Goal: Information Seeking & Learning: Learn about a topic

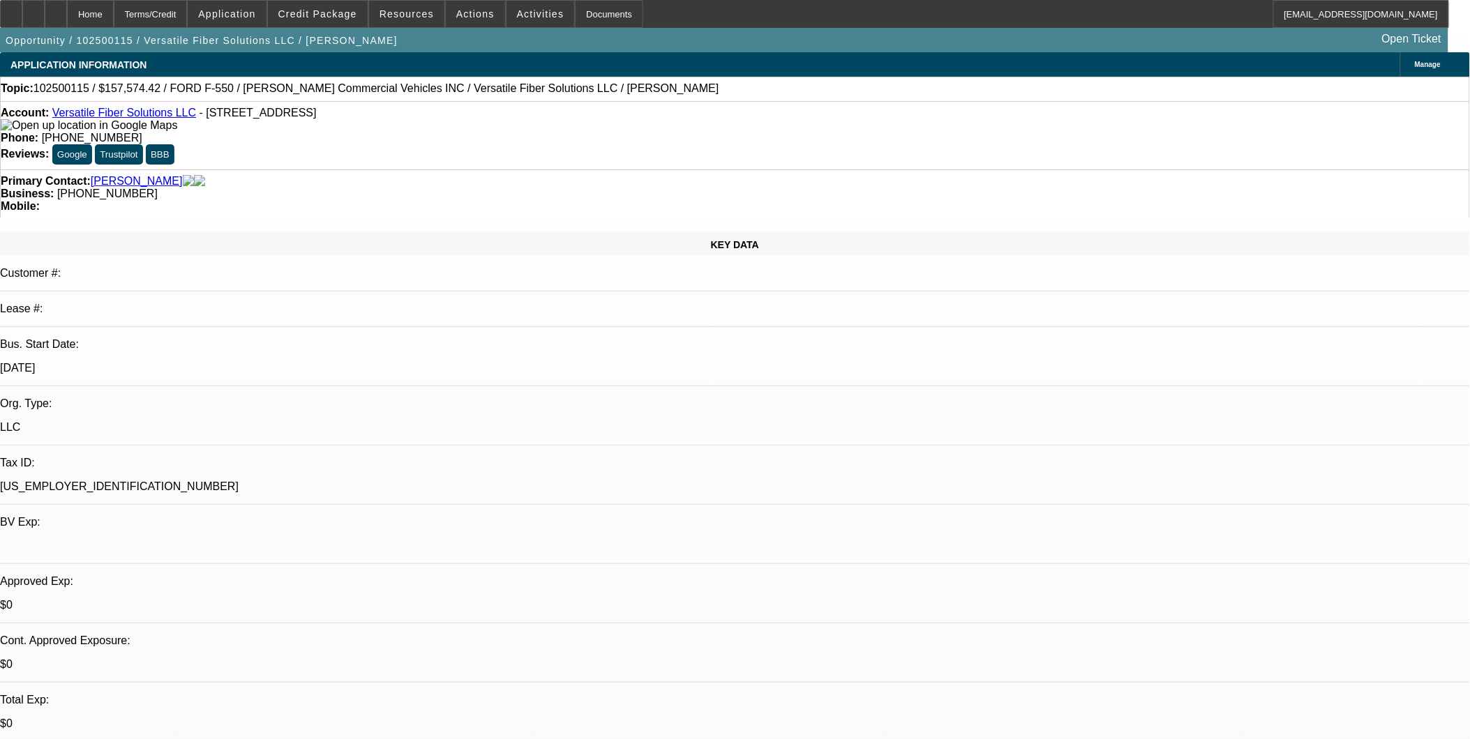
select select "0"
select select "0.1"
select select "0"
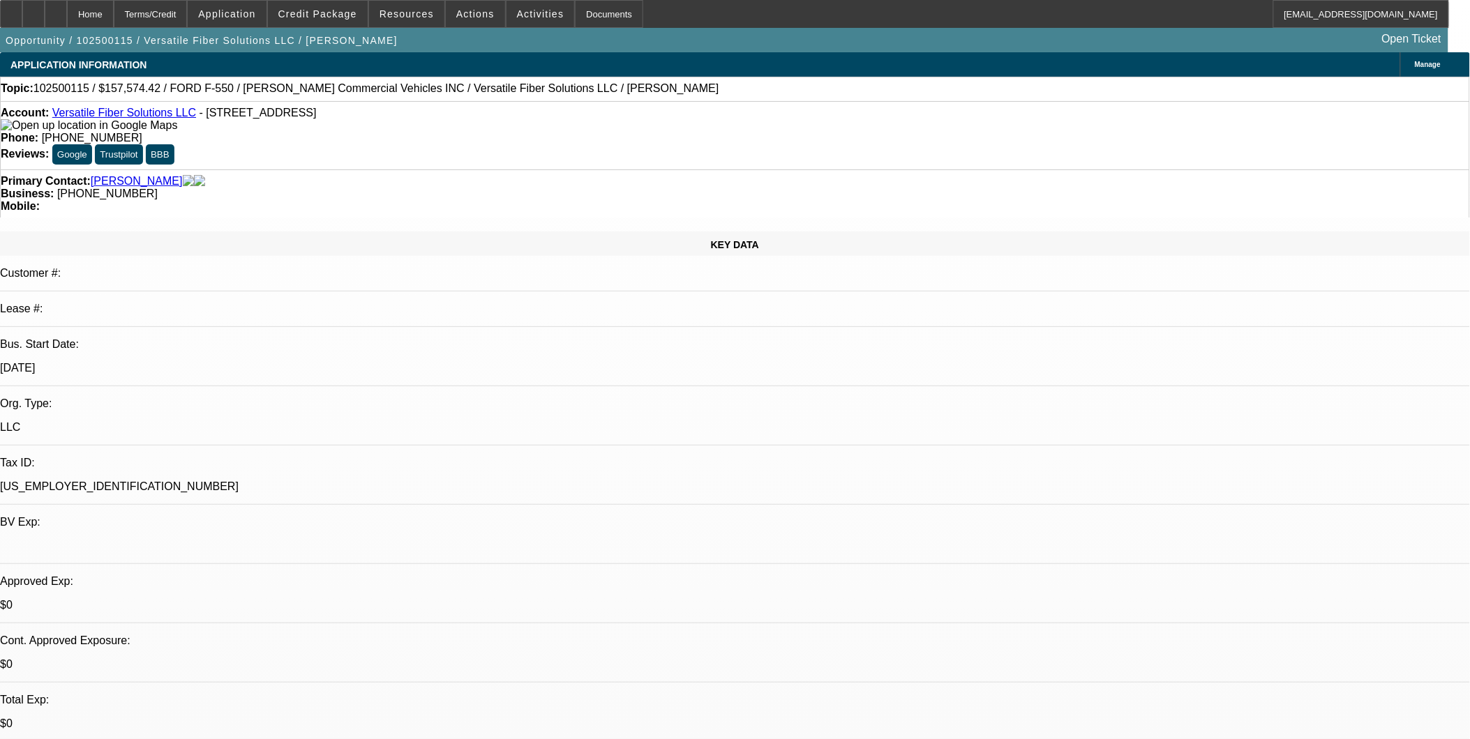
select select "0.1"
select select "0"
select select "0.1"
select select "0"
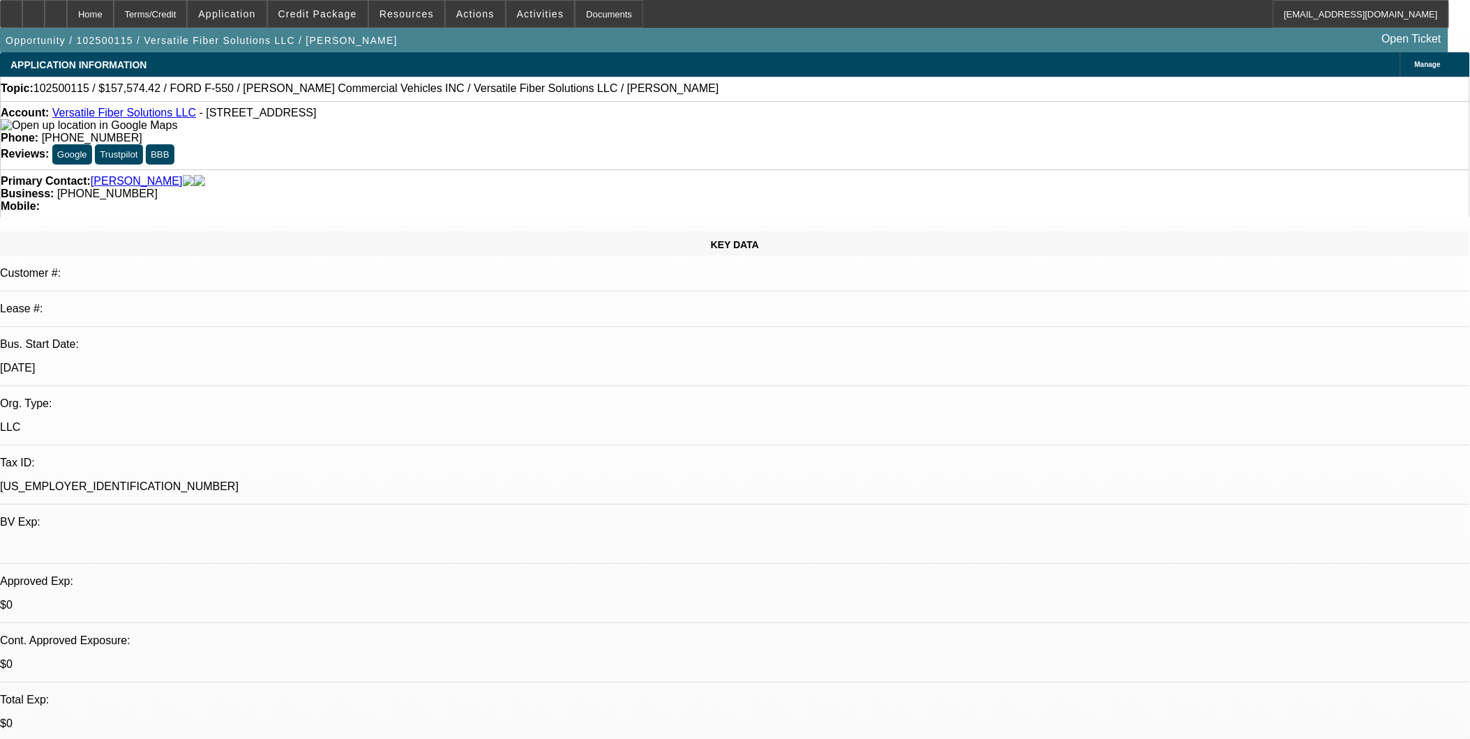
select select "1"
select select "3"
select select "4"
select select "1"
select select "3"
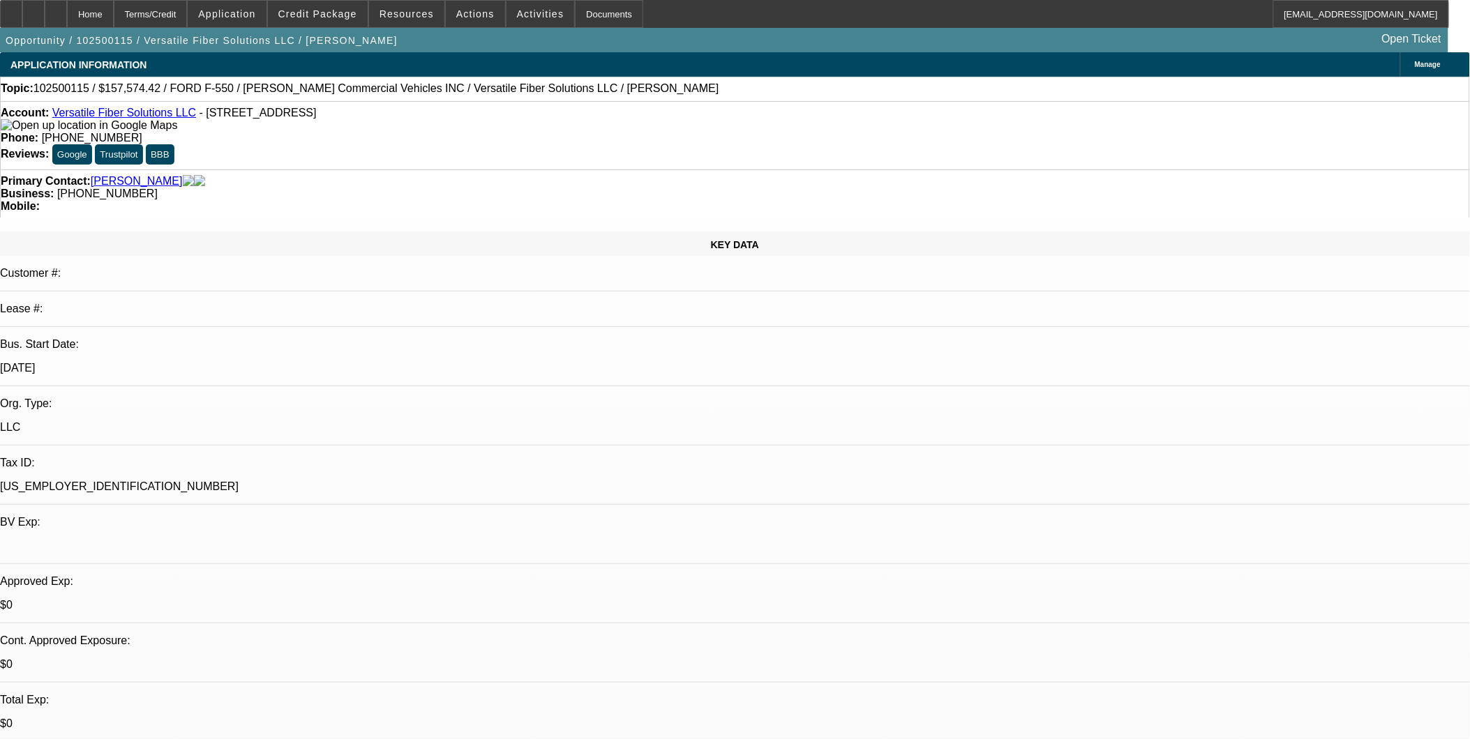
select select "4"
select select "1"
select select "3"
select select "4"
select select "1"
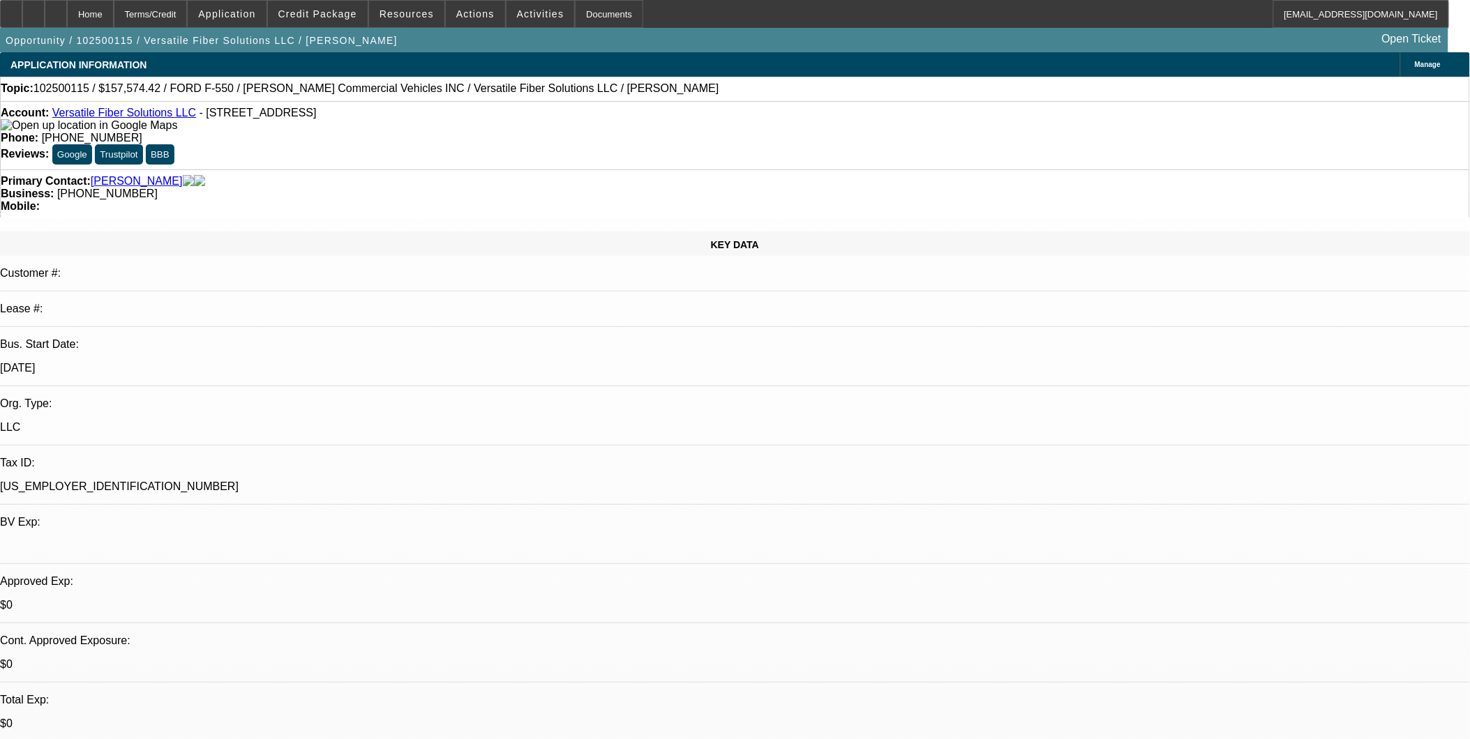
select select "1"
select select "6"
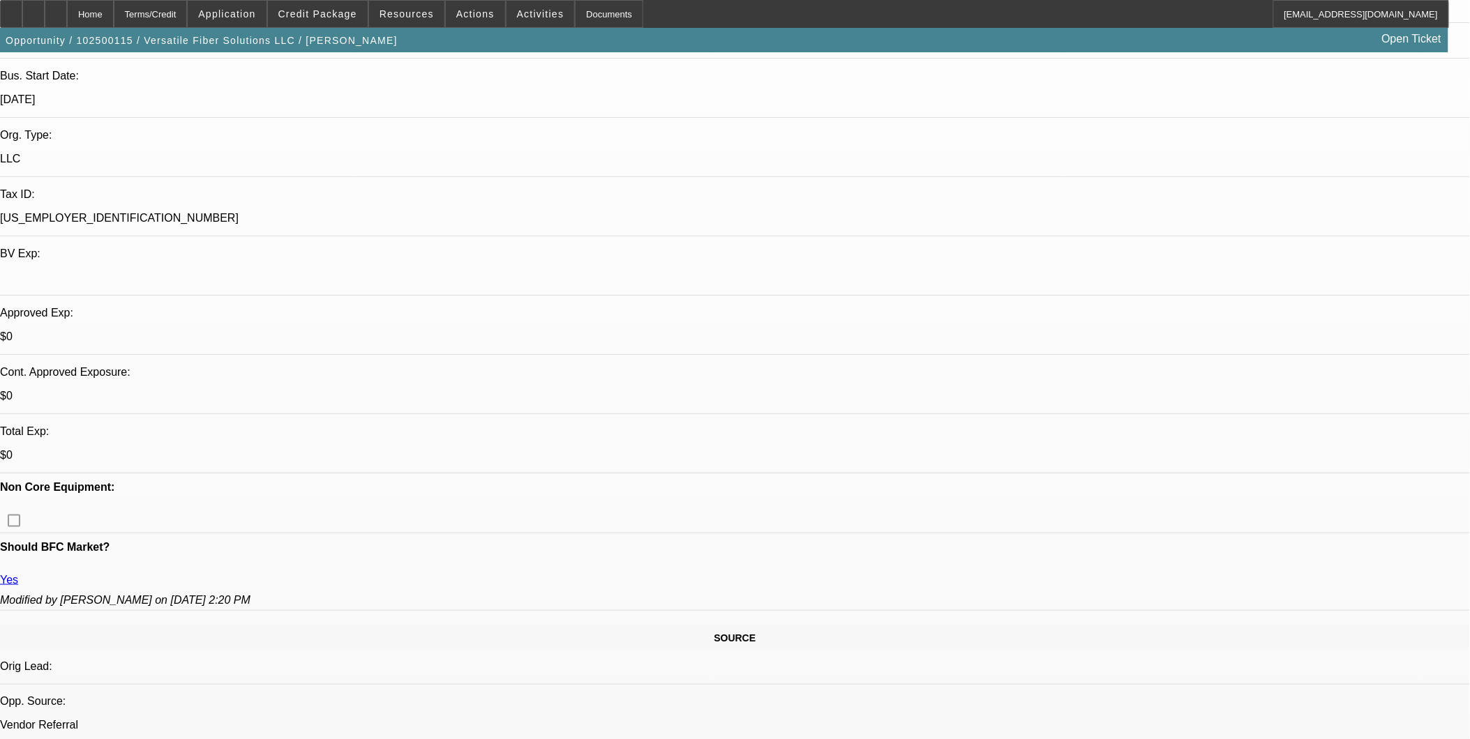
scroll to position [232, 0]
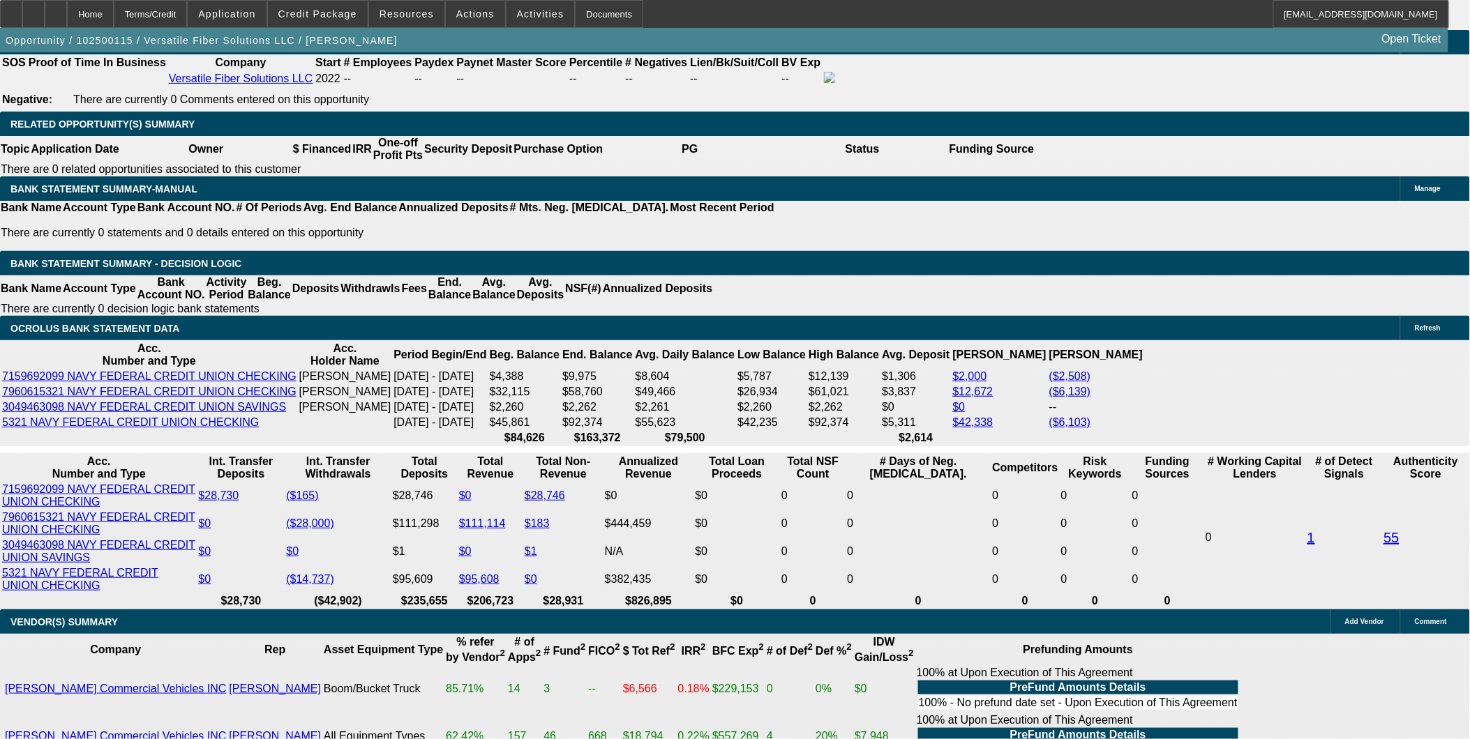
scroll to position [2170, 0]
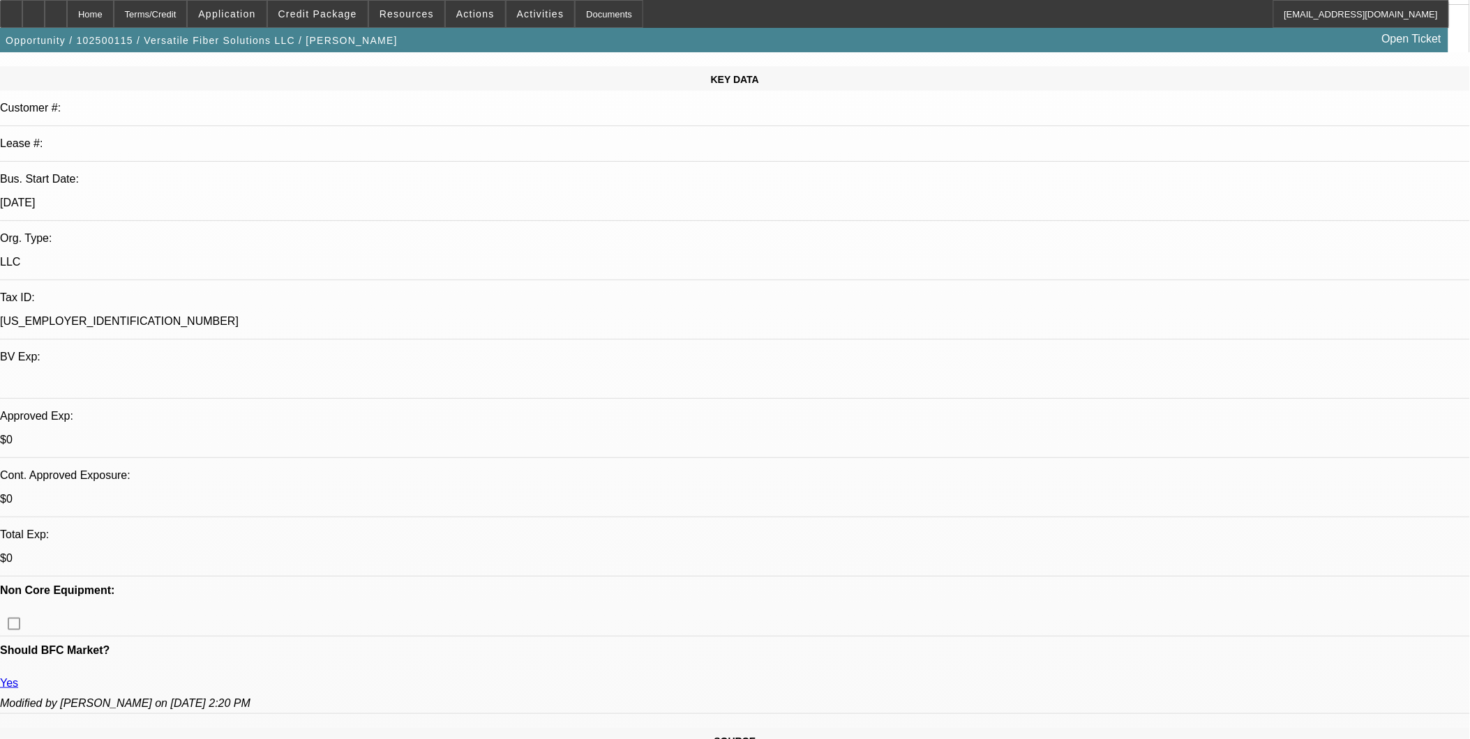
scroll to position [232, 0]
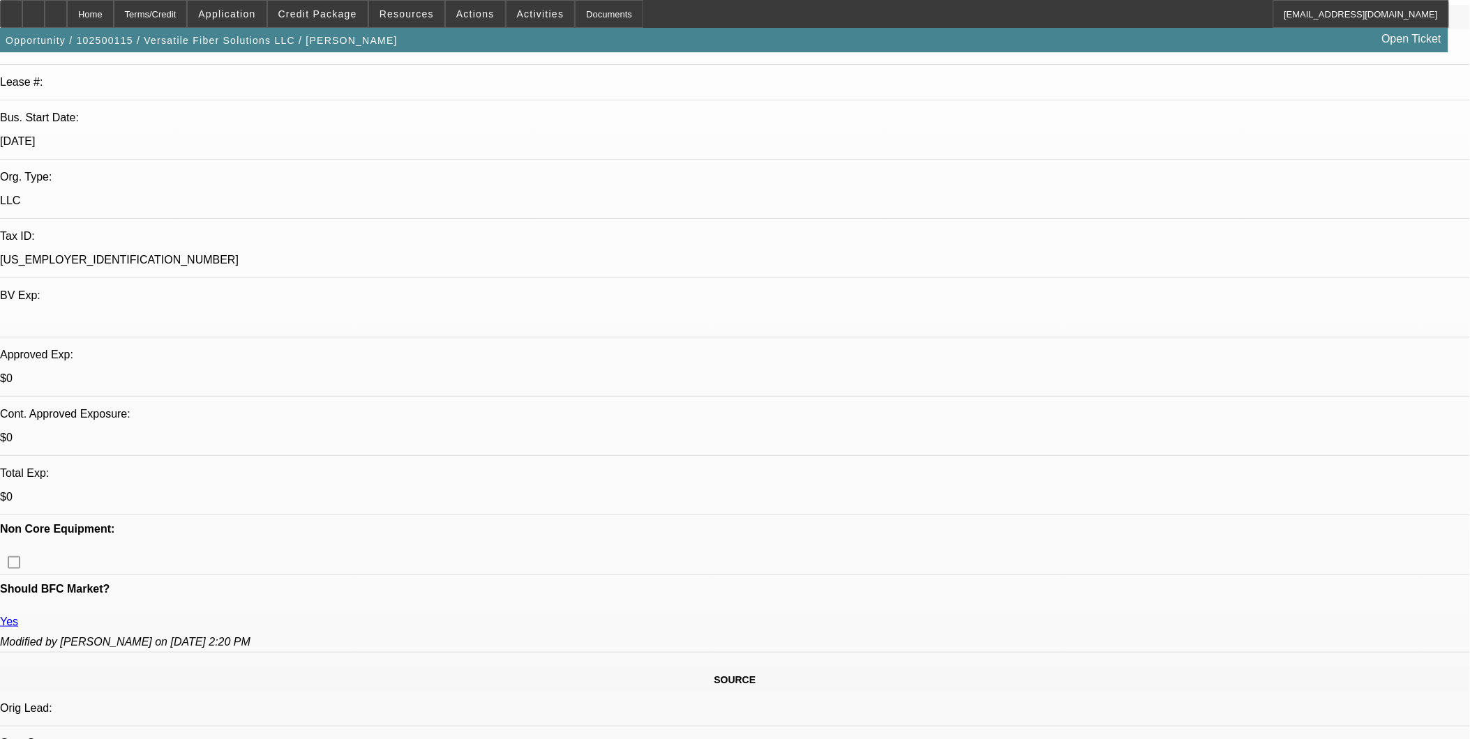
scroll to position [232, 0]
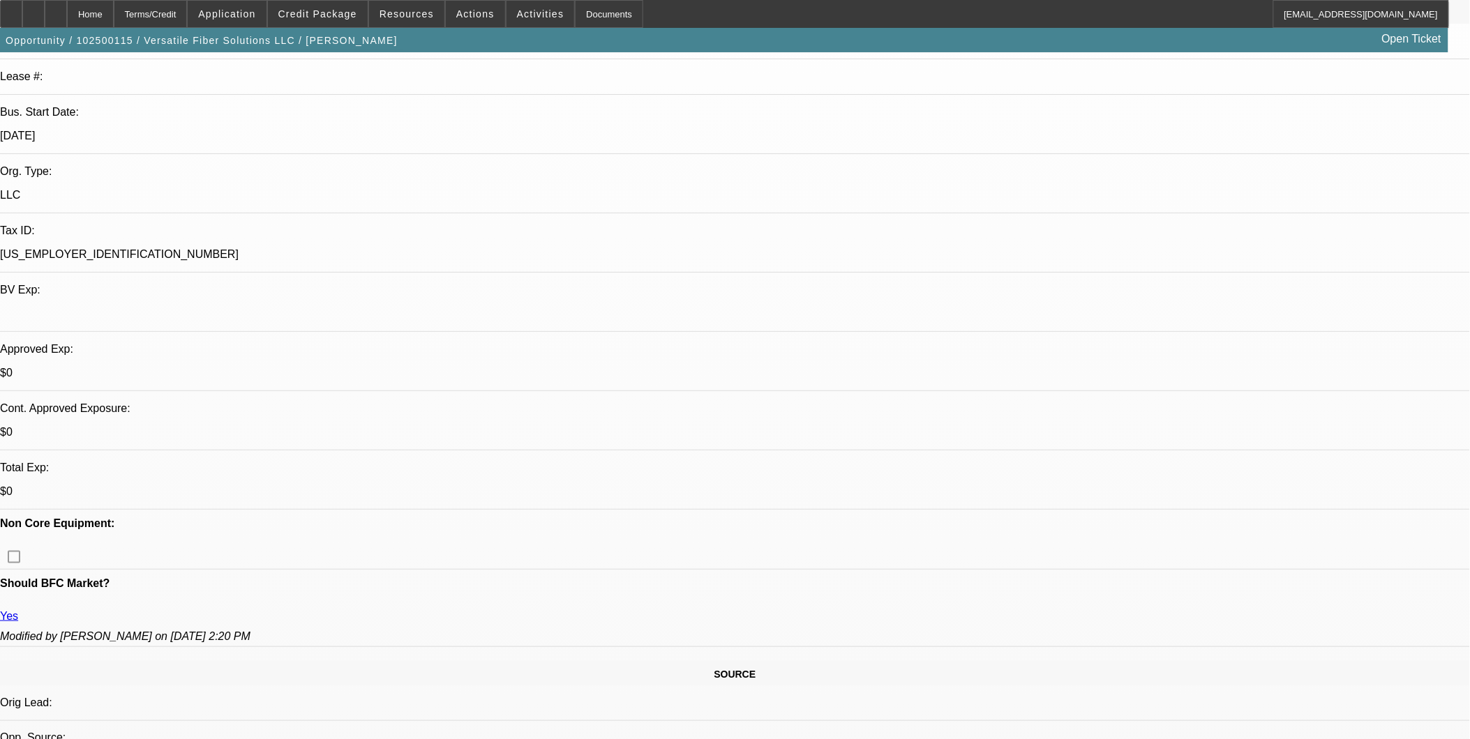
click at [317, 15] on span "Credit Package" at bounding box center [317, 13] width 79 height 11
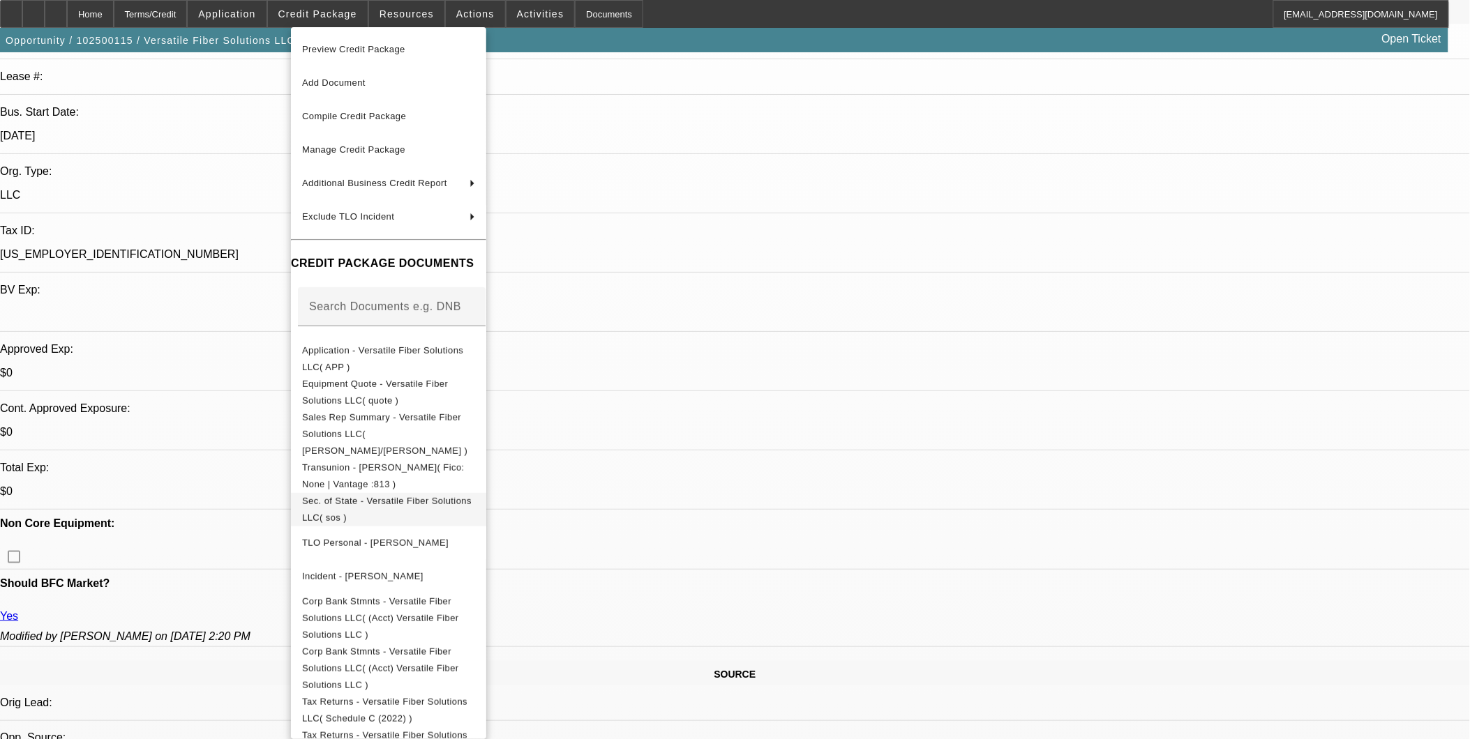
click at [423, 492] on span "Sec. of State - Versatile Fiber Solutions LLC( sos )" at bounding box center [388, 508] width 173 height 33
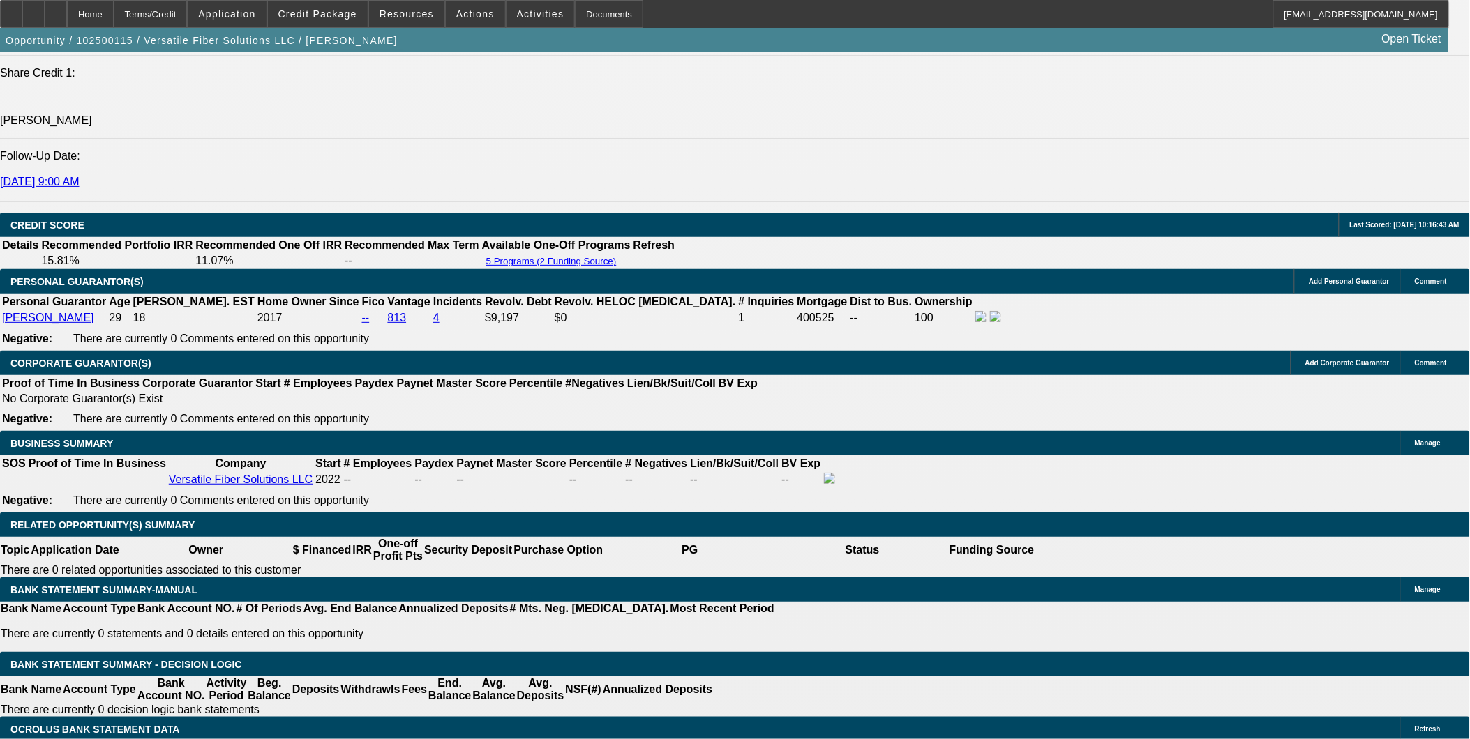
scroll to position [1860, 0]
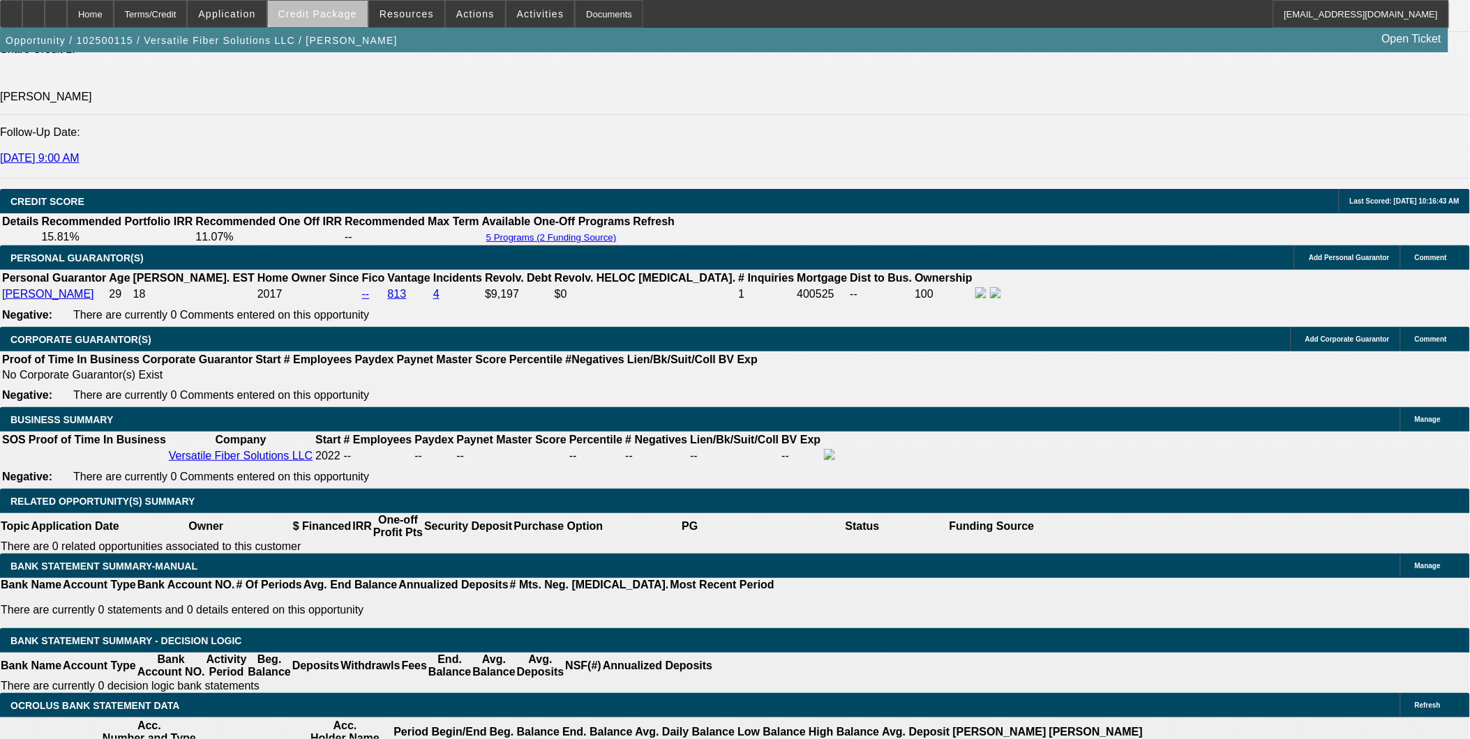
click at [342, 11] on span "Credit Package" at bounding box center [317, 13] width 79 height 11
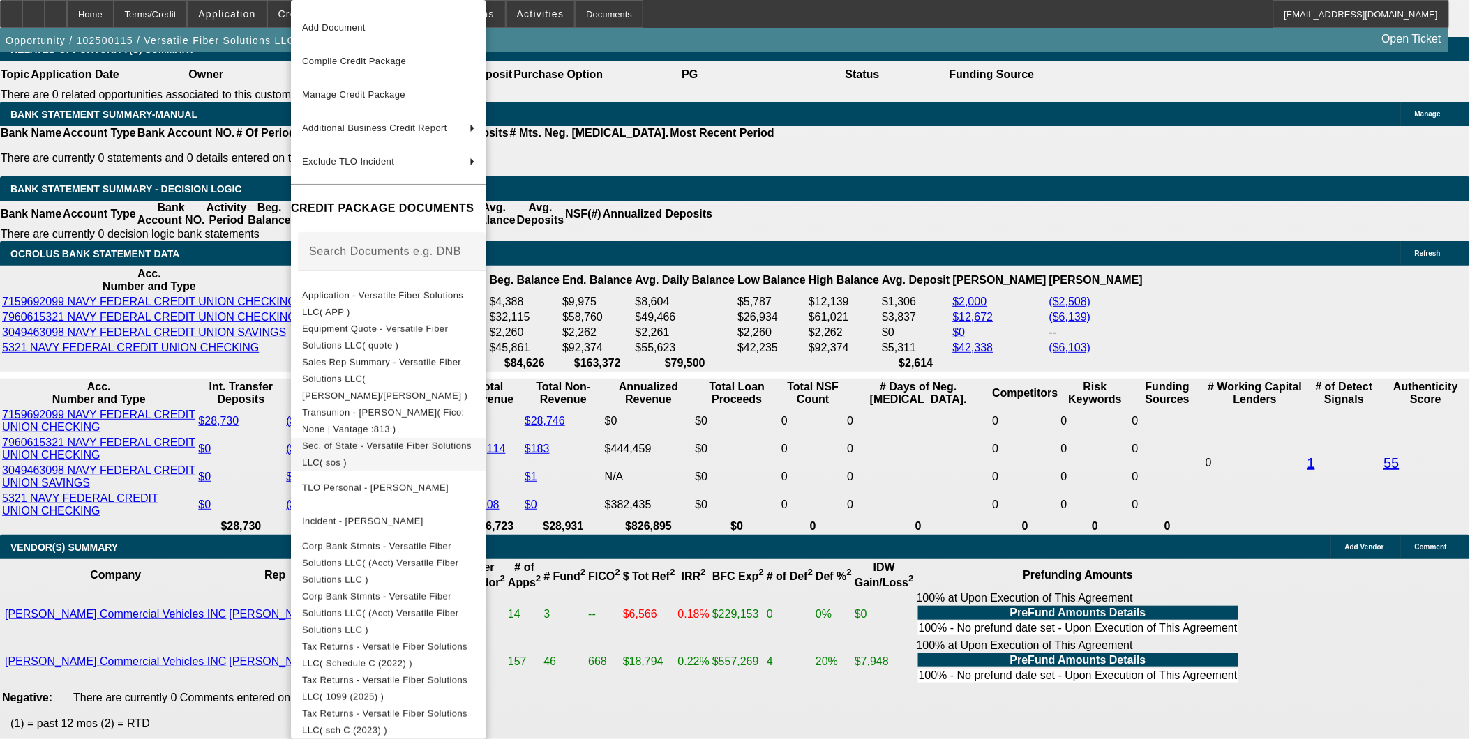
scroll to position [2325, 0]
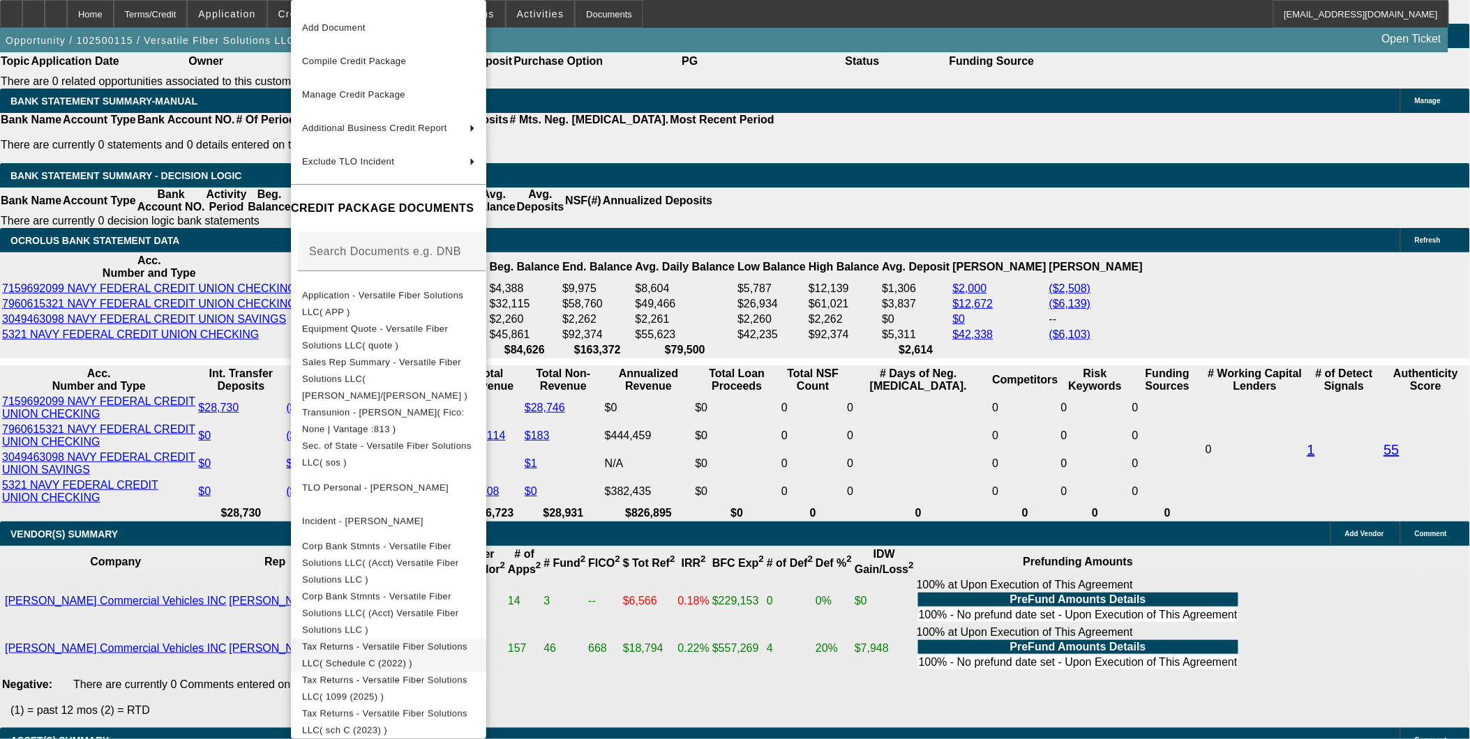
click at [467, 642] on span "Tax Returns - Versatile Fiber Solutions LLC( Schedule C (2022) )" at bounding box center [384, 655] width 165 height 27
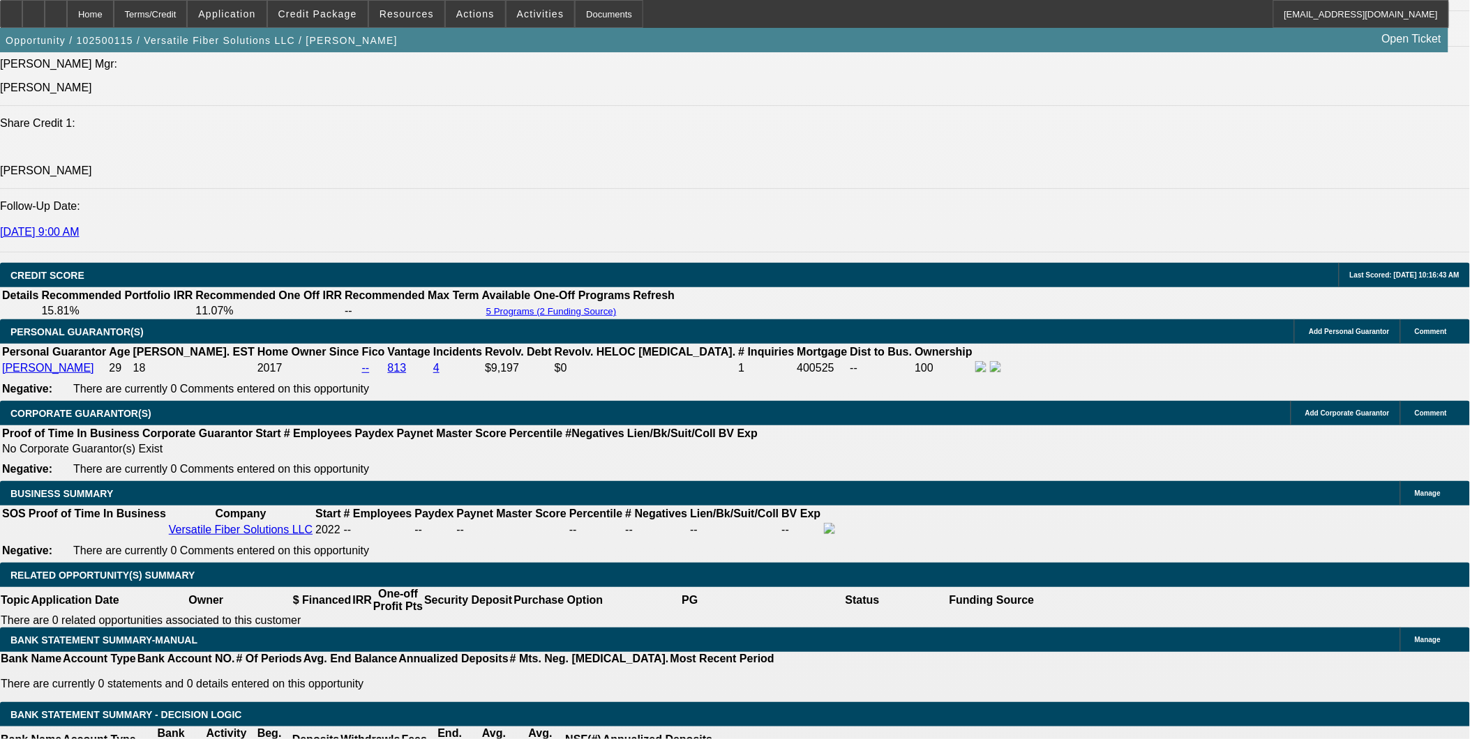
scroll to position [1782, 0]
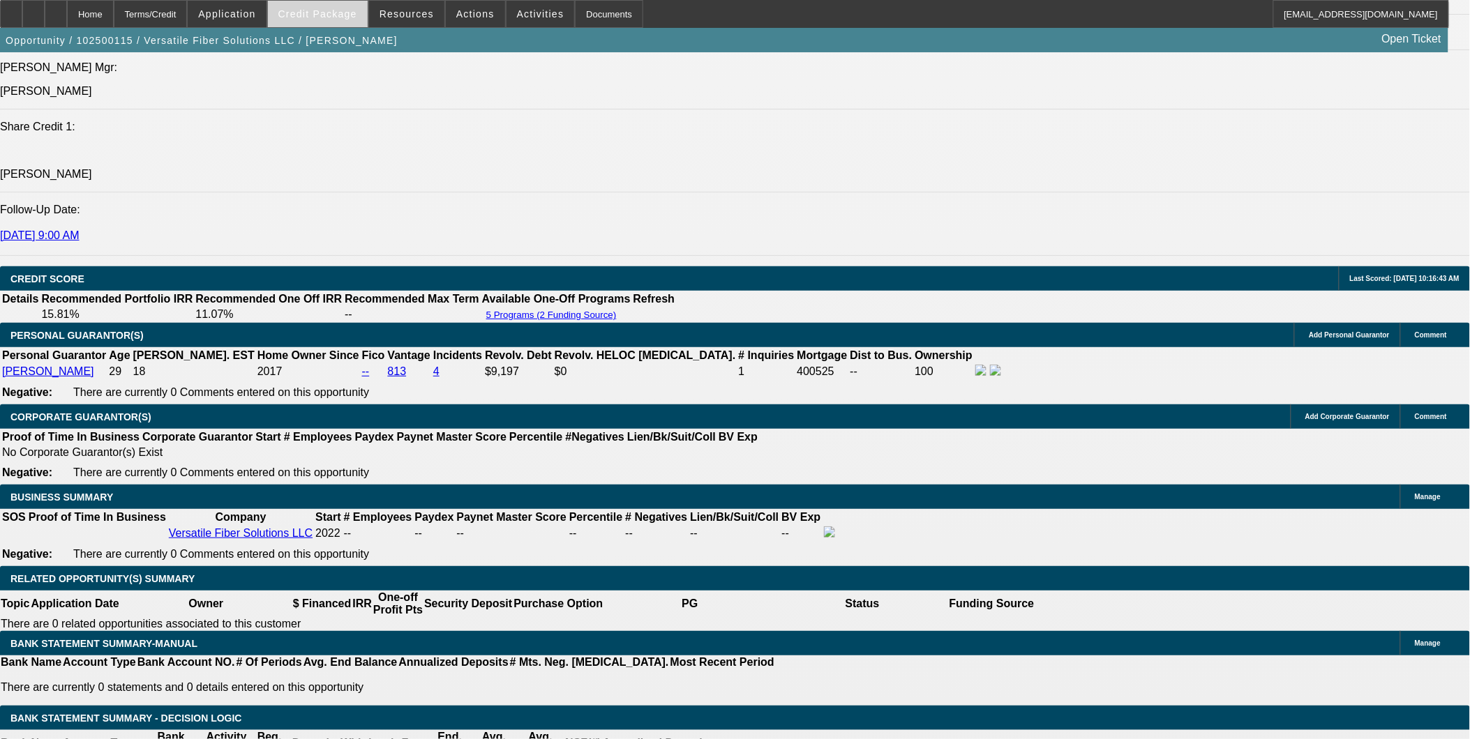
click at [336, 22] on span at bounding box center [318, 13] width 100 height 33
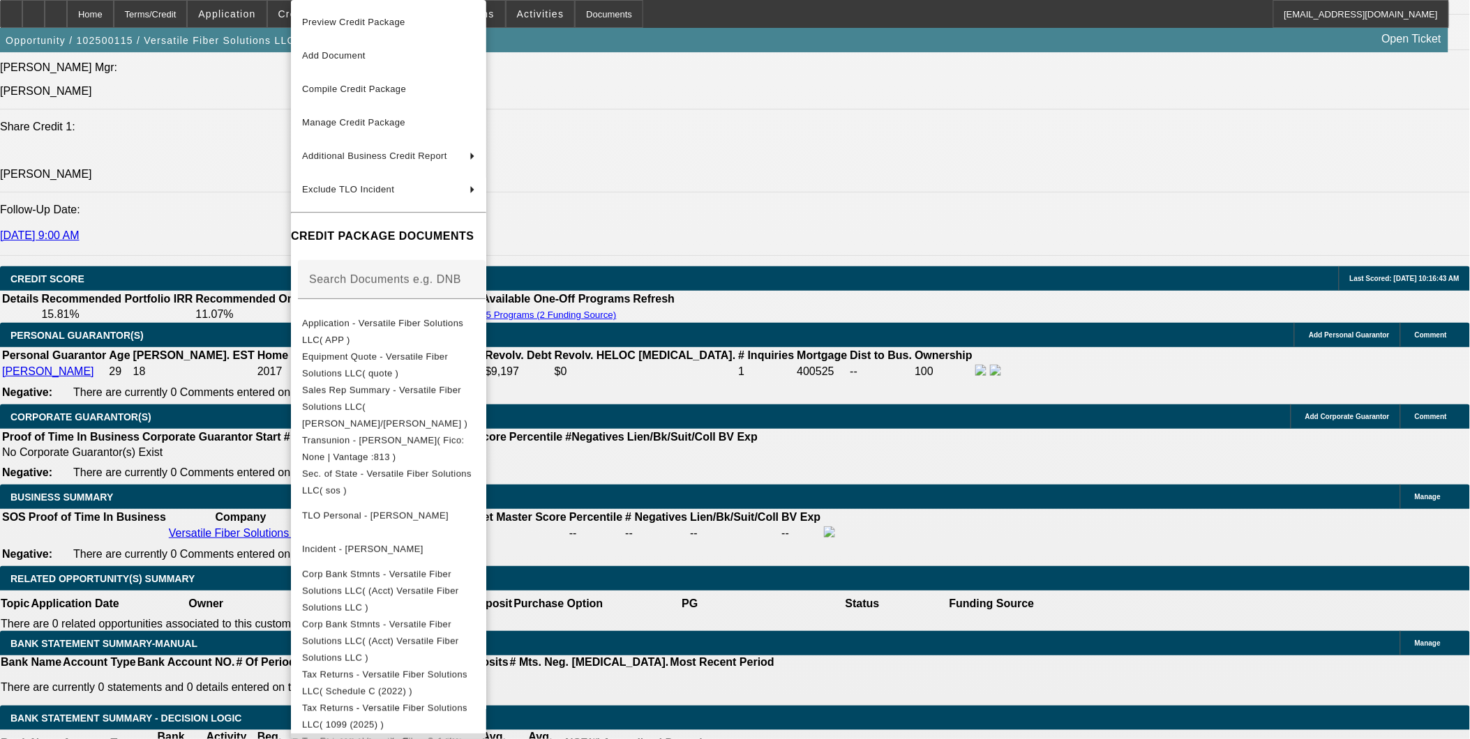
click at [475, 734] on span "Tax Returns - Versatile Fiber Solutions LLC( sch C (2023) )" at bounding box center [388, 750] width 173 height 33
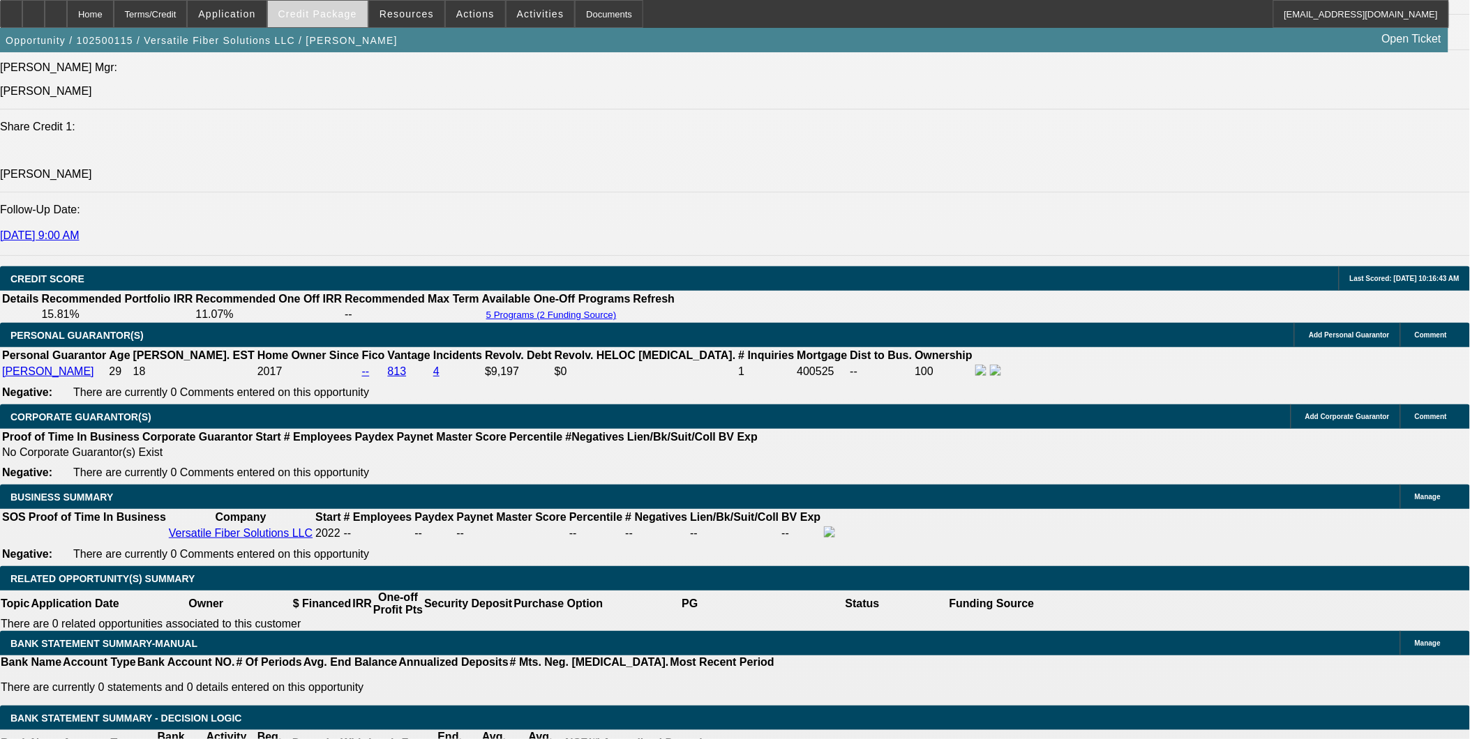
click at [356, 14] on span "Credit Package" at bounding box center [317, 13] width 79 height 11
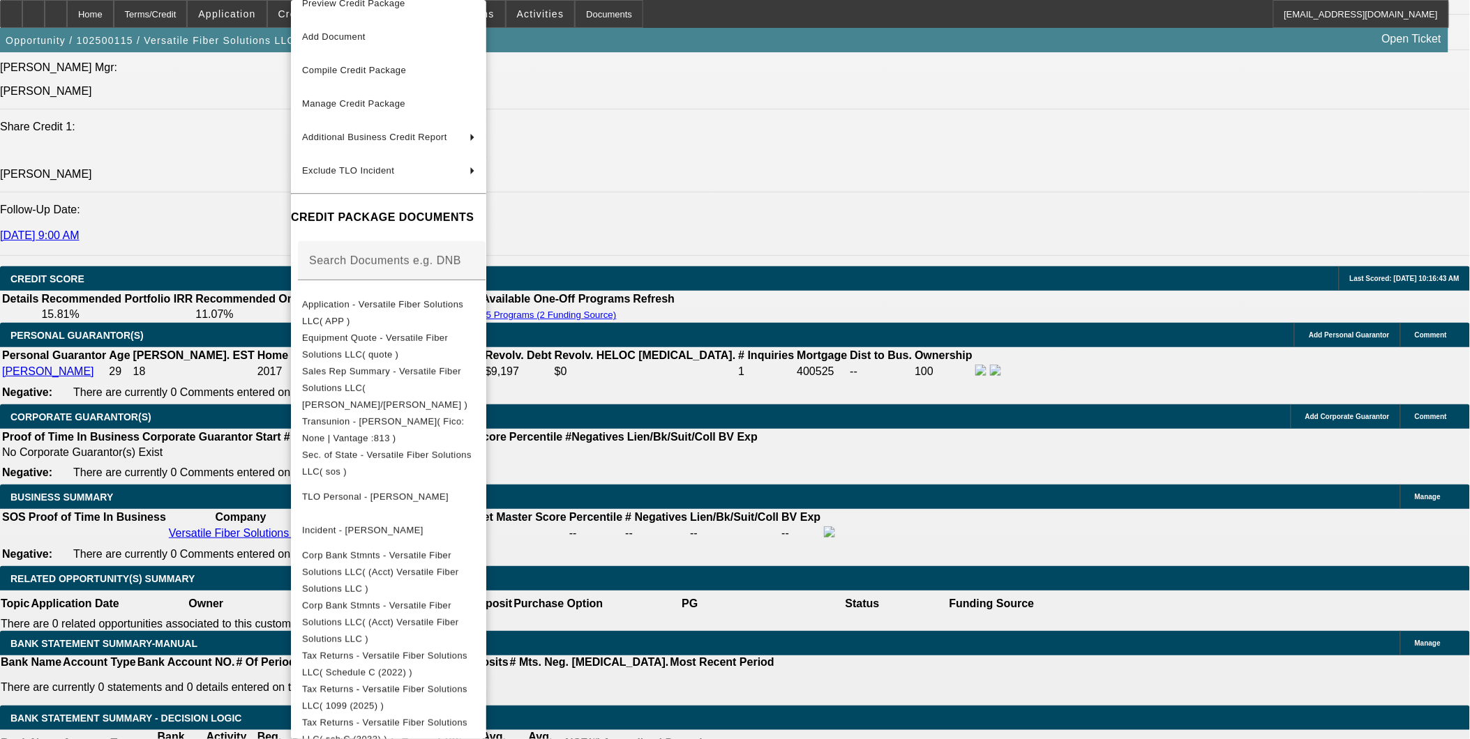
scroll to position [28, 0]
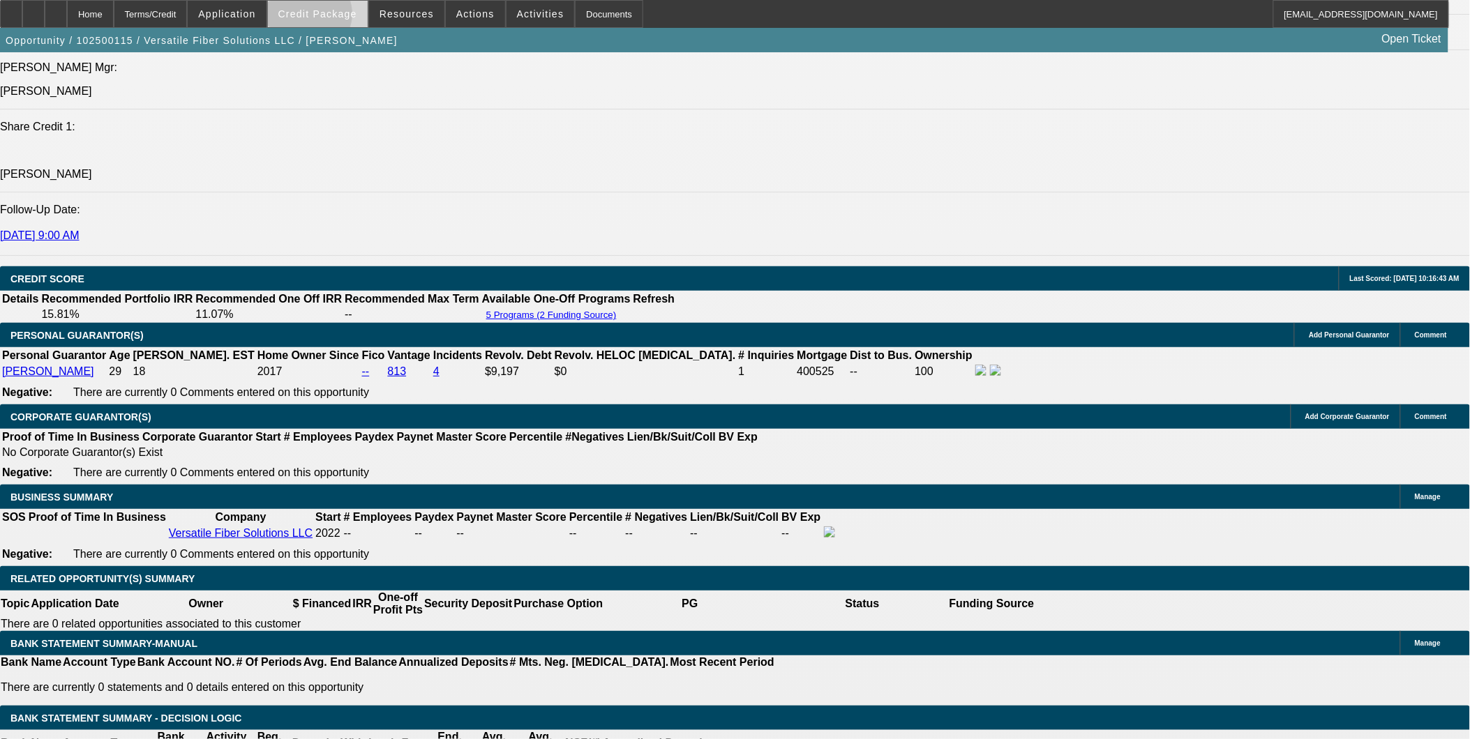
click at [331, 17] on span "Credit Package" at bounding box center [317, 13] width 79 height 11
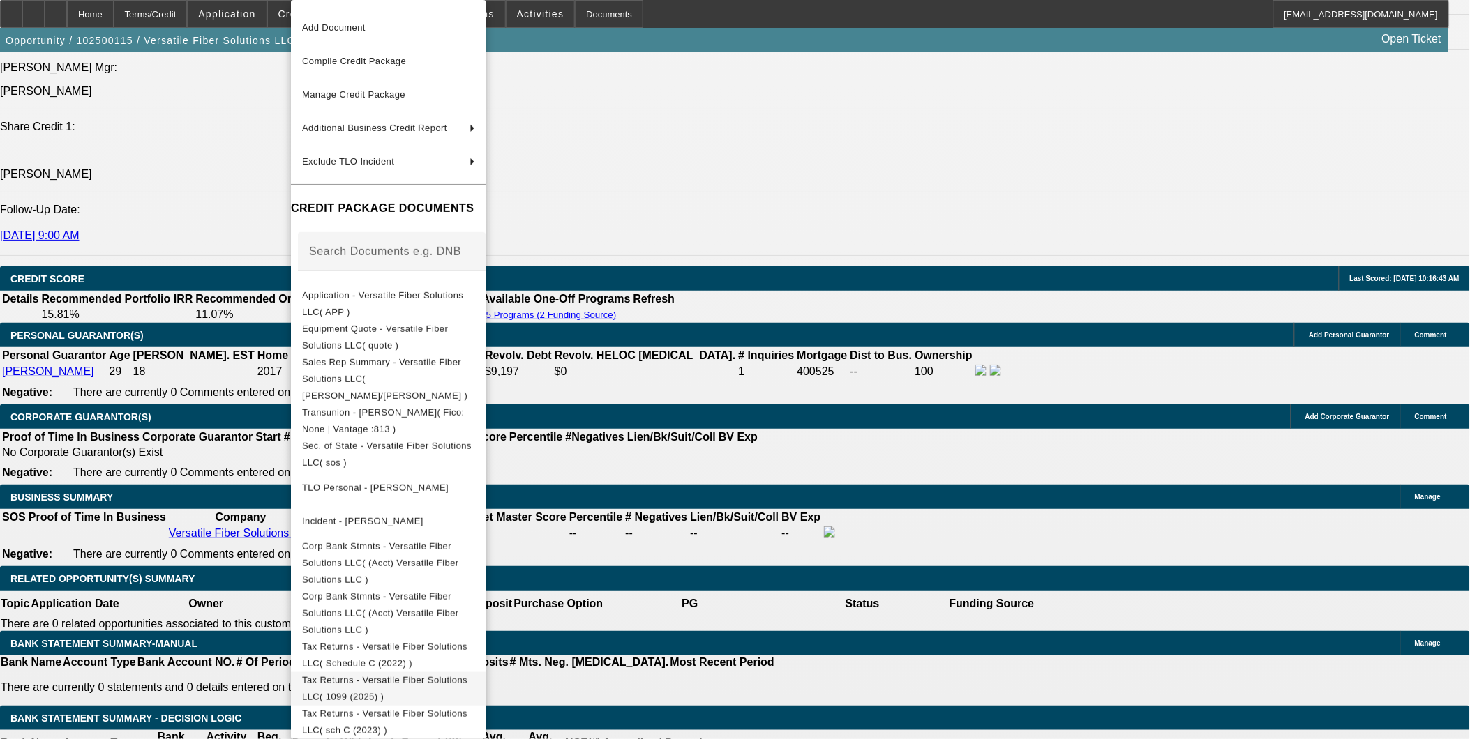
click at [475, 672] on span "Tax Returns - Versatile Fiber Solutions LLC( 1099 (2025) )" at bounding box center [388, 688] width 173 height 33
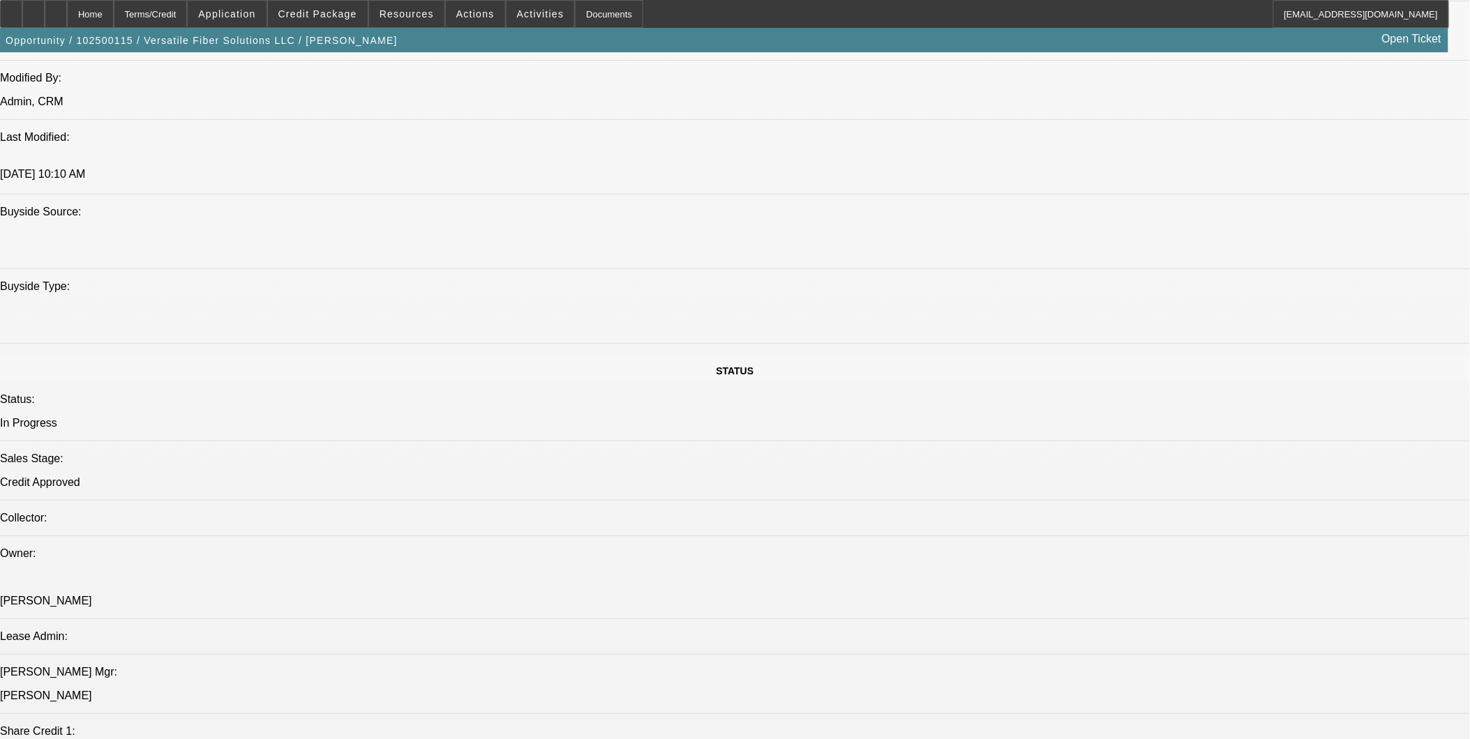
scroll to position [1007, 0]
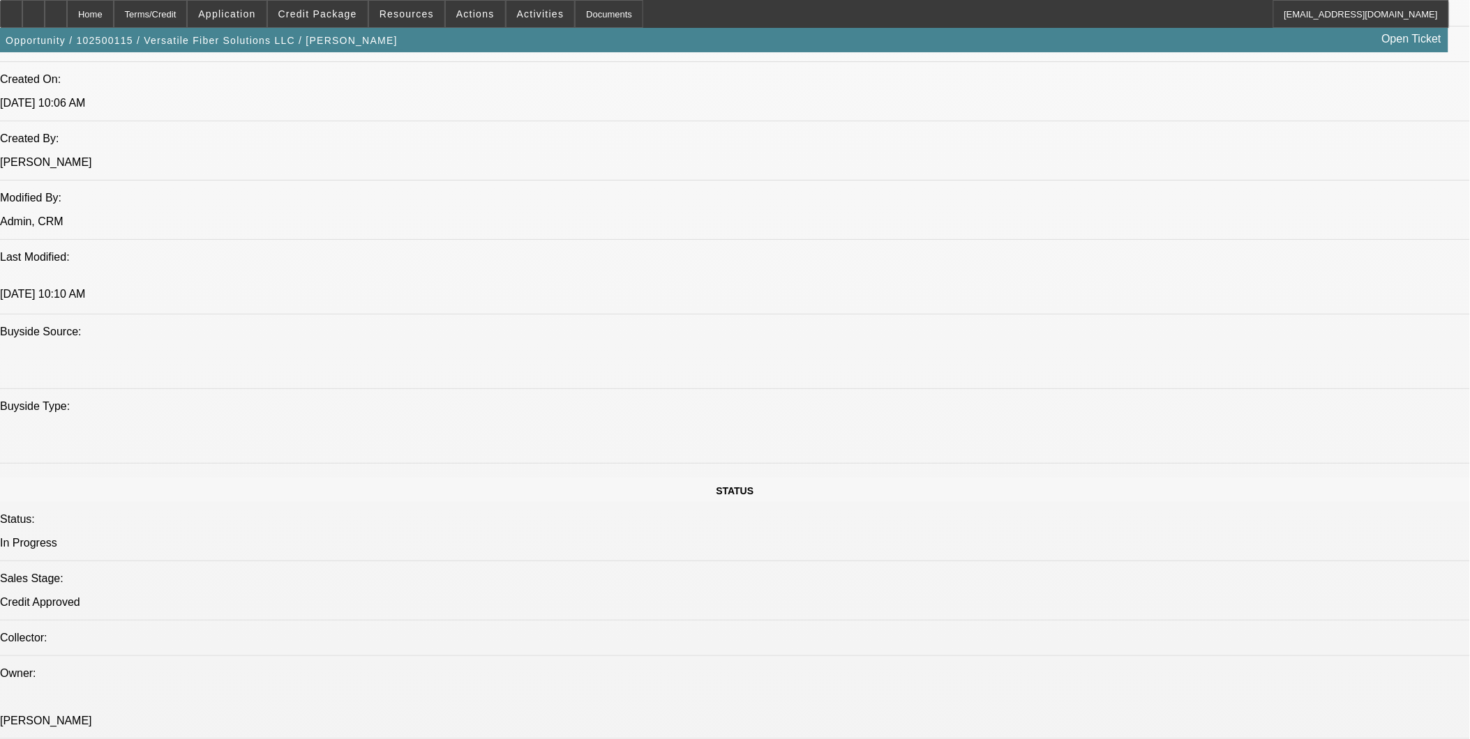
scroll to position [1085, 0]
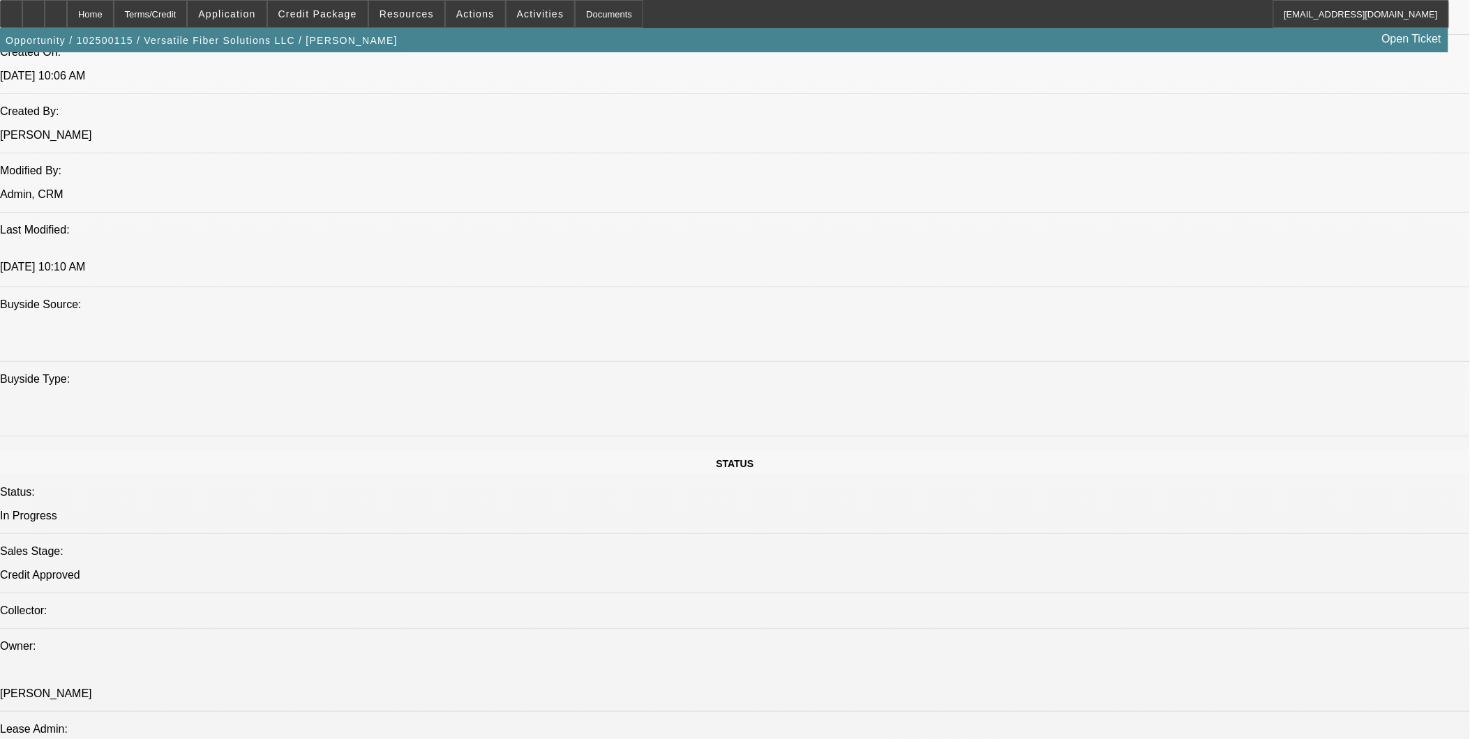
scroll to position [226, 0]
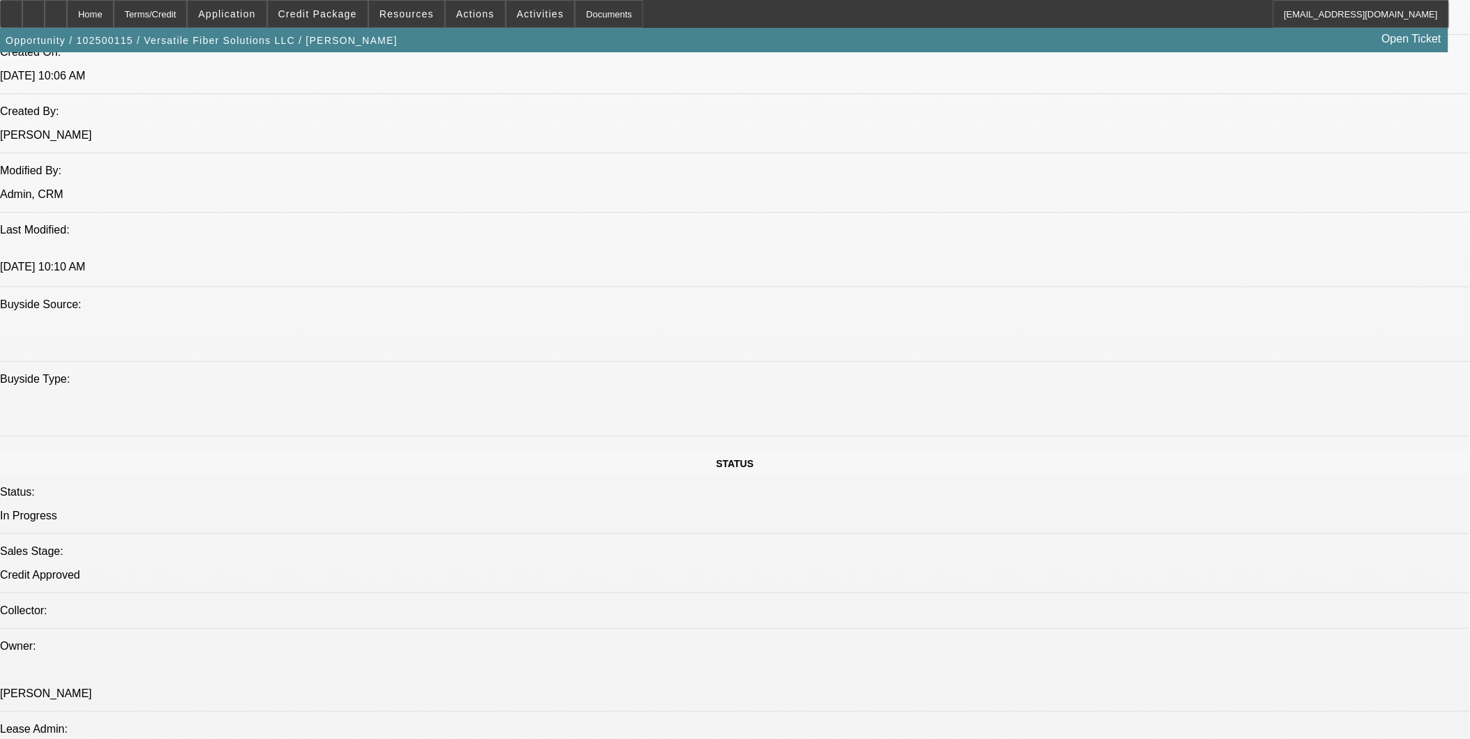
scroll to position [71, 0]
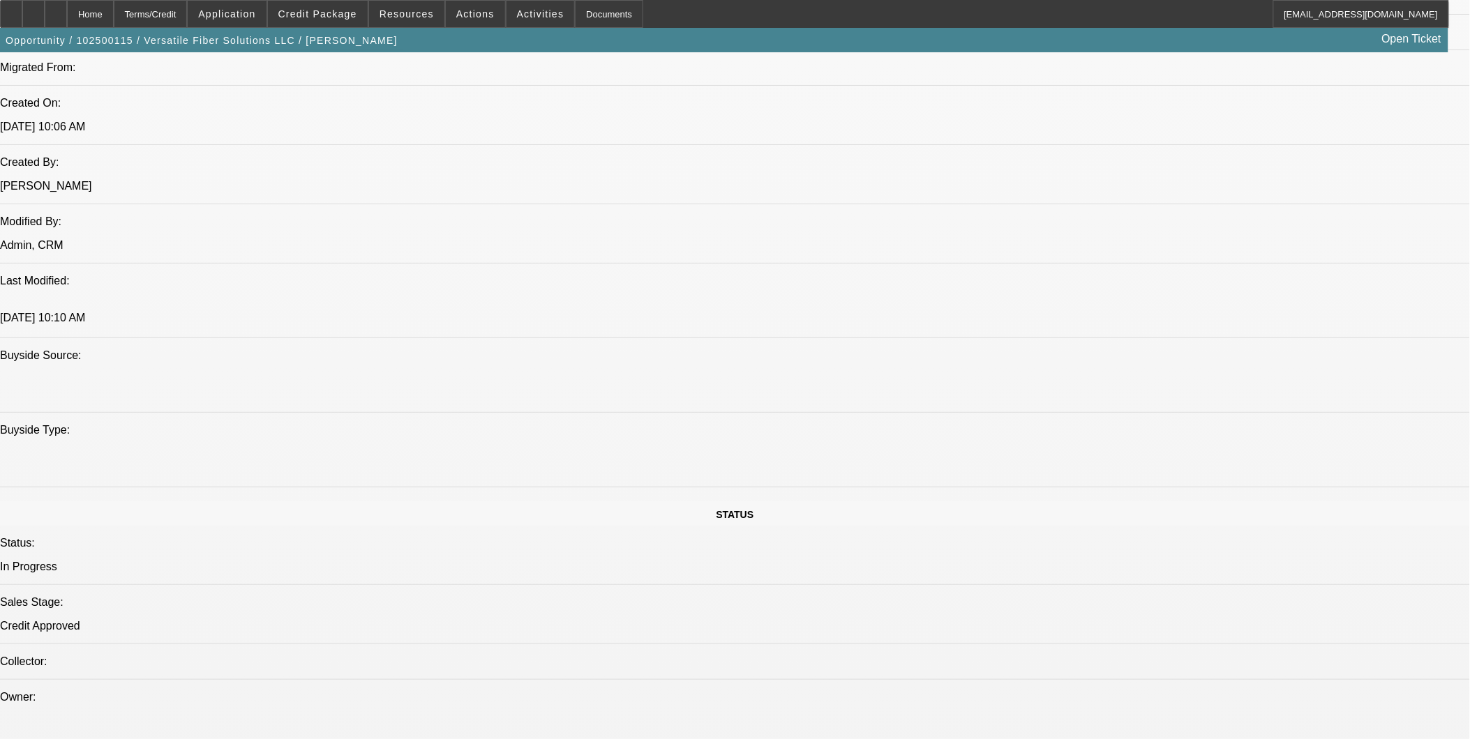
scroll to position [1007, 0]
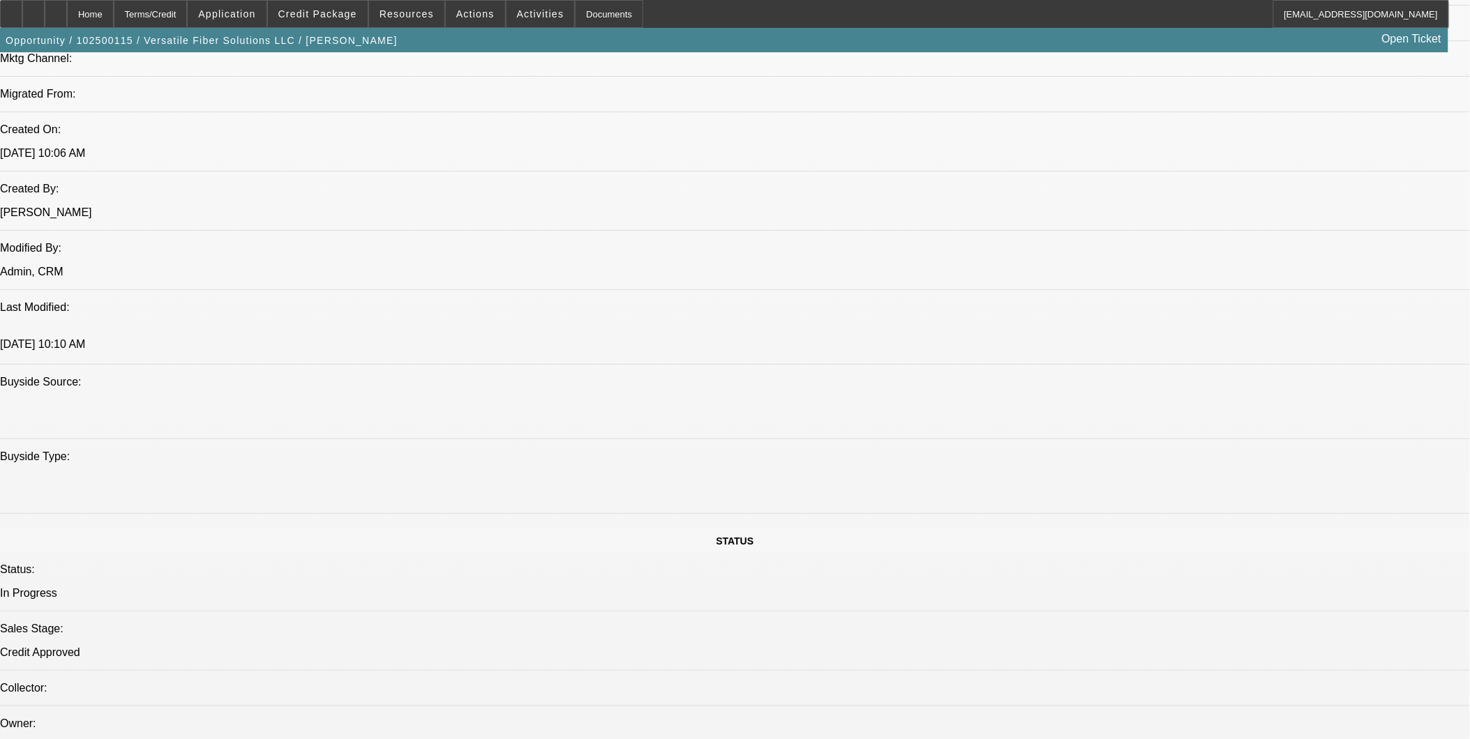
drag, startPoint x: 1161, startPoint y: 333, endPoint x: 1163, endPoint y: 309, distance: 24.6
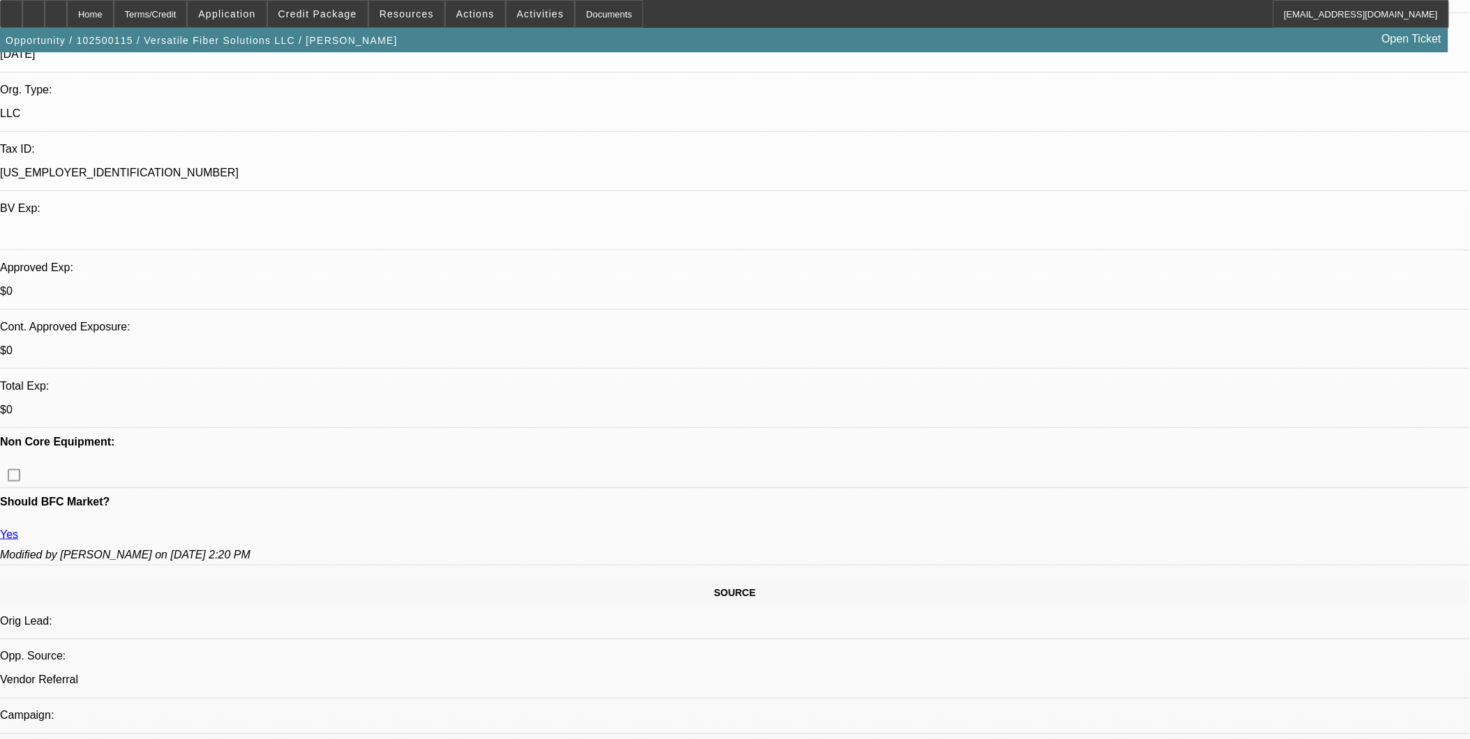
scroll to position [0, 0]
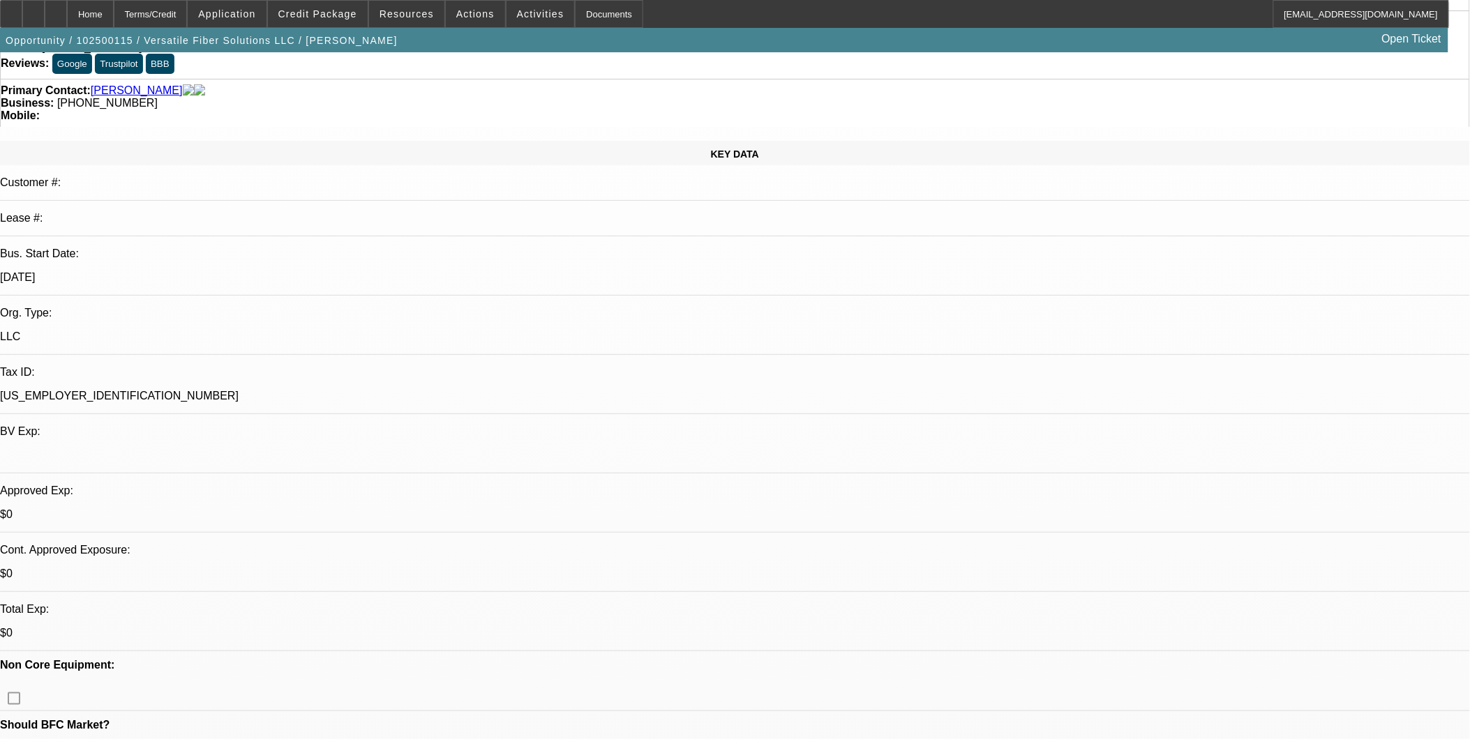
scroll to position [155, 0]
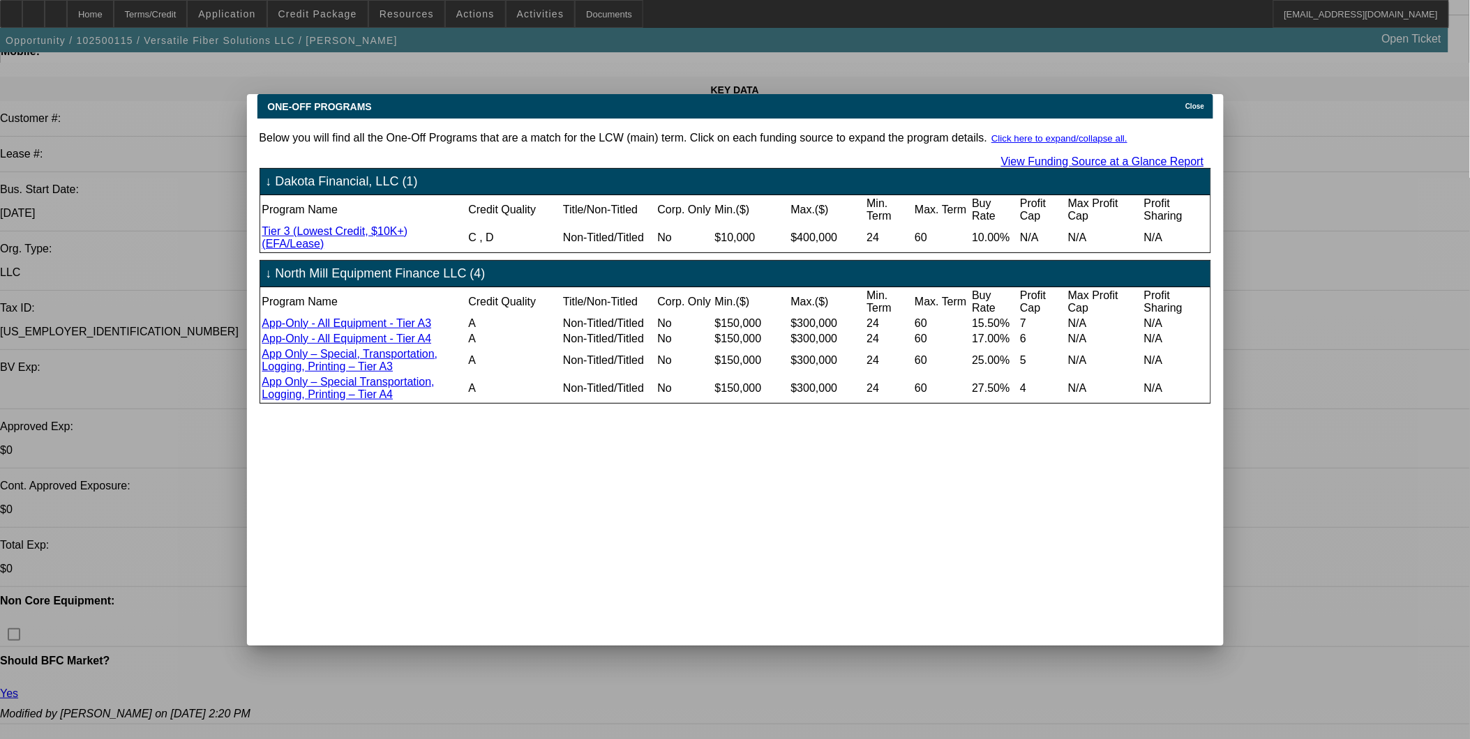
click at [1198, 103] on span "Close" at bounding box center [1194, 107] width 19 height 8
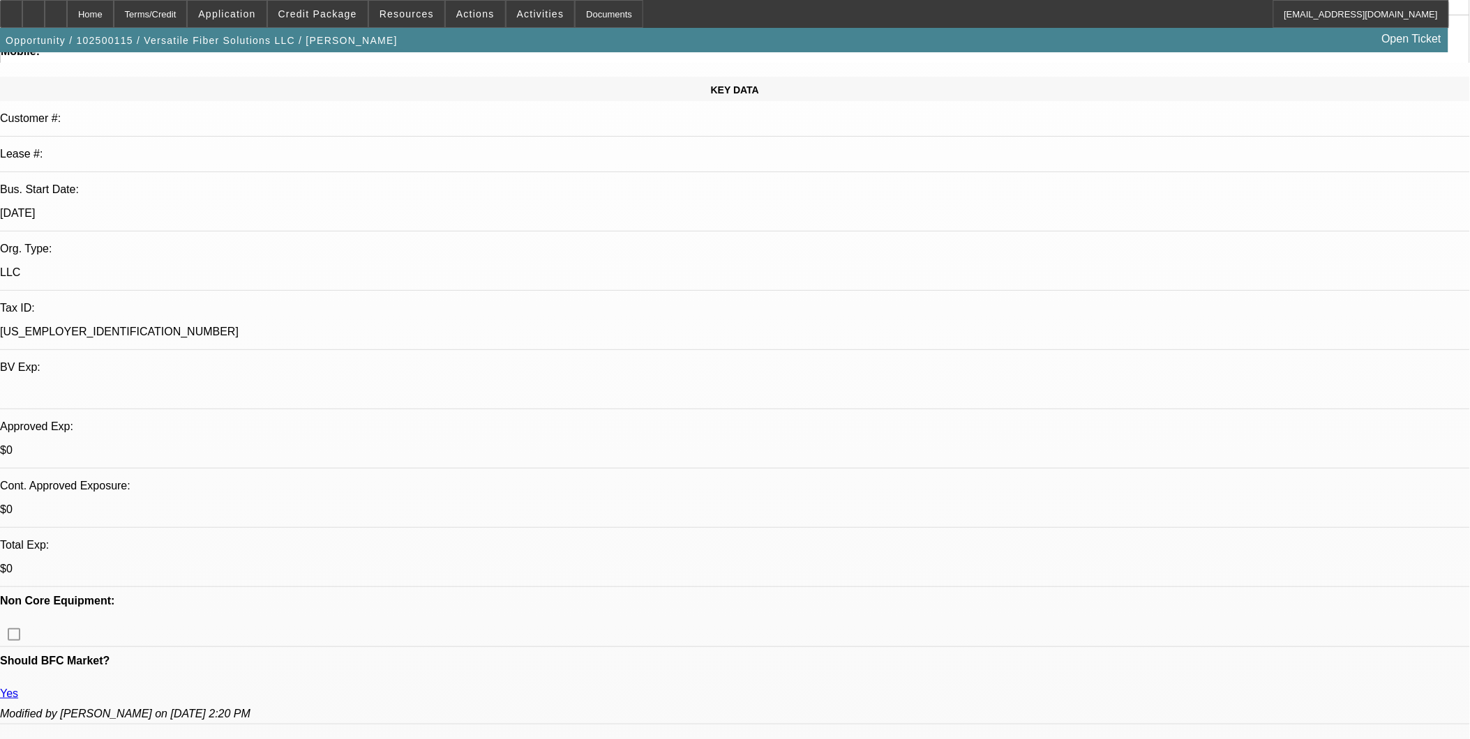
scroll to position [155, 0]
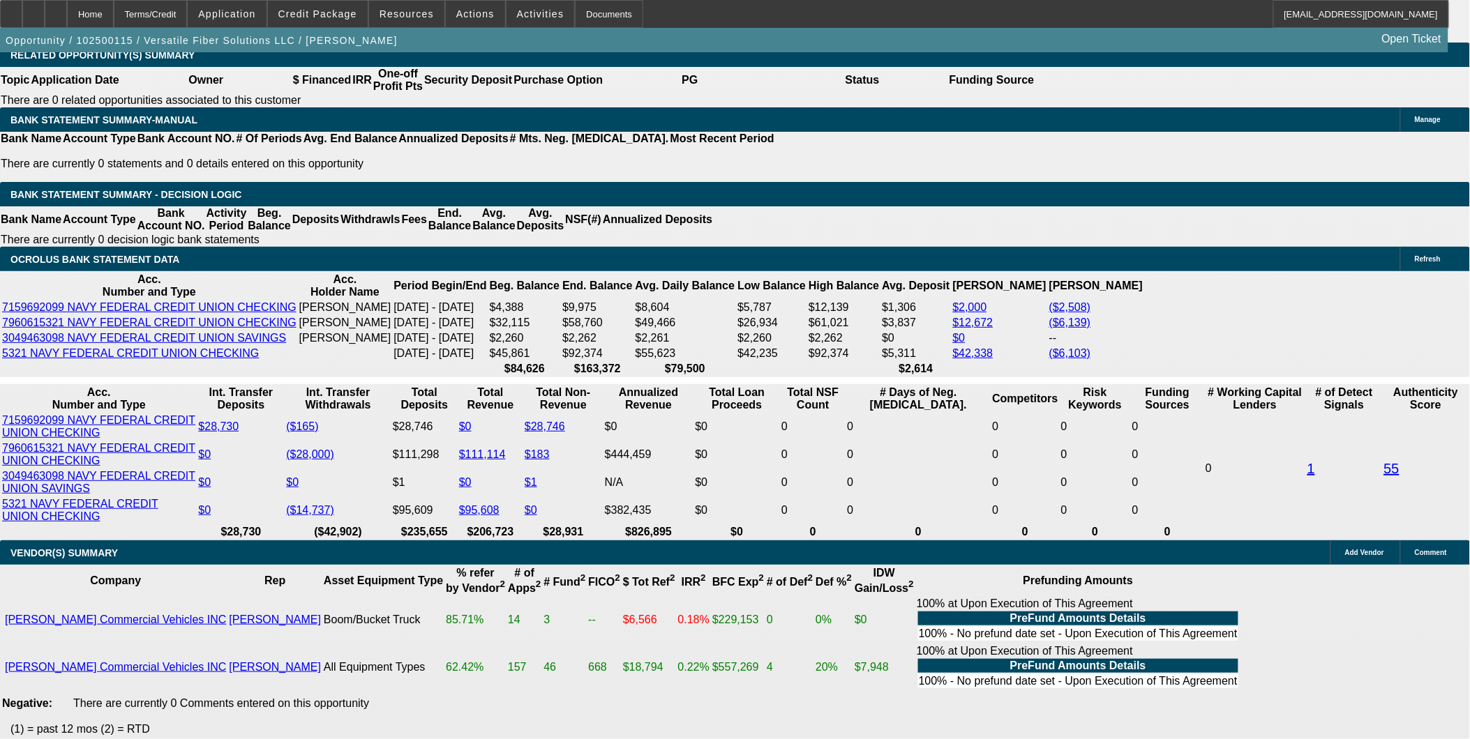
scroll to position [2325, 0]
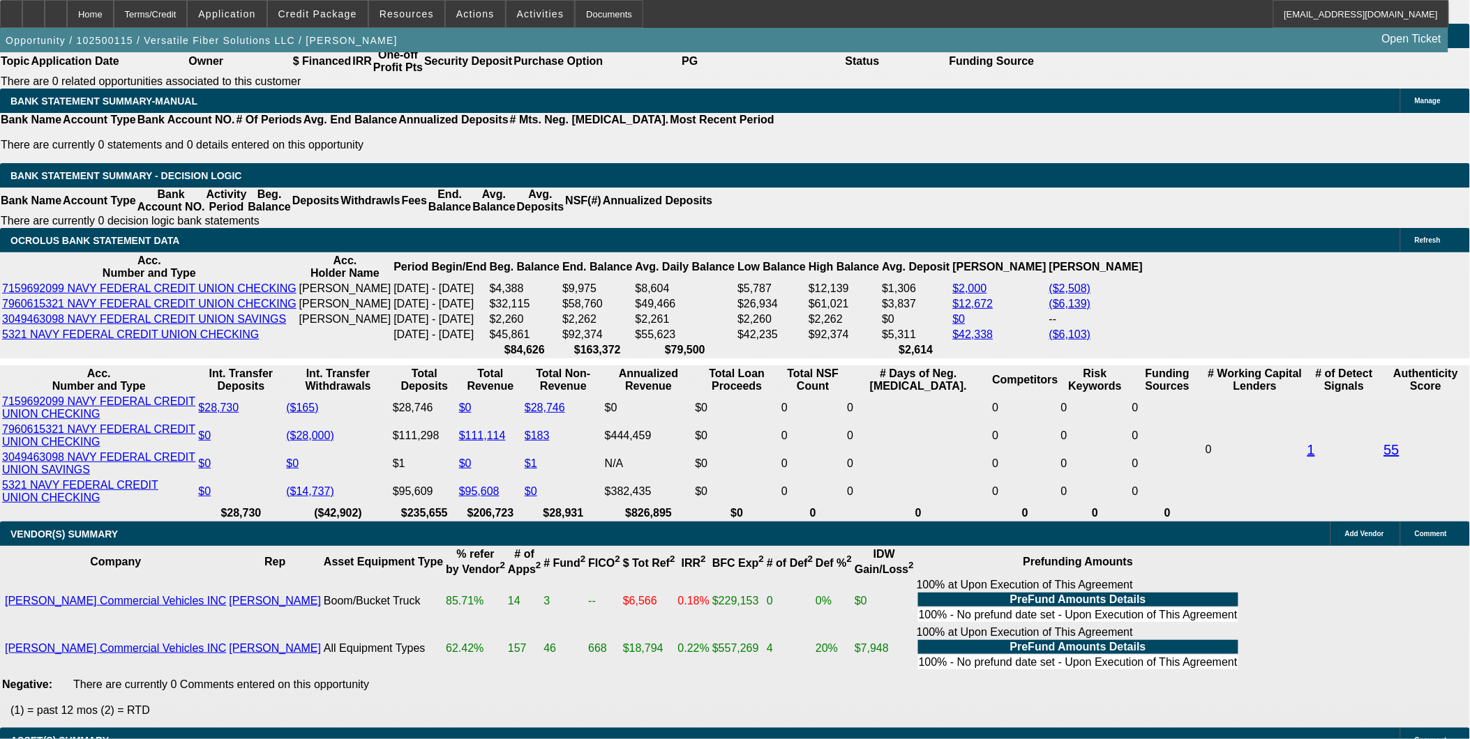
drag, startPoint x: 866, startPoint y: 562, endPoint x: 838, endPoint y: 523, distance: 47.6
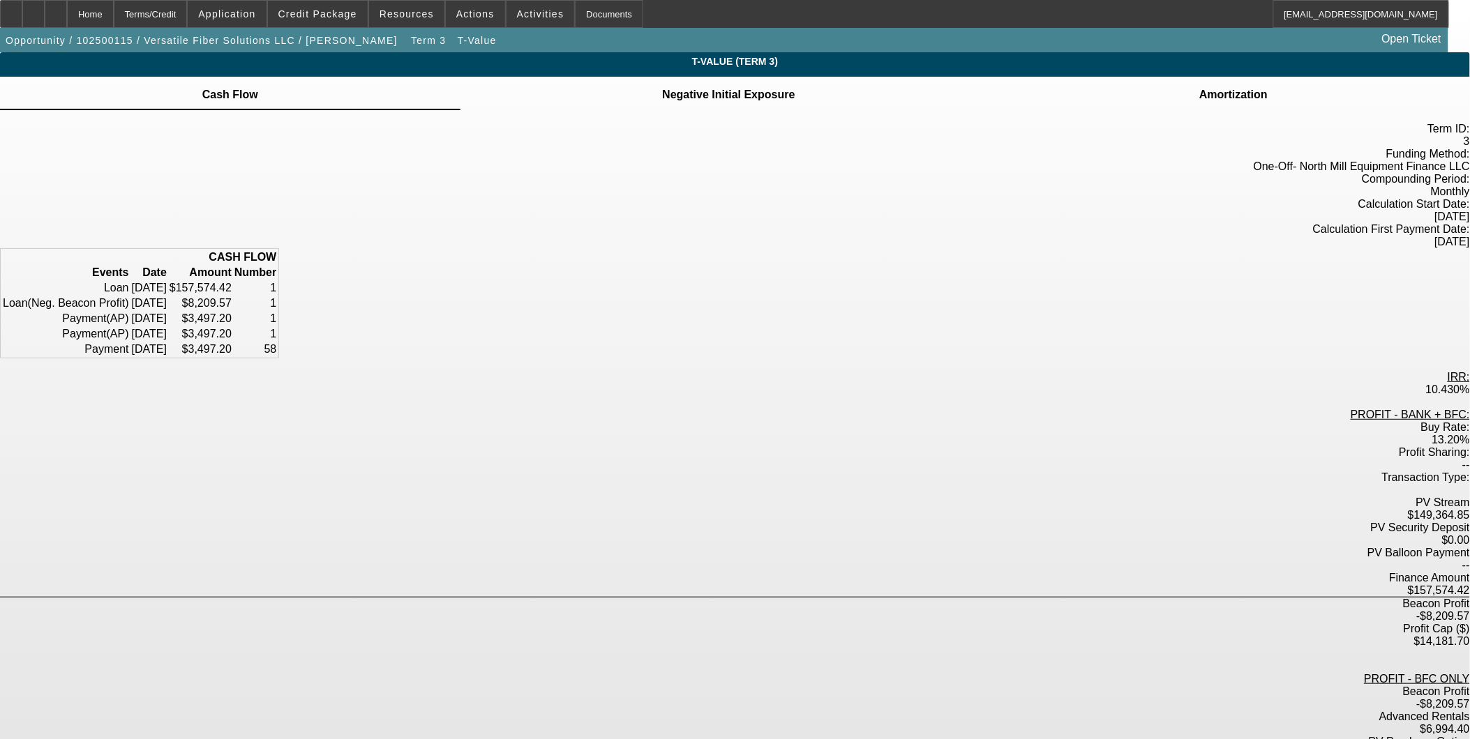
click at [1324, 402] on div "T-Value (Term 3) Cash Flow Negative Initial Exposure" at bounding box center [735, 534] width 1470 height 965
click at [114, 13] on div "Home" at bounding box center [90, 14] width 47 height 28
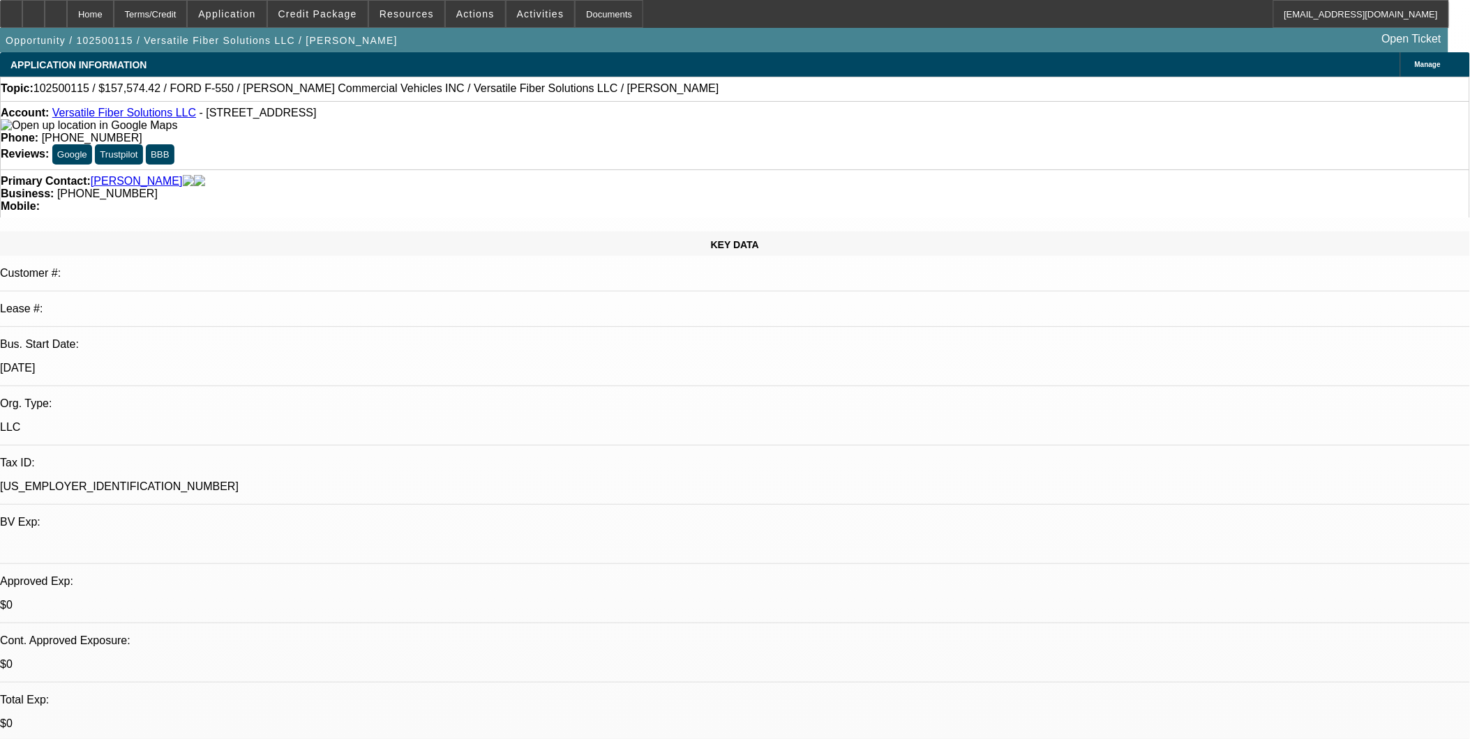
select select "0"
select select "3"
select select "0.1"
select select "4"
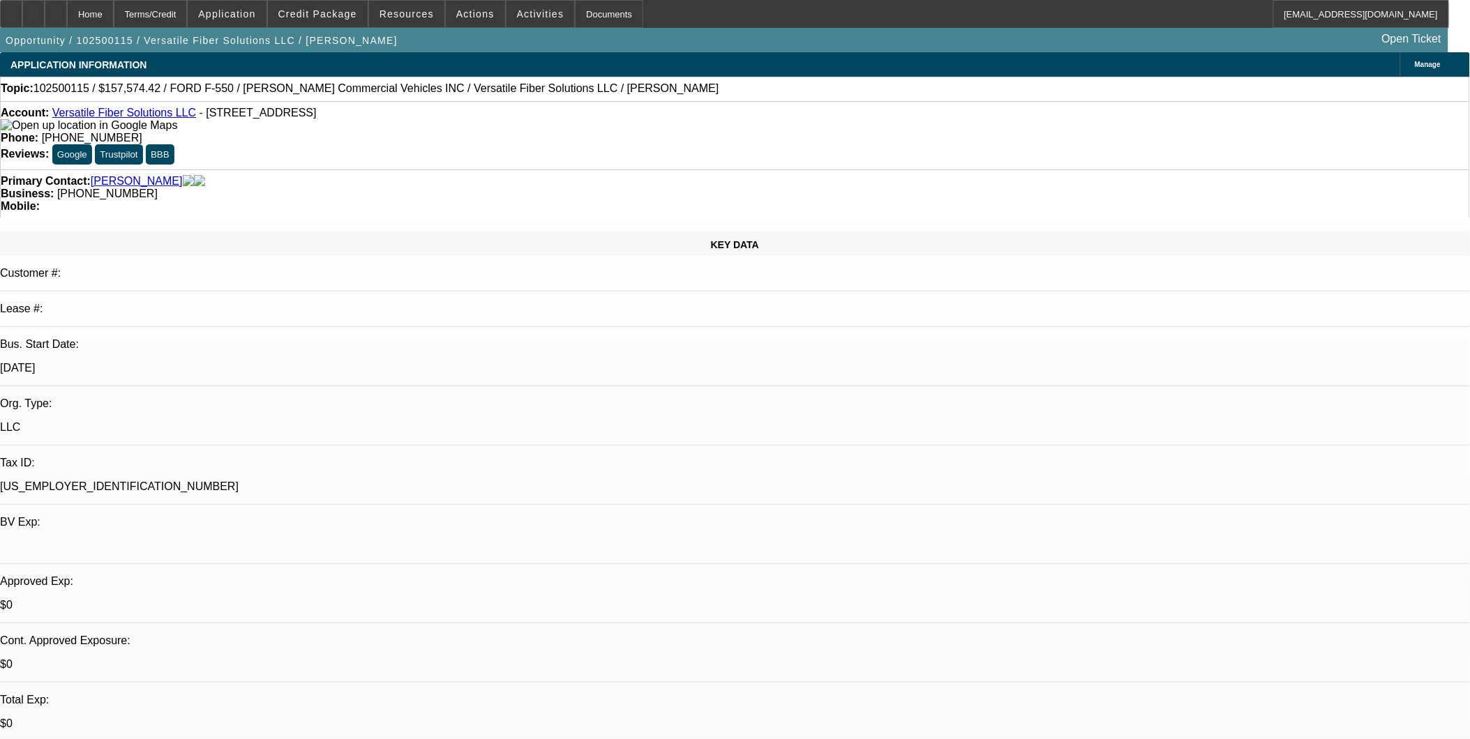
select select "0.1"
select select "0"
select select "3"
select select "0.1"
select select "4"
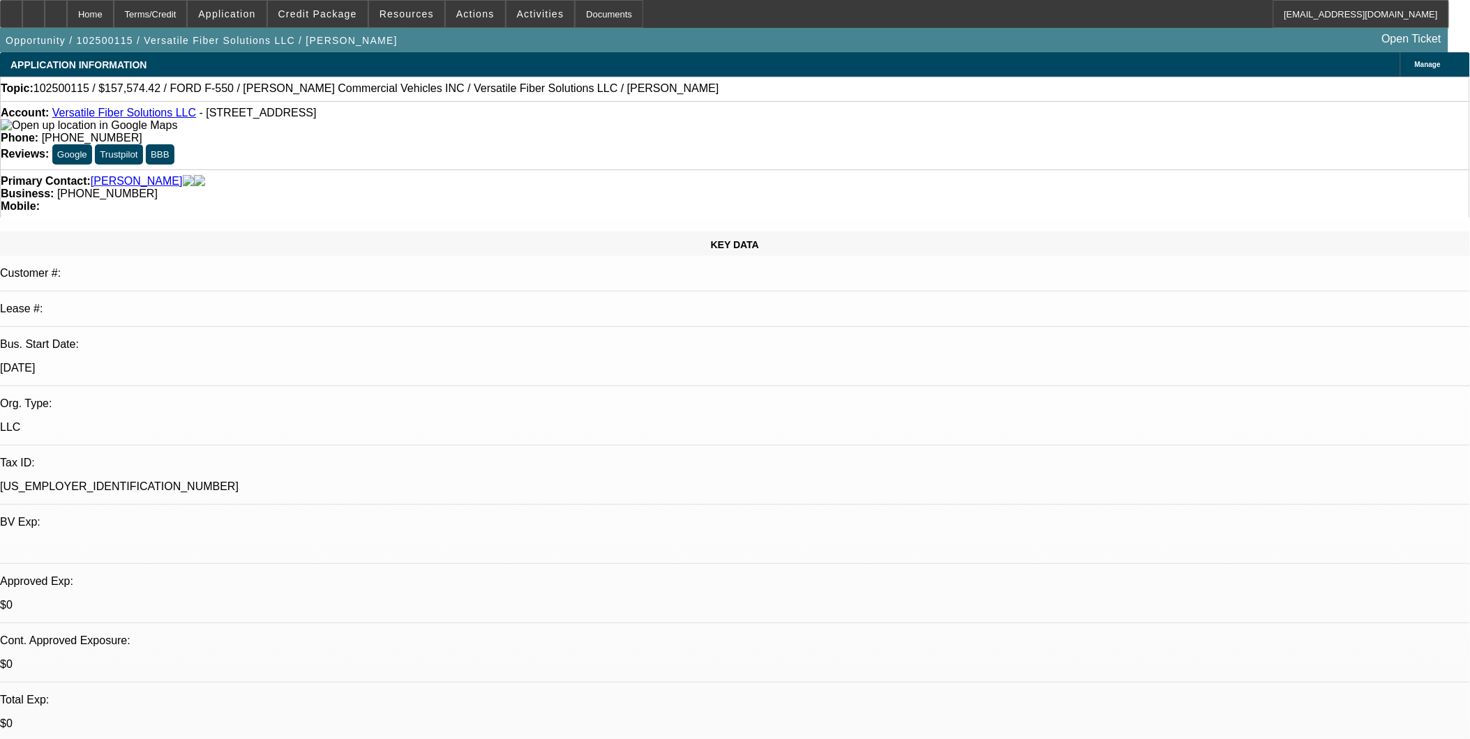
select select "0"
select select "3"
select select "0.1"
select select "4"
select select "0"
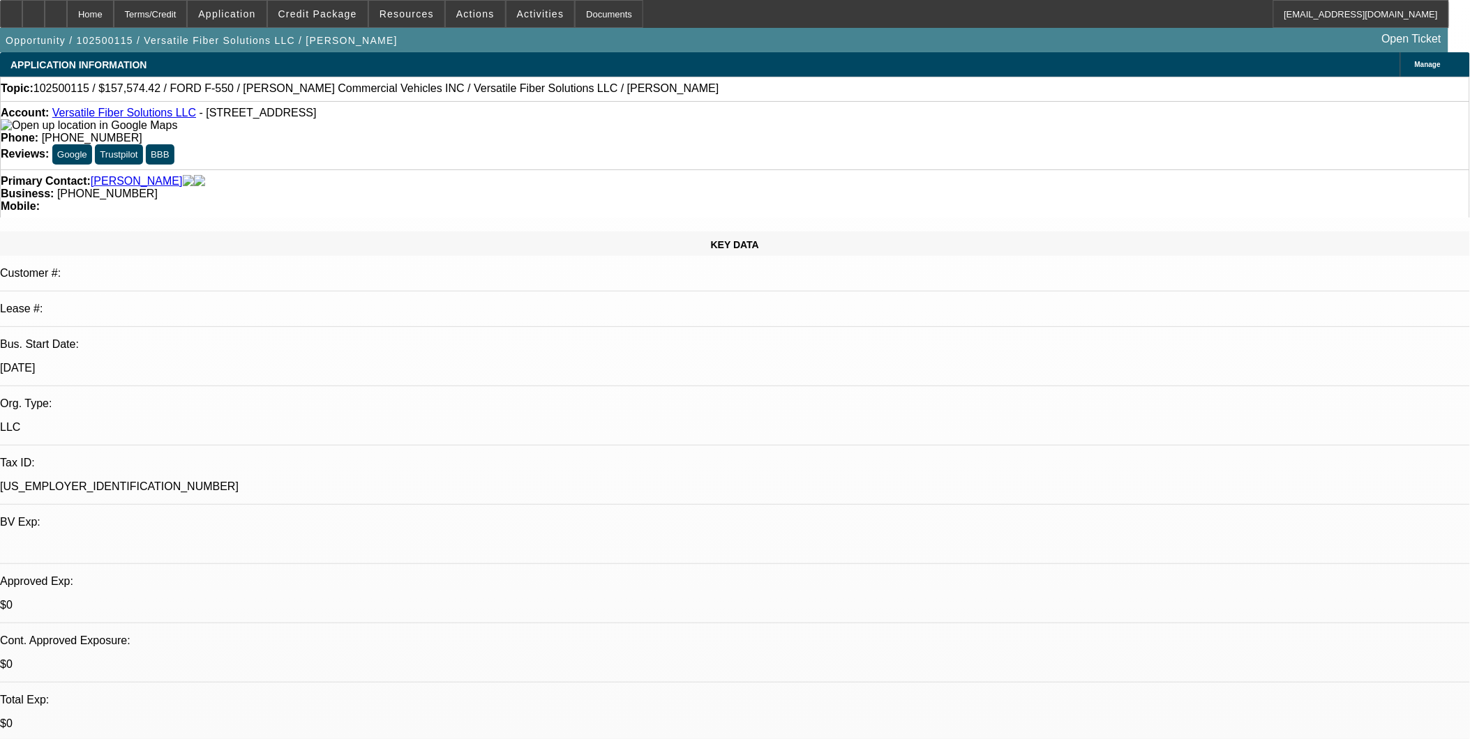
select select "0"
select select "6"
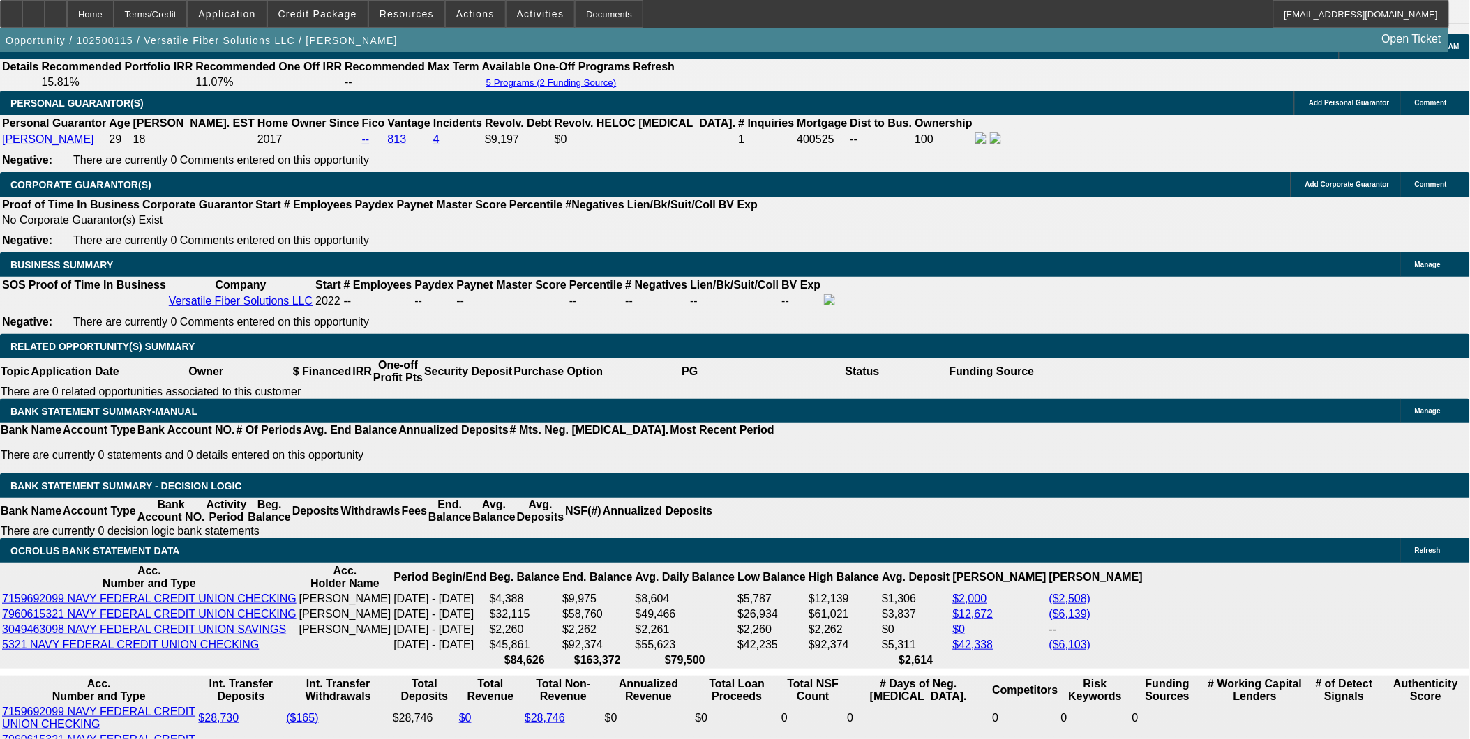
scroll to position [2095, 0]
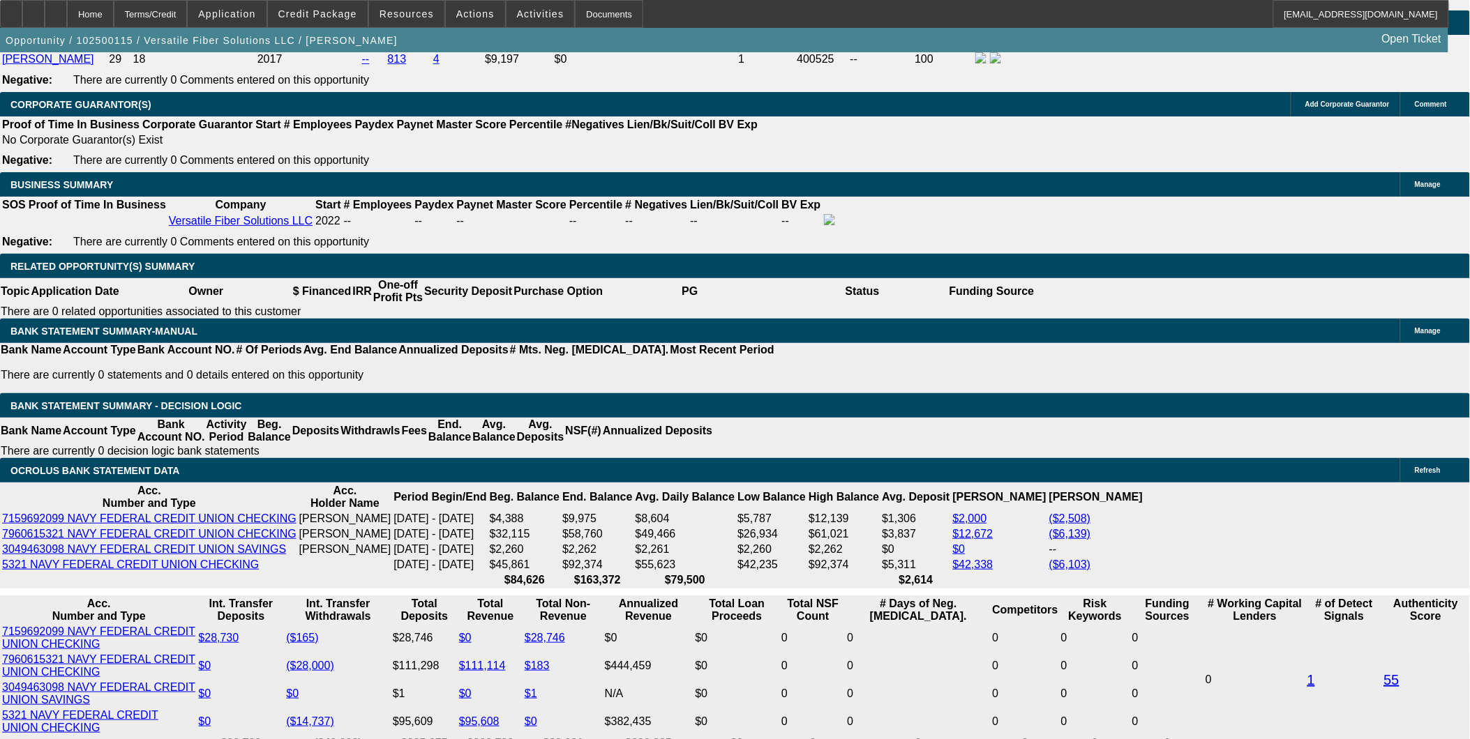
drag, startPoint x: 919, startPoint y: 225, endPoint x: 916, endPoint y: 237, distance: 12.9
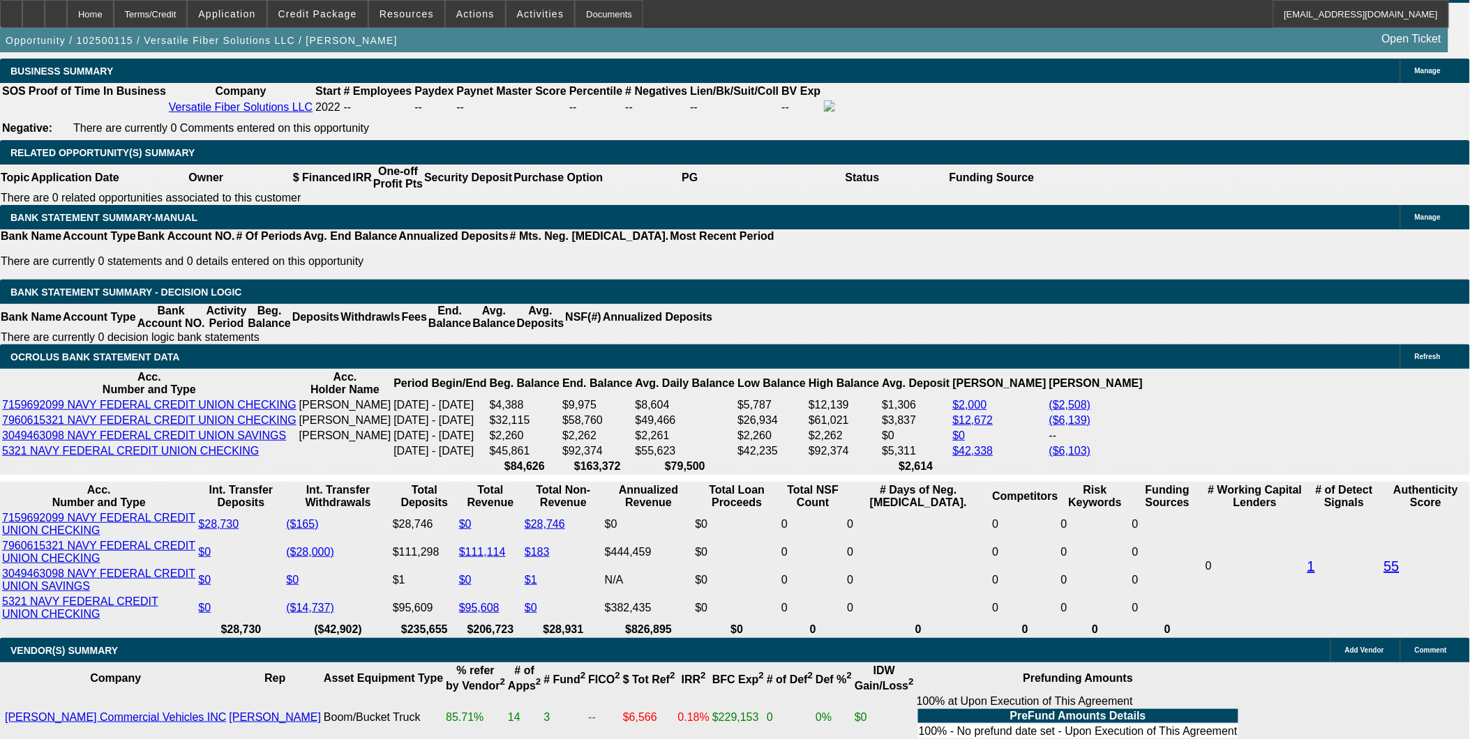
scroll to position [2249, 0]
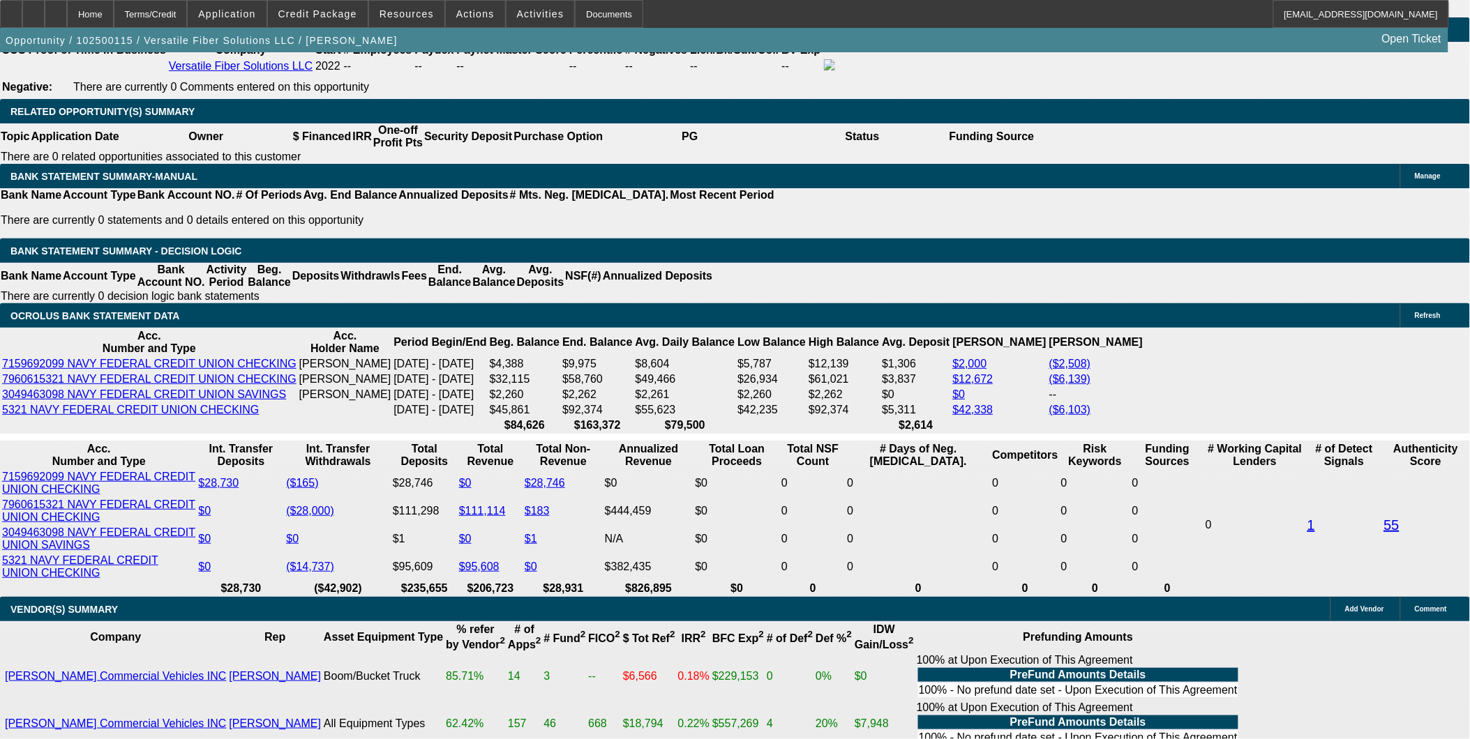
drag, startPoint x: 938, startPoint y: 243, endPoint x: 933, endPoint y: 248, distance: 7.4
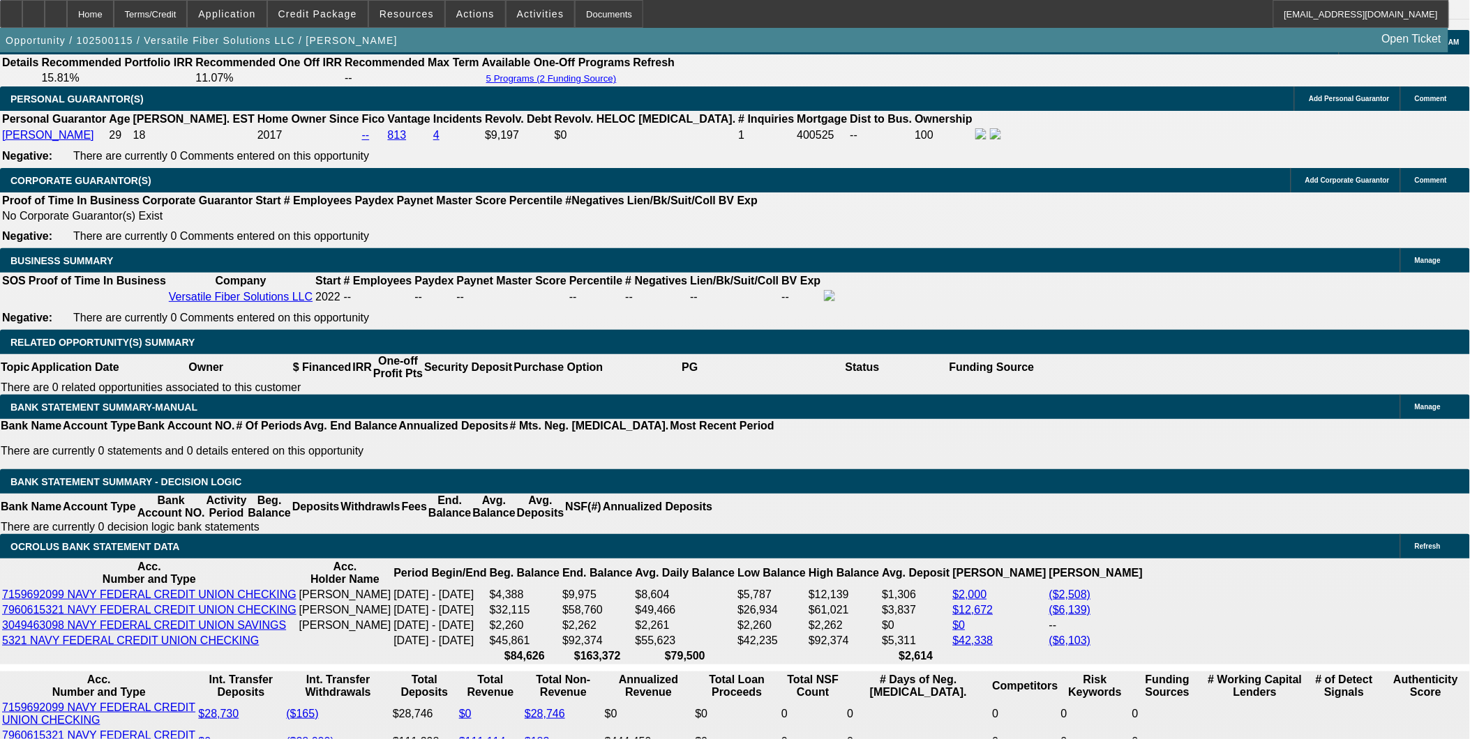
scroll to position [2017, 0]
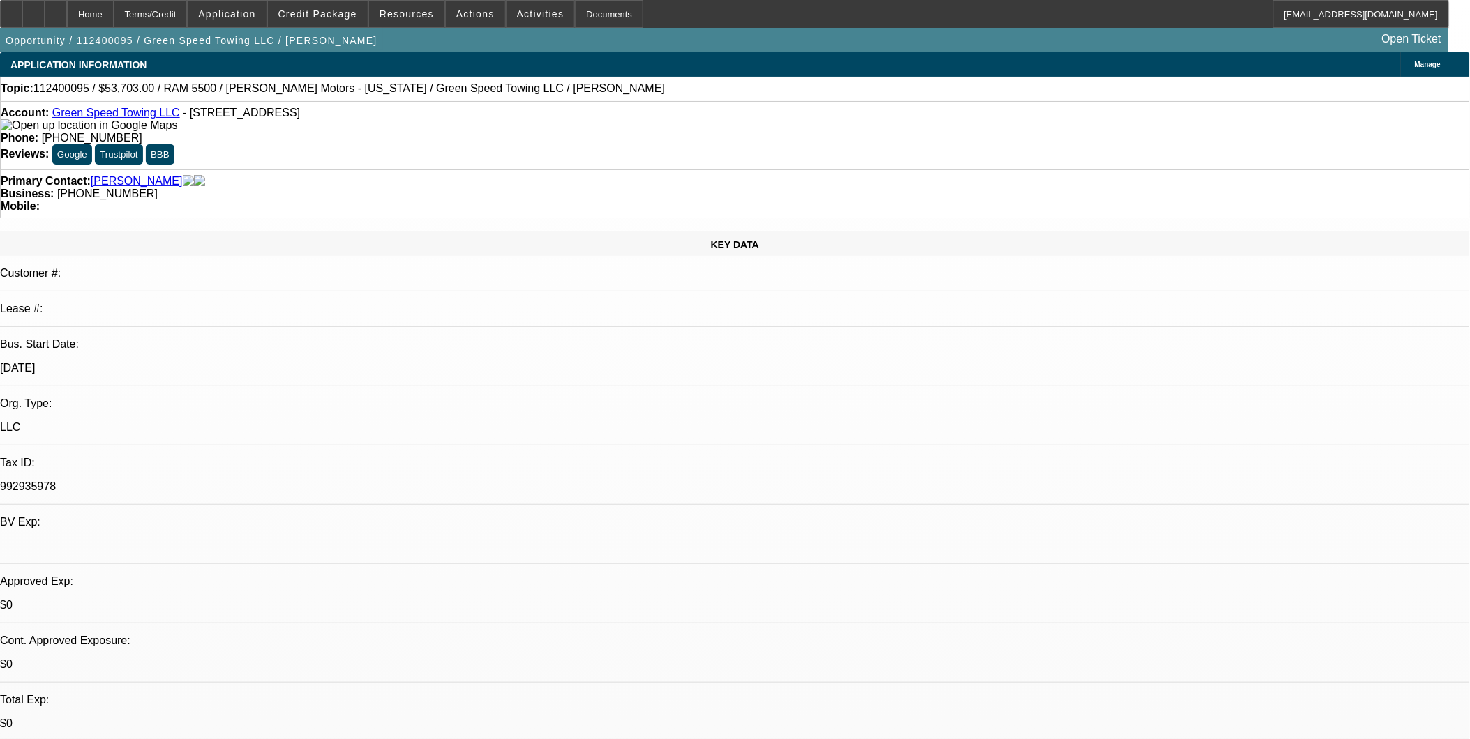
select select "0.15"
select select "2"
select select "0.1"
select select "0.15"
select select "2"
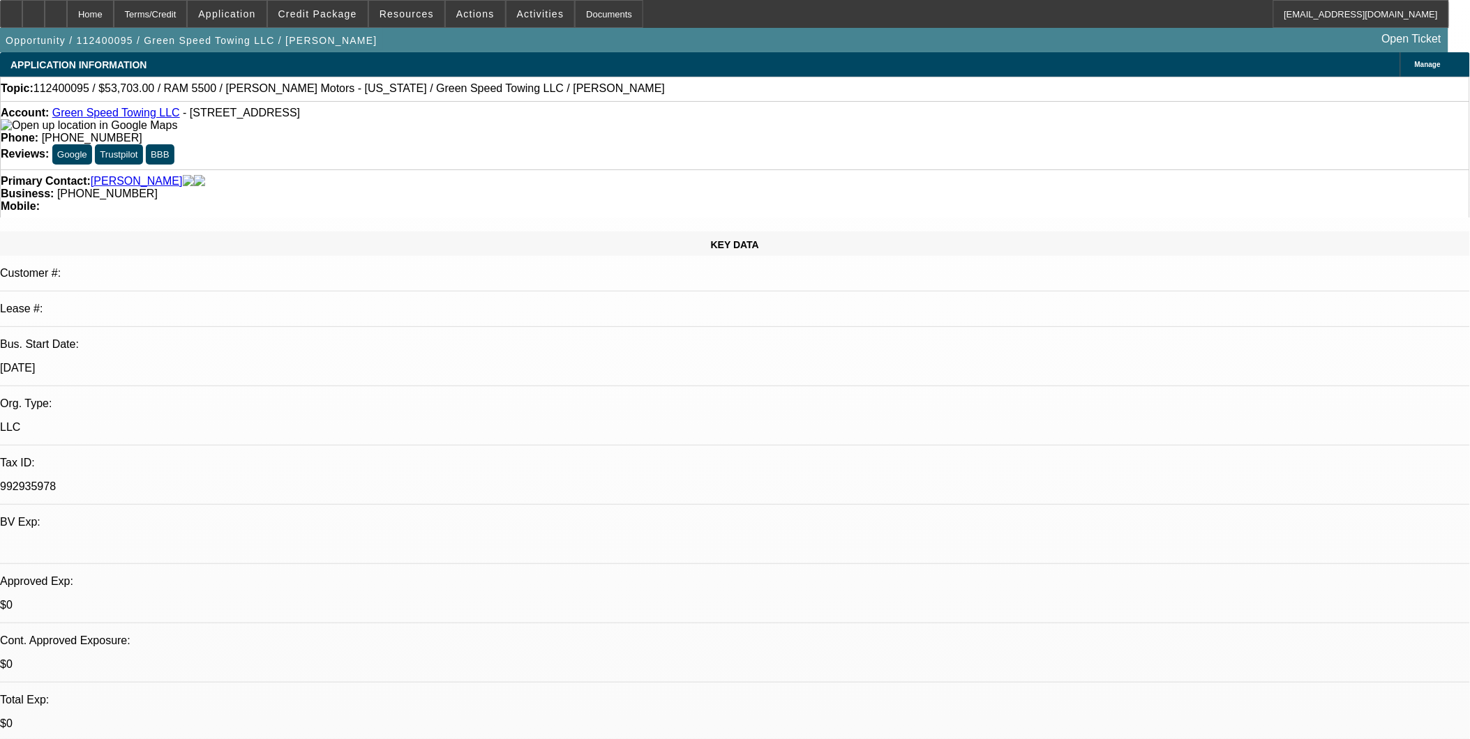
select select "0.1"
select select "1"
select select "2"
select select "4"
select select "1"
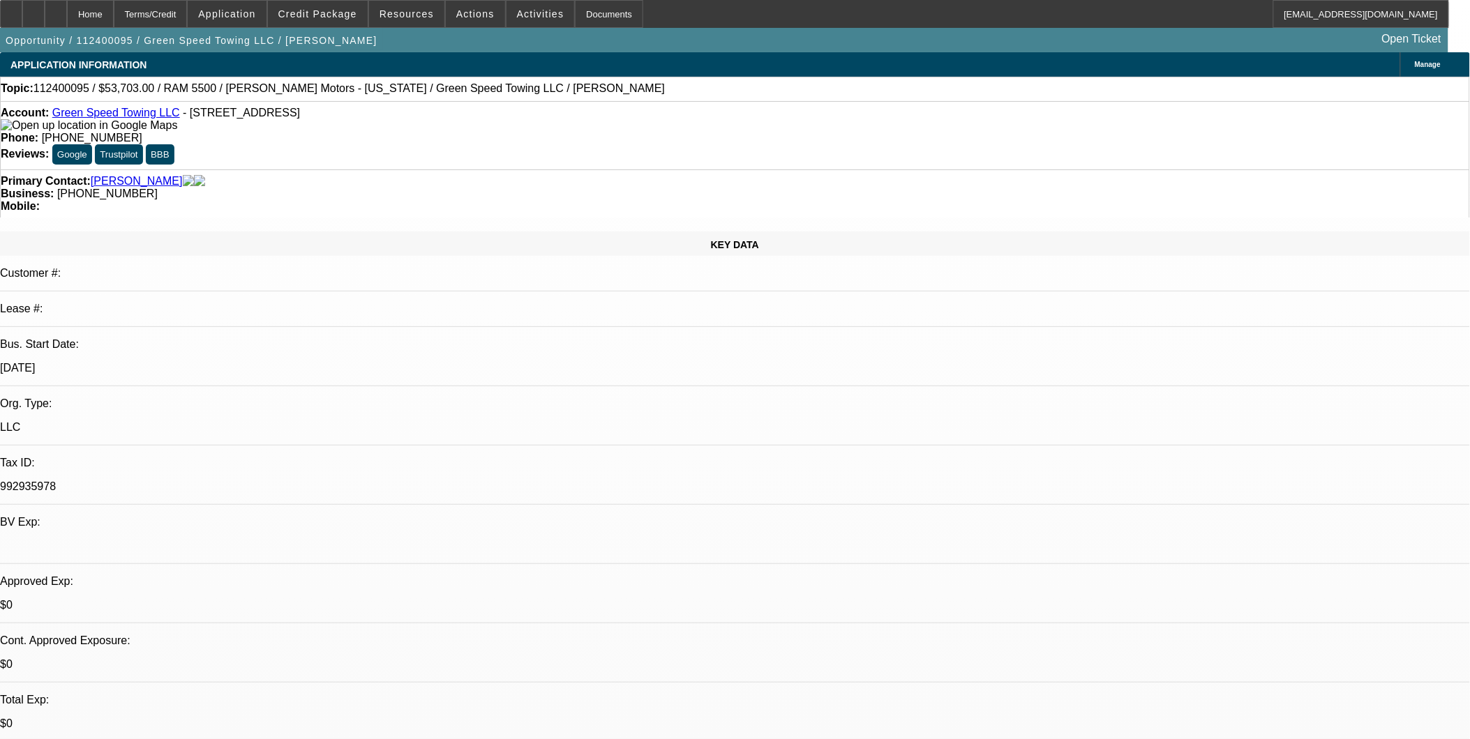
select select "2"
select select "4"
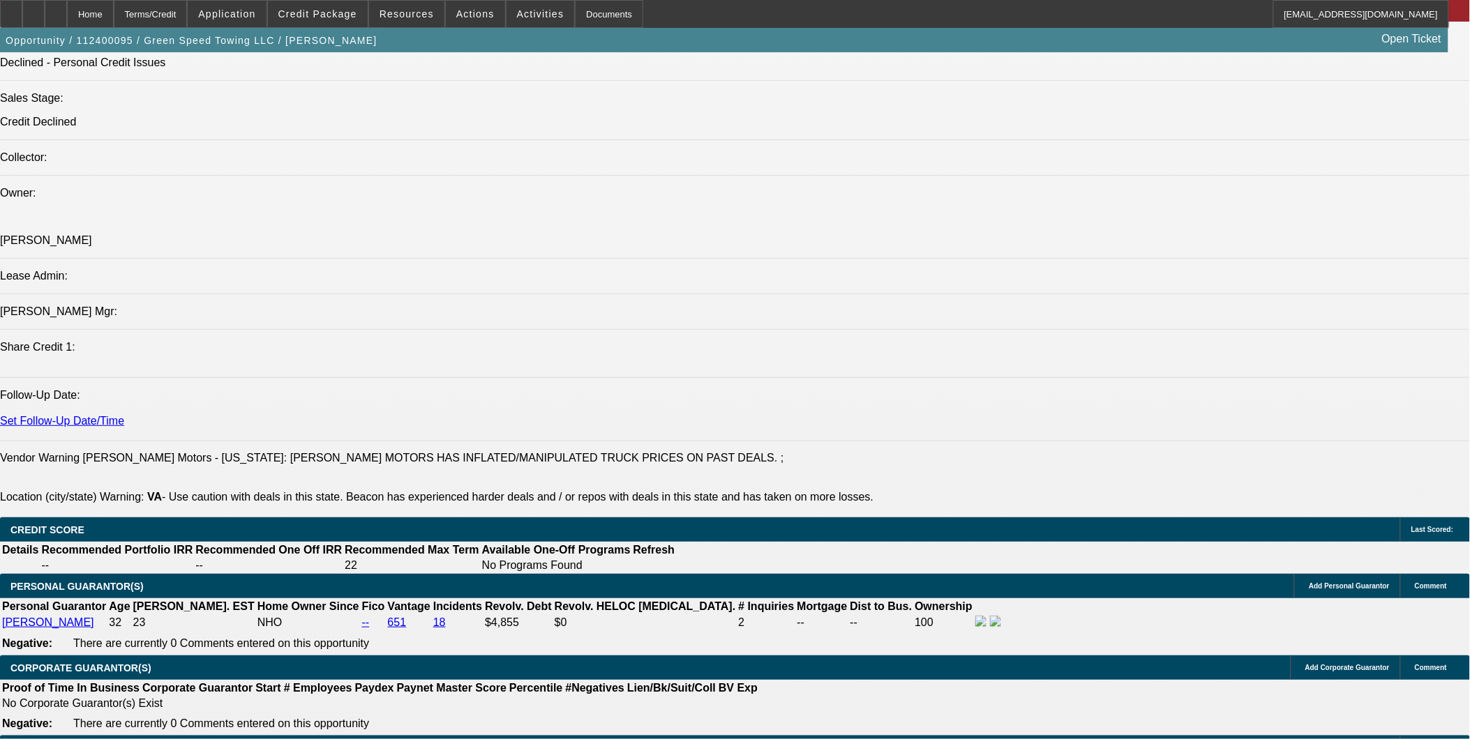
scroll to position [1550, 0]
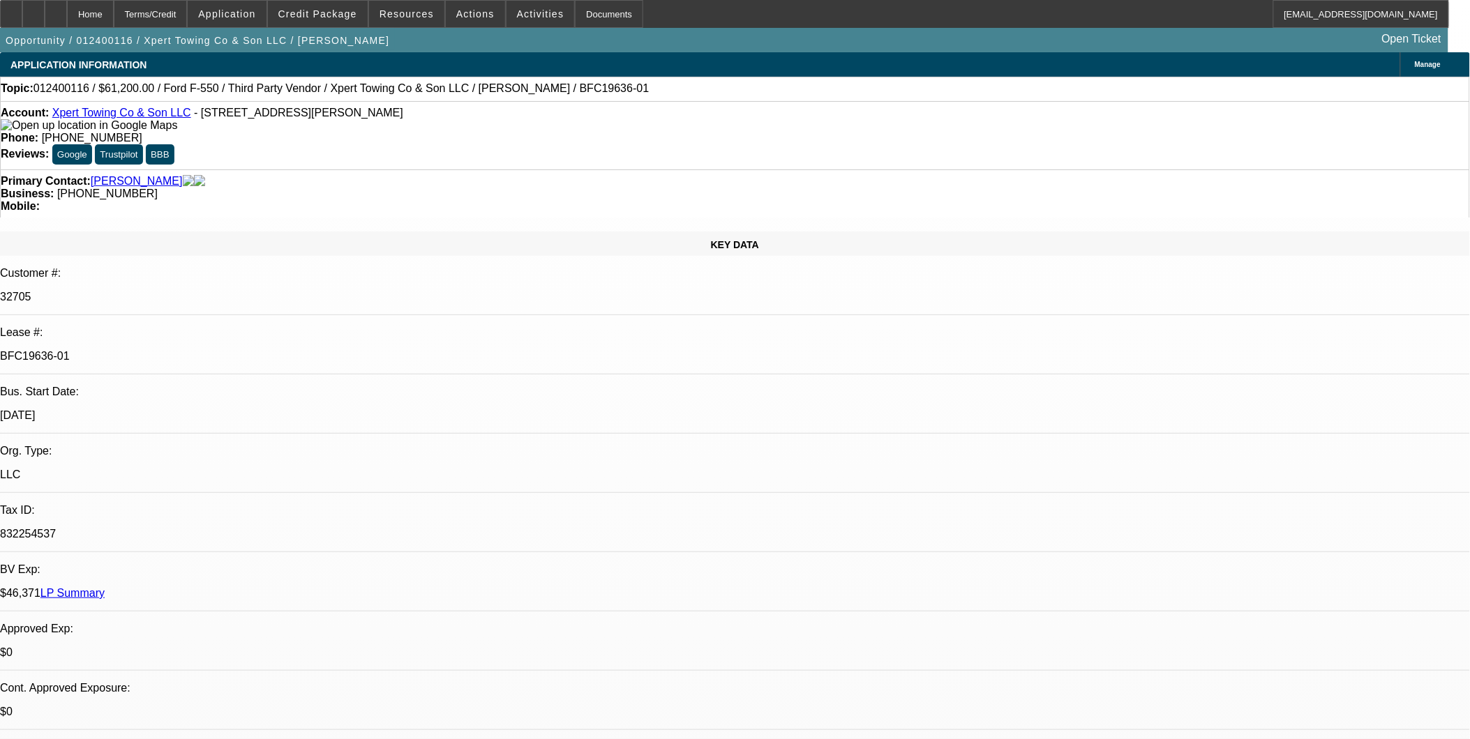
select select "0.15"
select select "2"
select select "0.1"
select select "0.15"
select select "2"
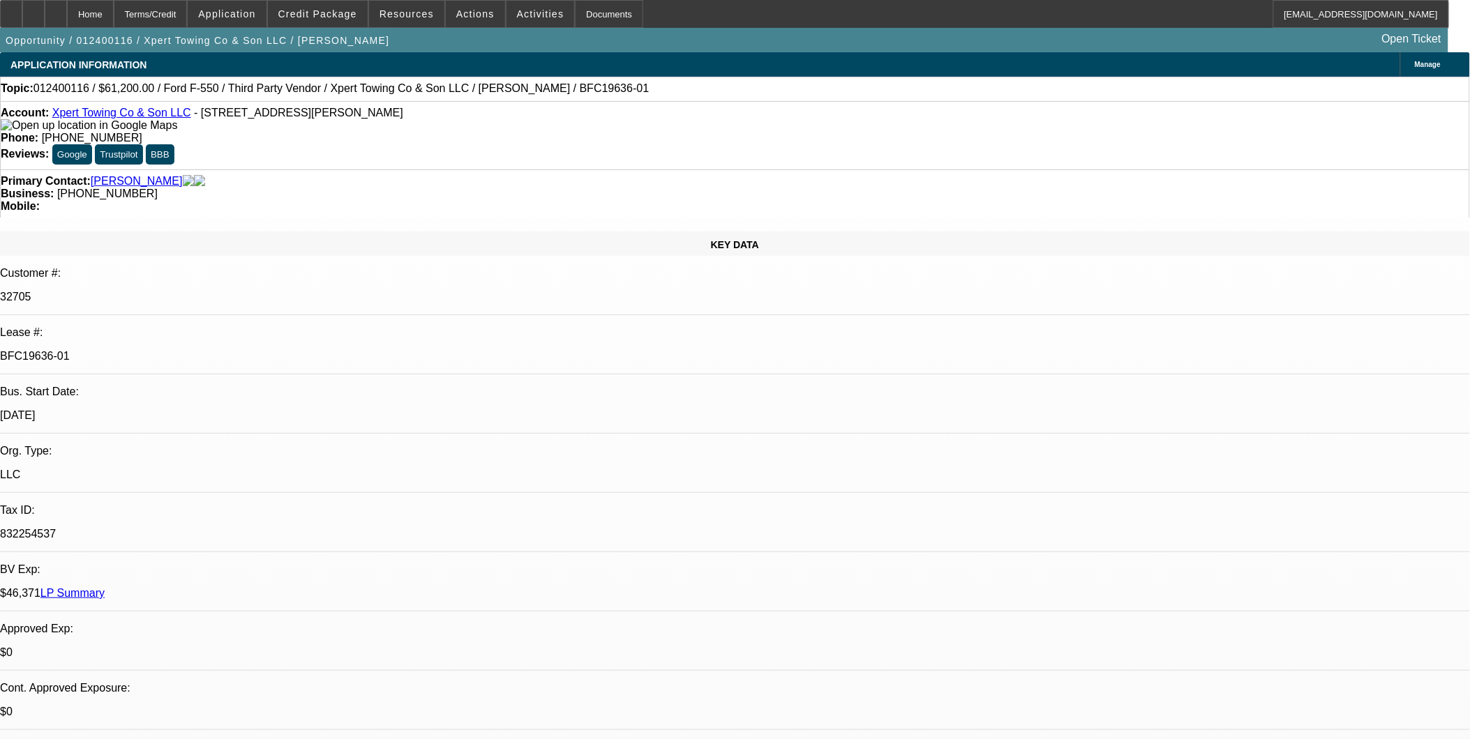
select select "0.1"
select select "0.15"
select select "2"
select select "0.1"
select select "0.15"
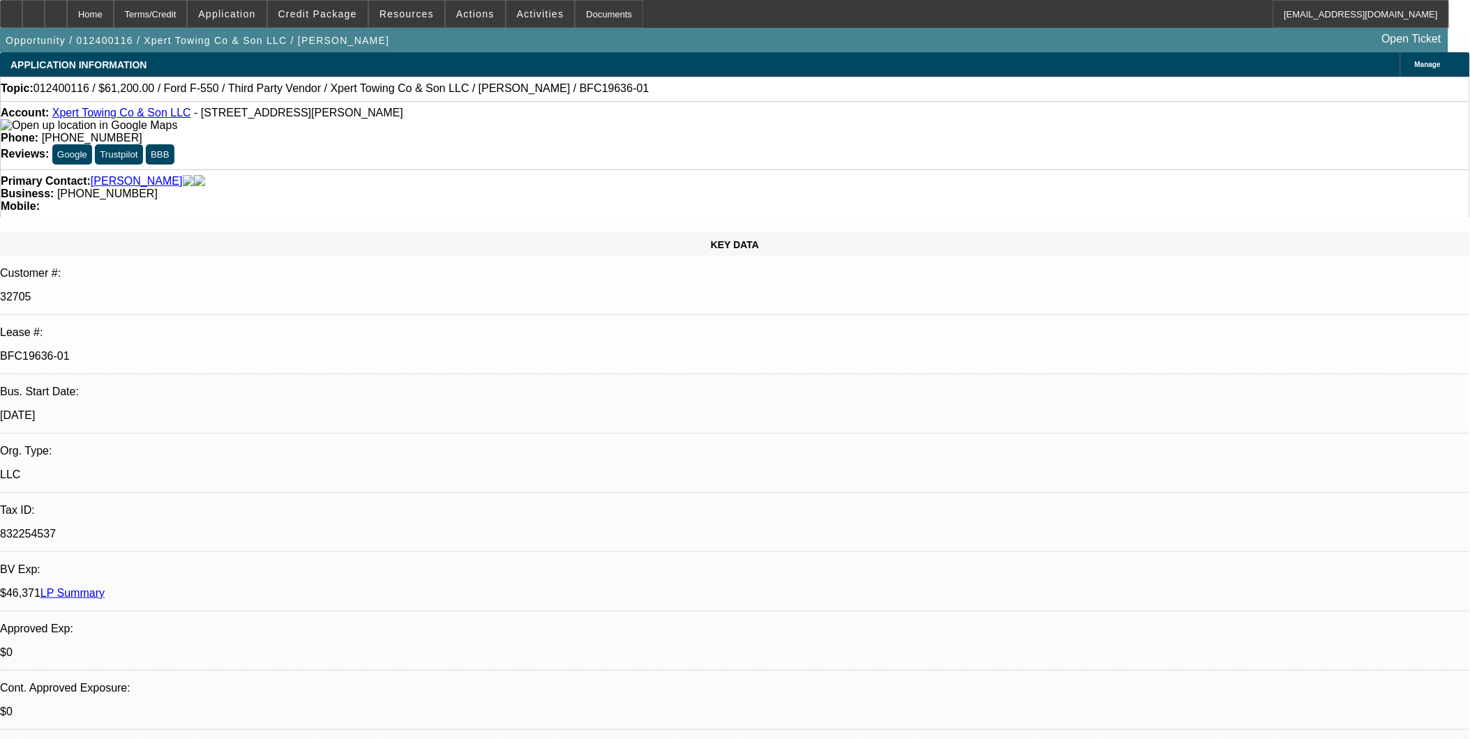
select select "2"
select select "0.1"
select select "1"
select select "2"
select select "4"
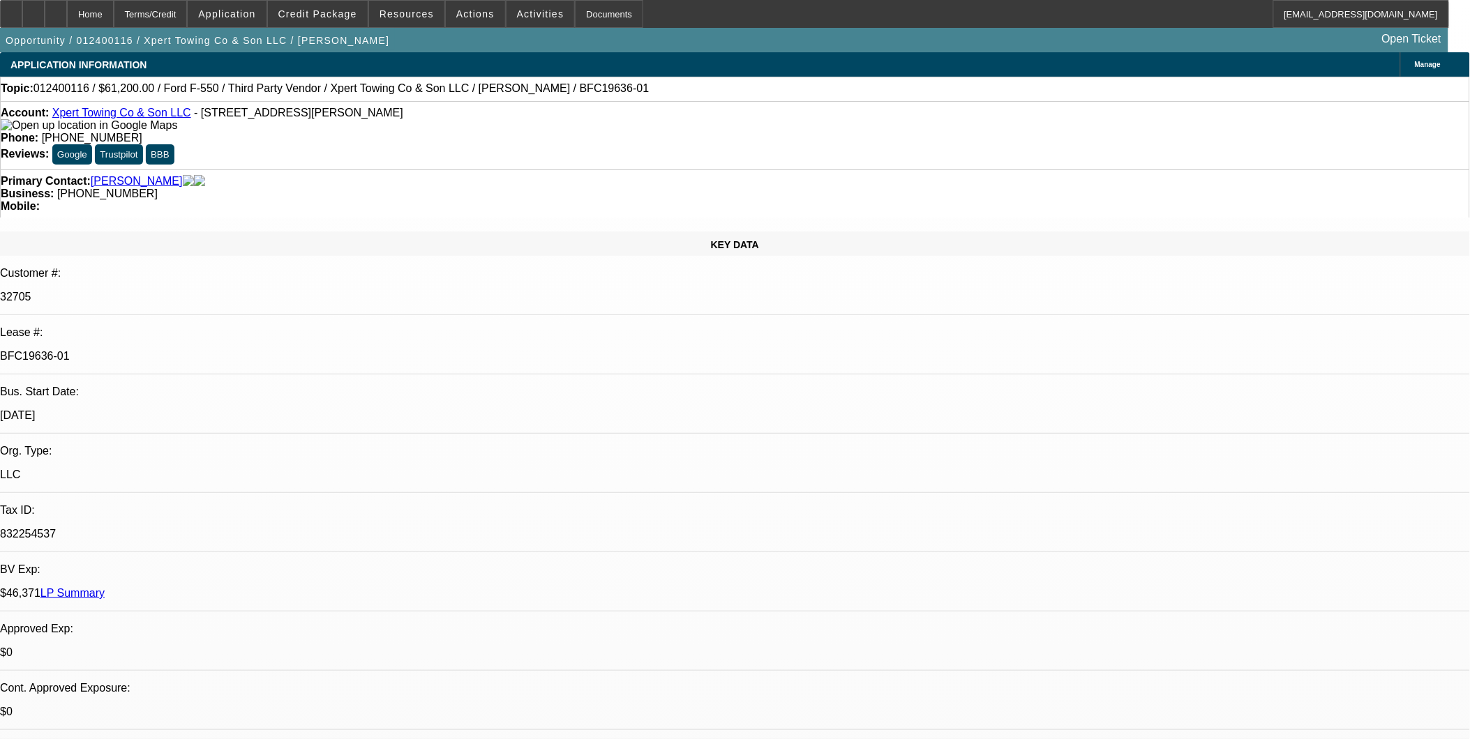
select select "1"
select select "2"
select select "4"
select select "1"
select select "2"
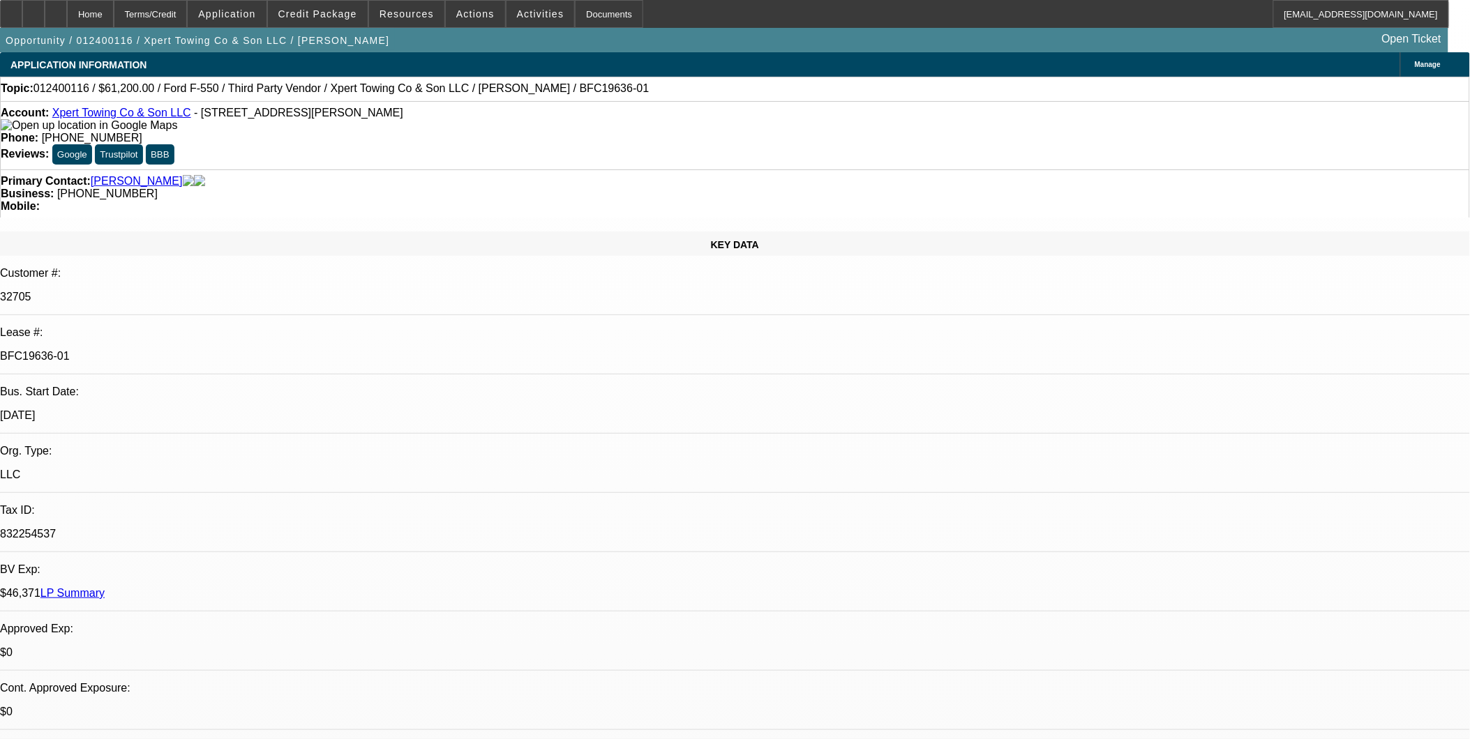
select select "4"
select select "1"
select select "2"
select select "4"
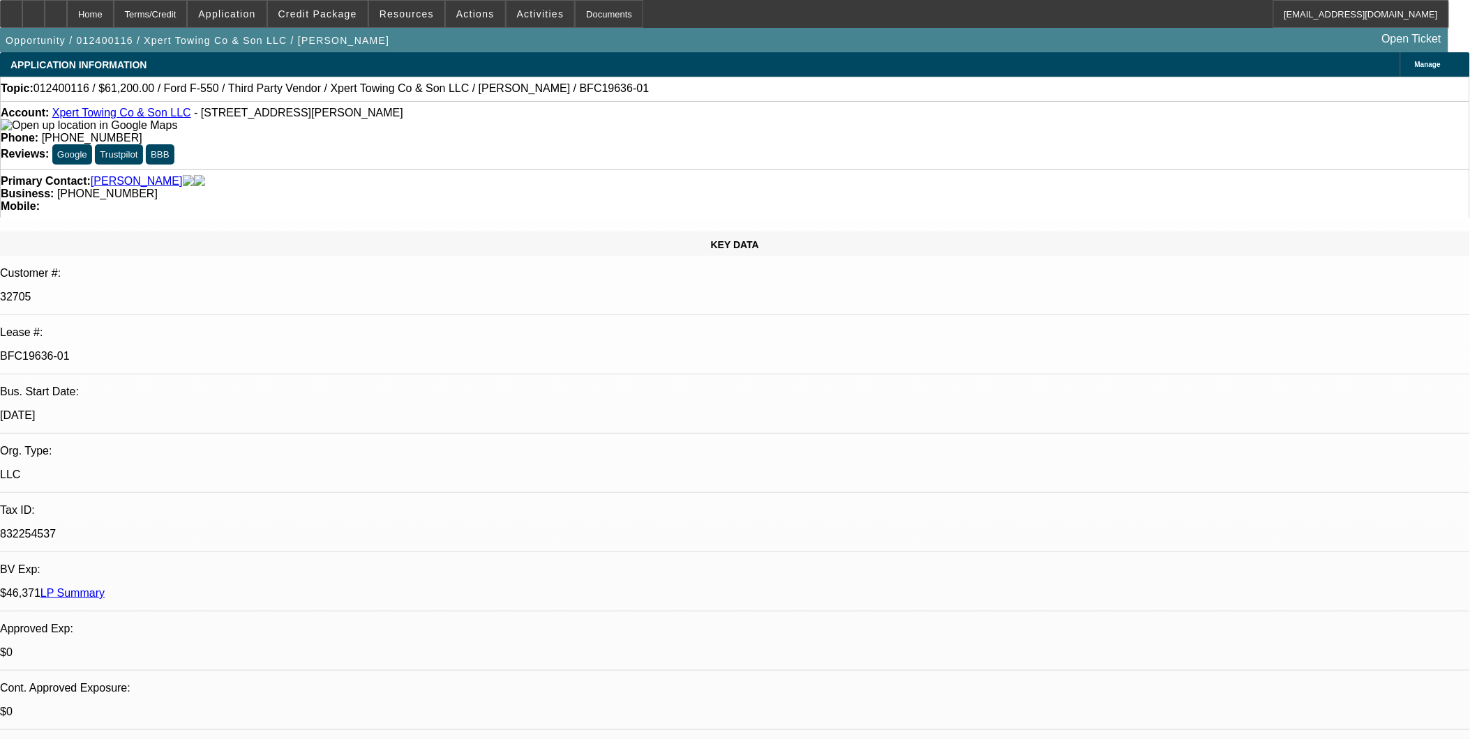
scroll to position [803, 0]
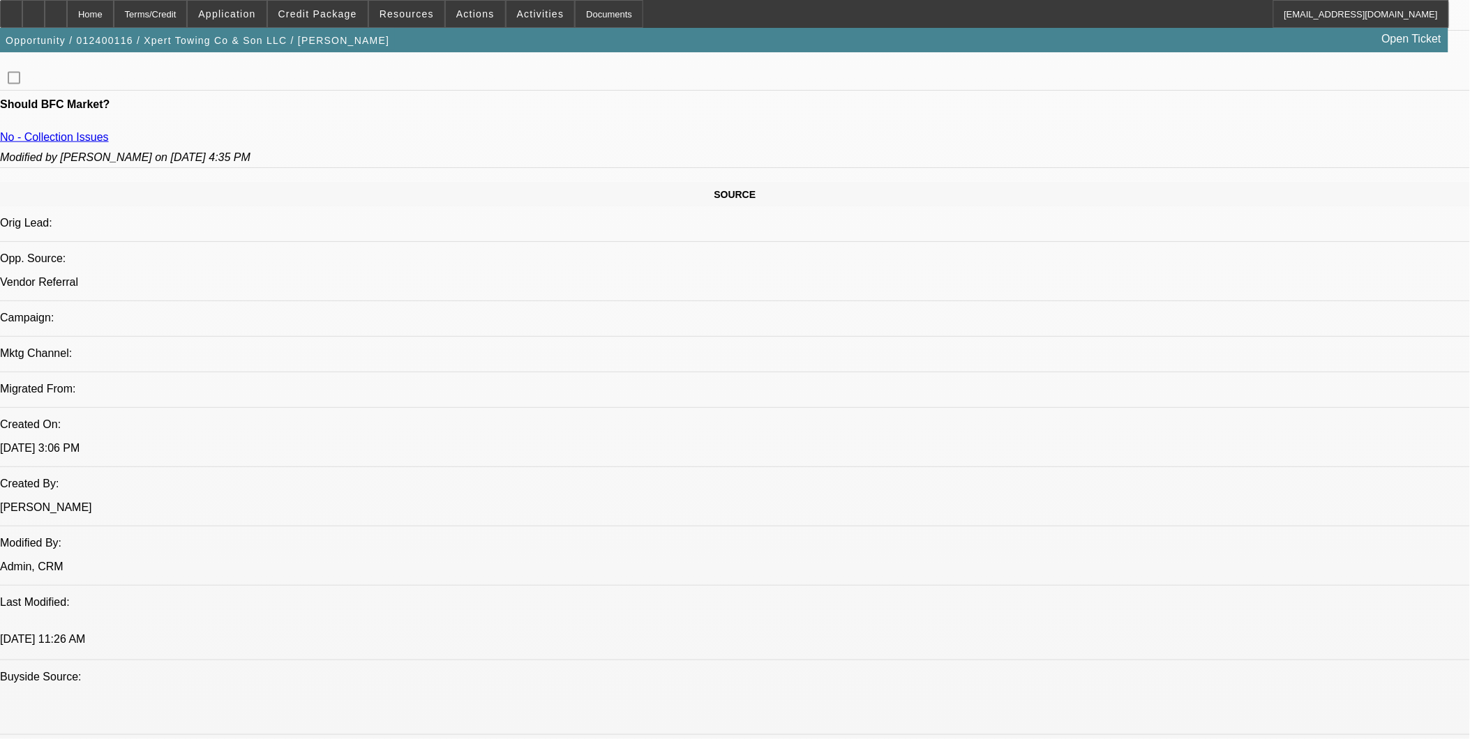
scroll to position [775, 0]
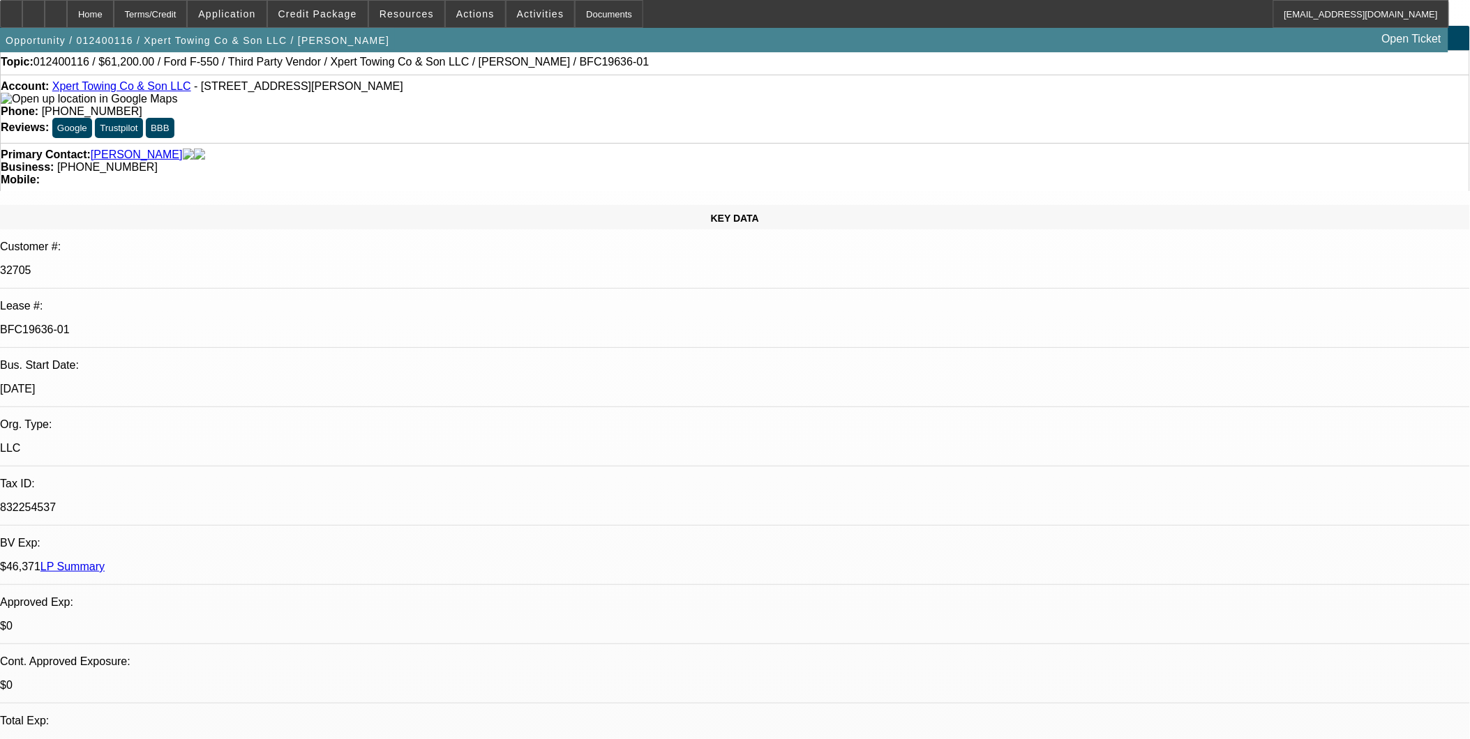
scroll to position [0, 0]
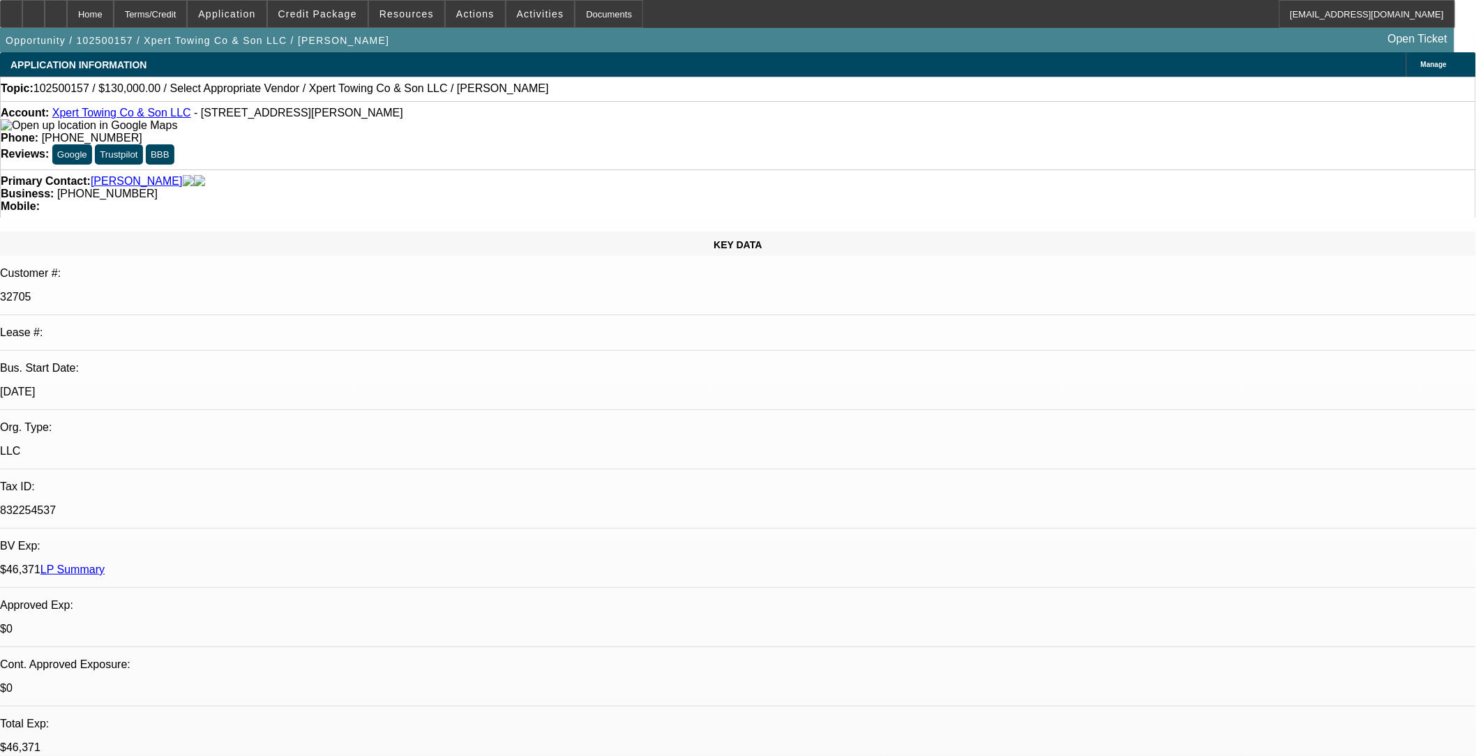
select select "0"
select select "2"
select select "0.1"
select select "1"
select select "2"
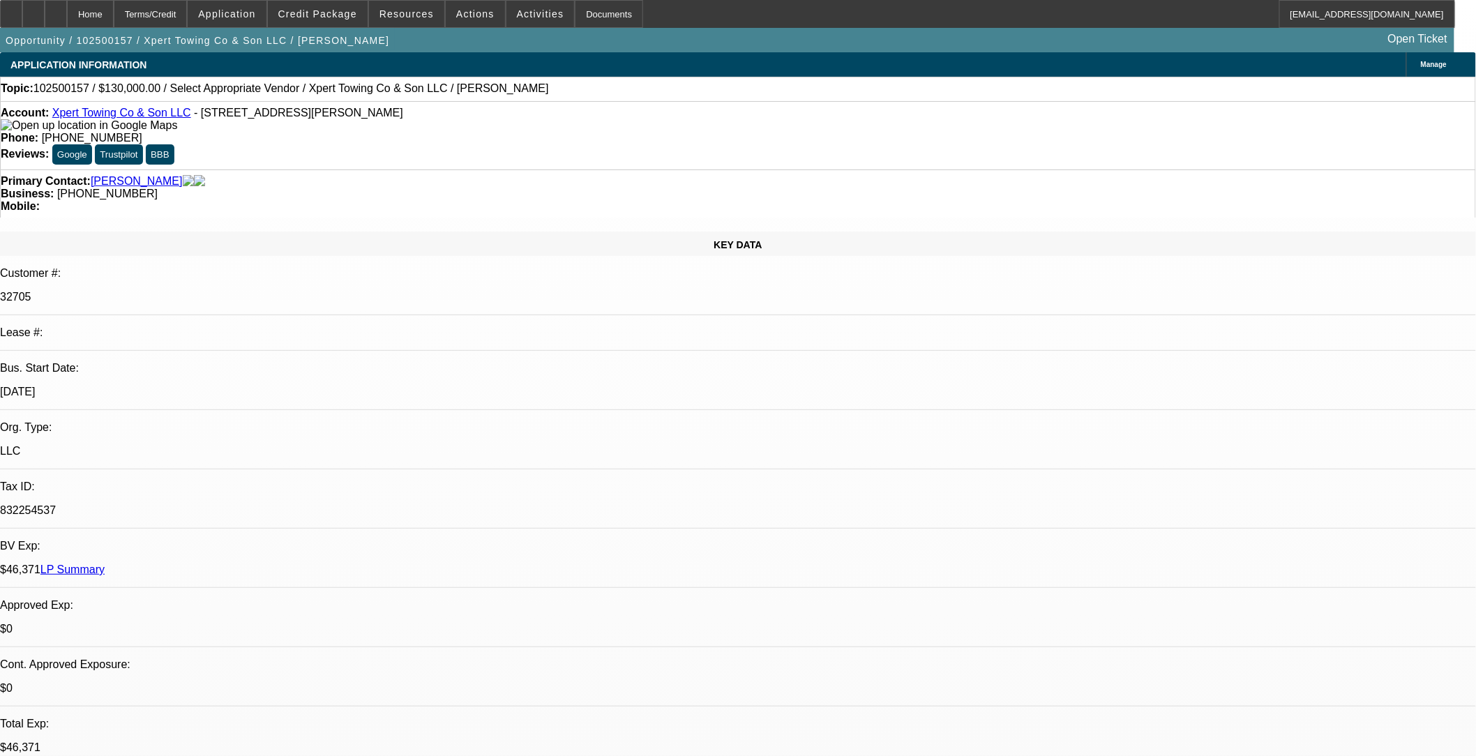
select select "4"
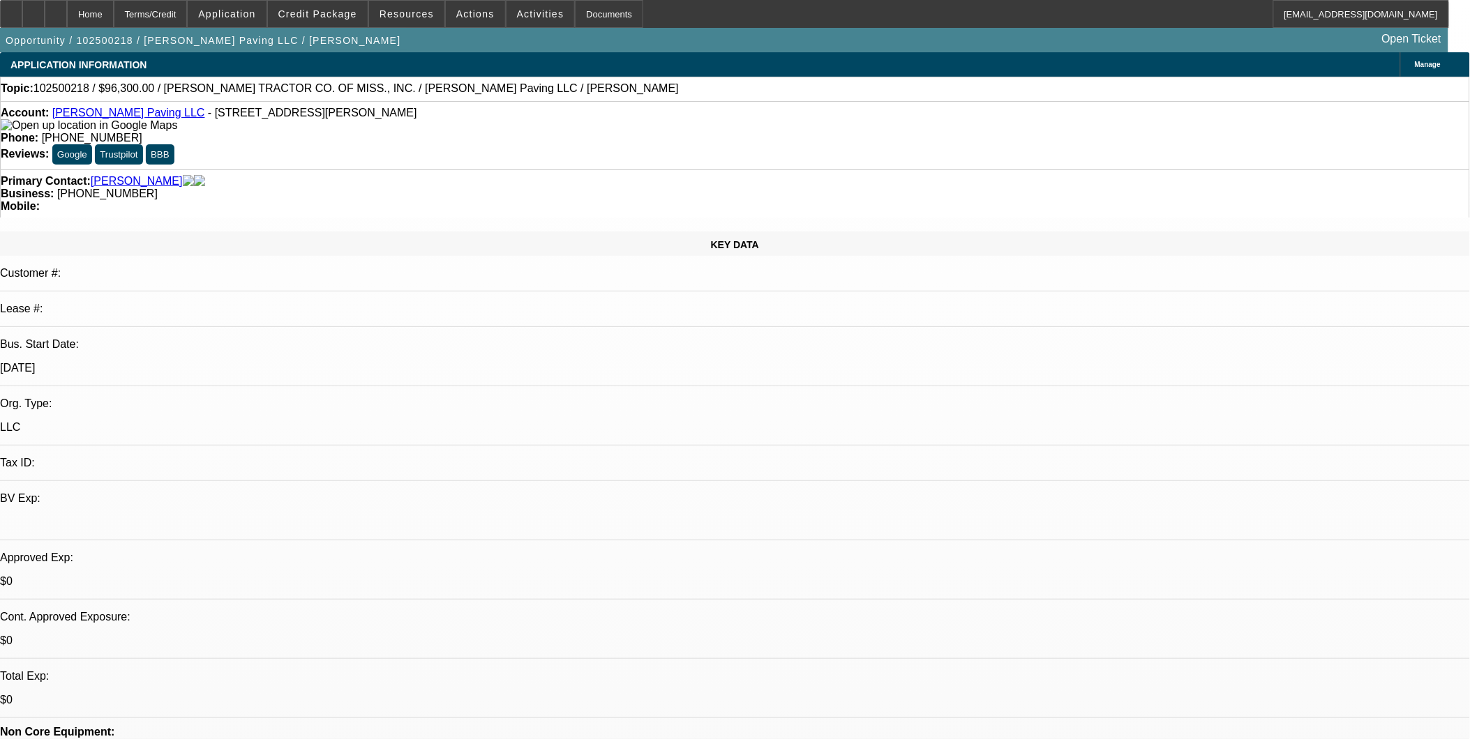
select select "0"
select select "2"
select select "0.1"
select select "1"
select select "2"
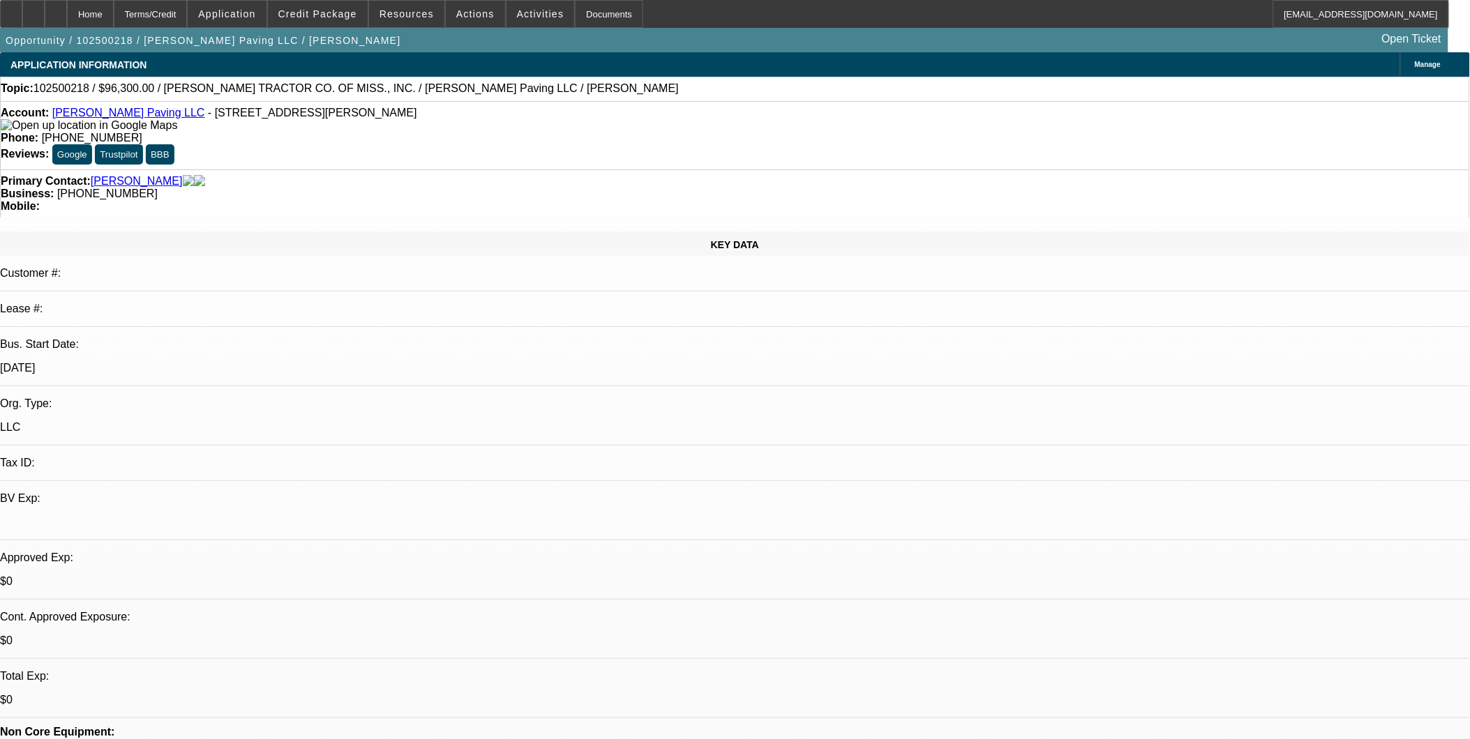
select select "4"
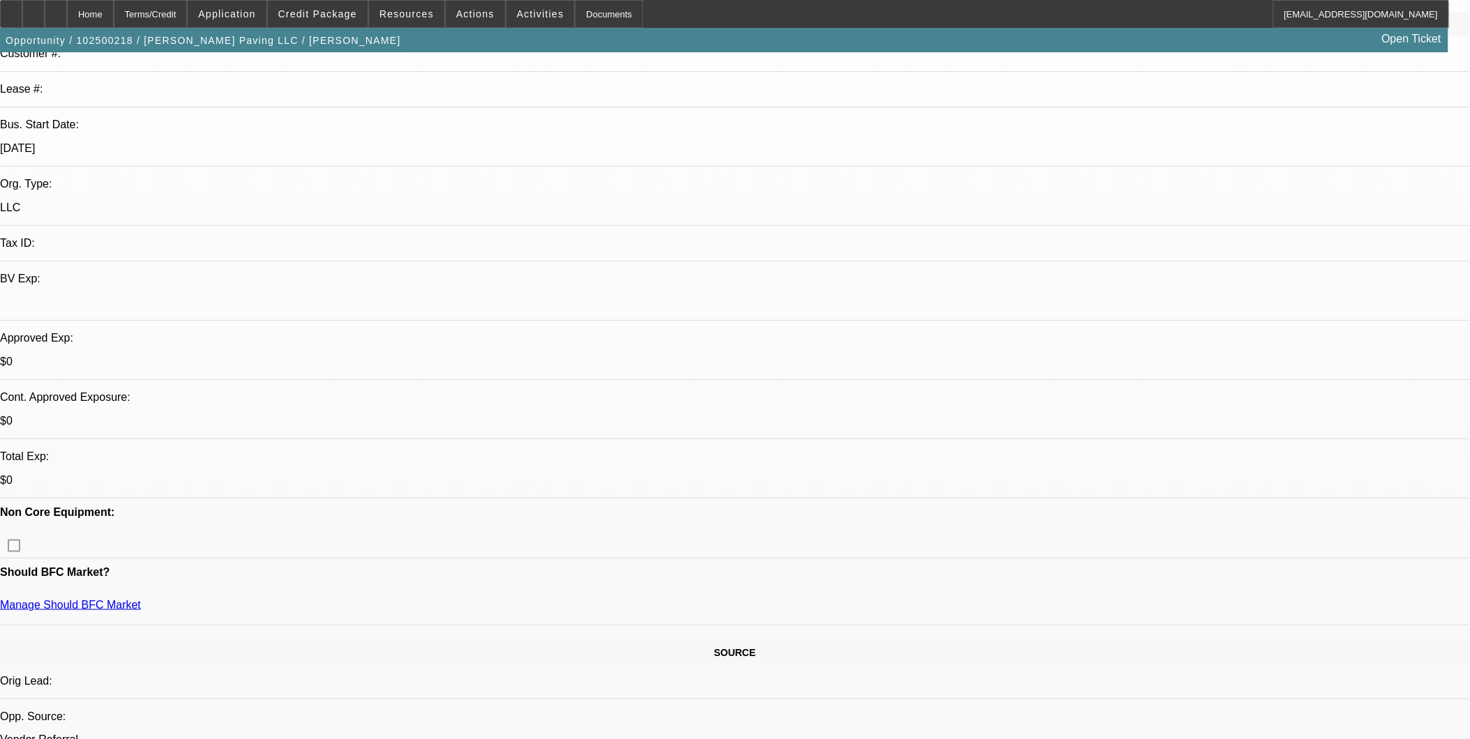
scroll to position [232, 0]
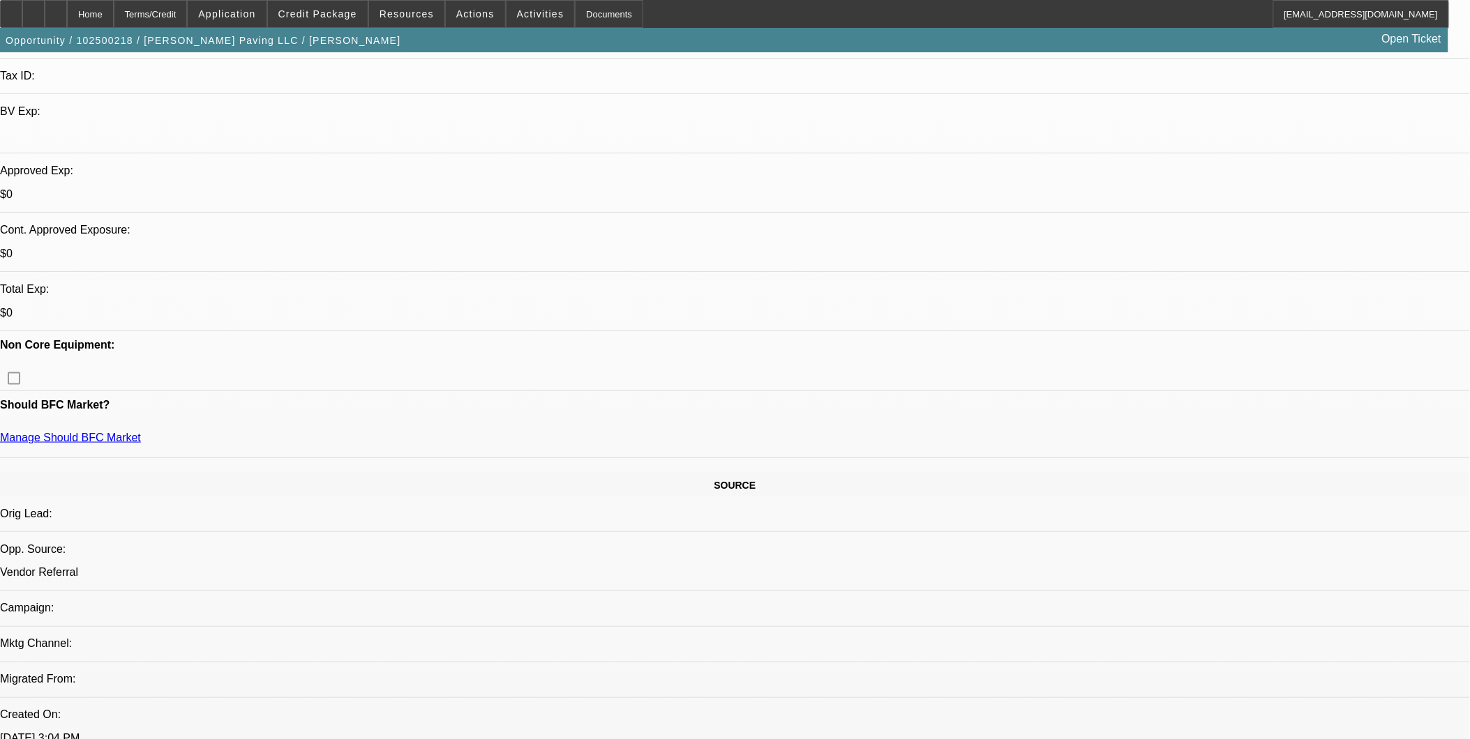
scroll to position [465, 0]
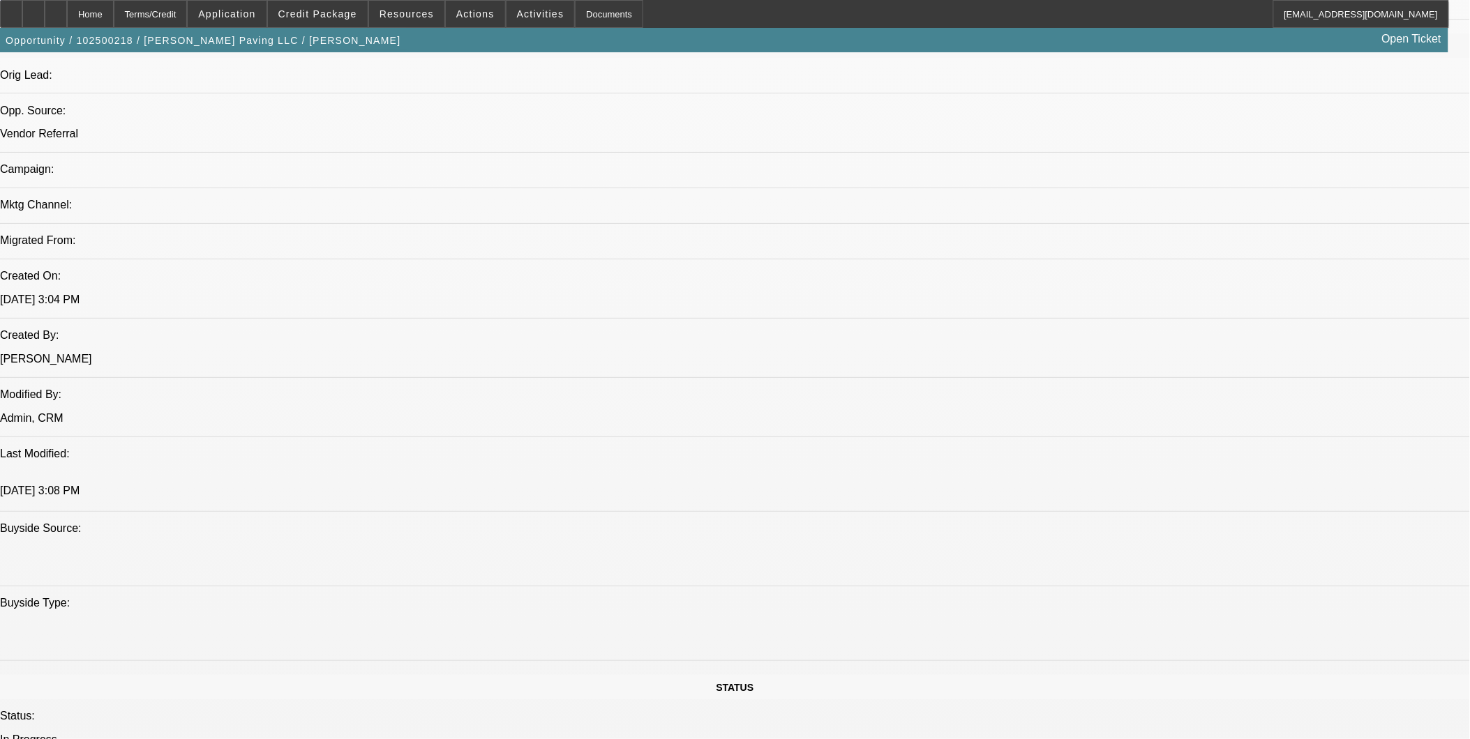
scroll to position [1007, 0]
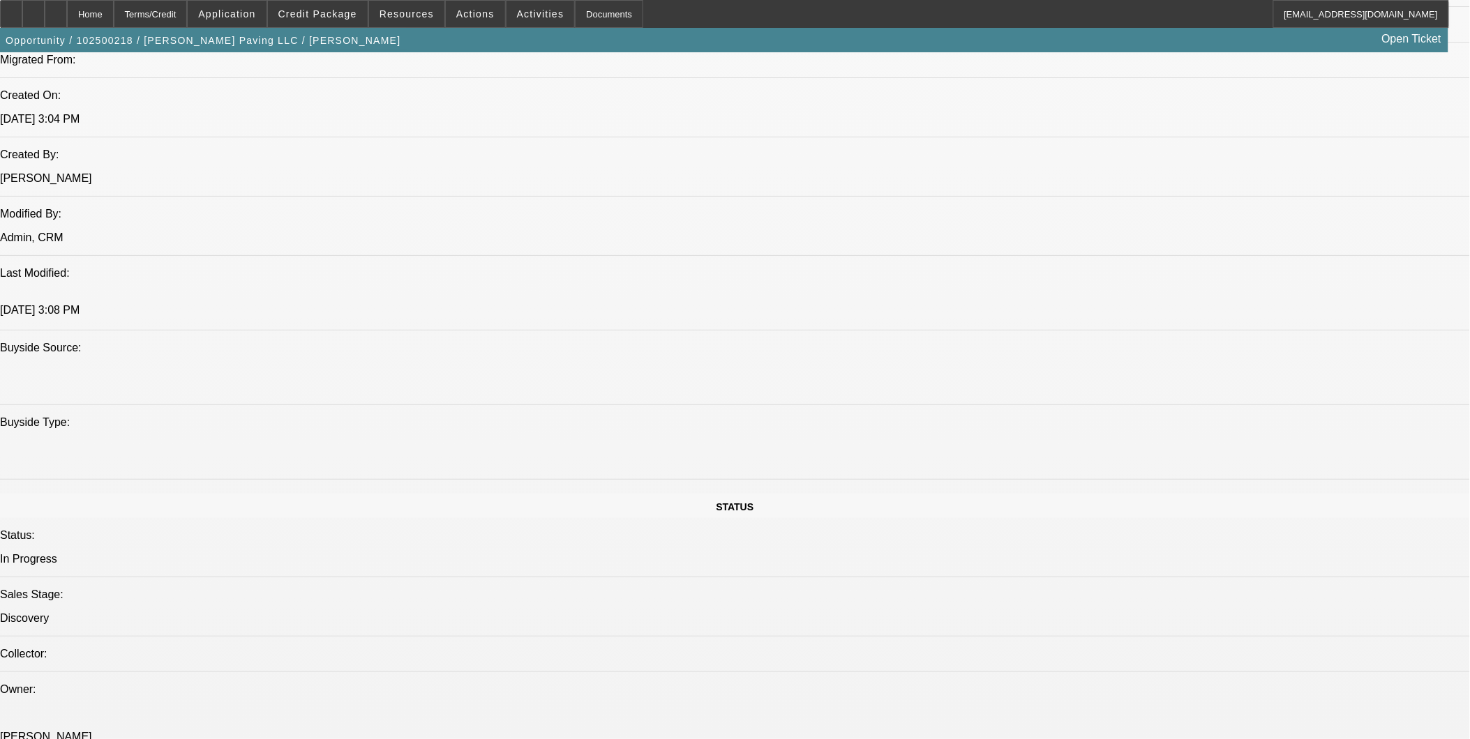
drag, startPoint x: 665, startPoint y: 260, endPoint x: 637, endPoint y: 260, distance: 27.9
drag, startPoint x: 424, startPoint y: 256, endPoint x: 446, endPoint y: 269, distance: 26.0
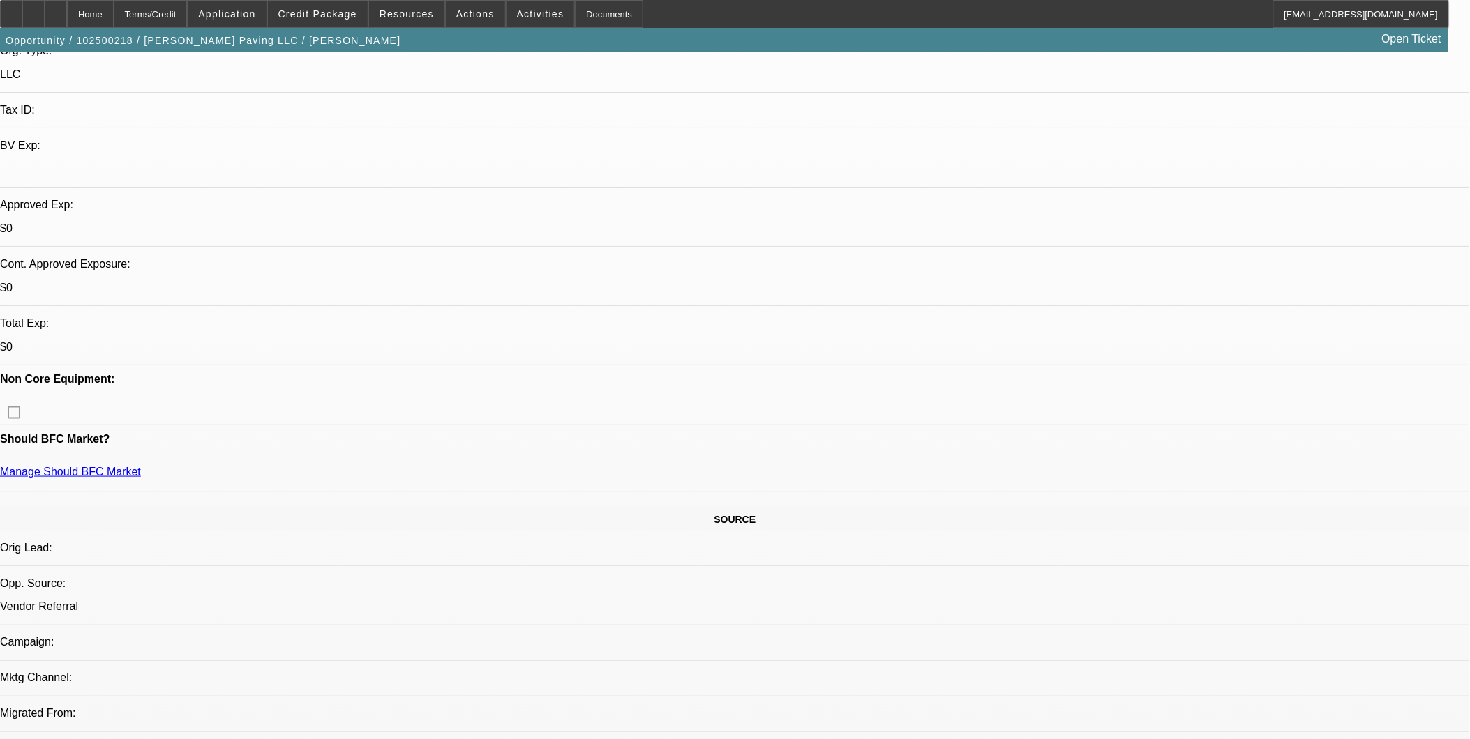
scroll to position [310, 0]
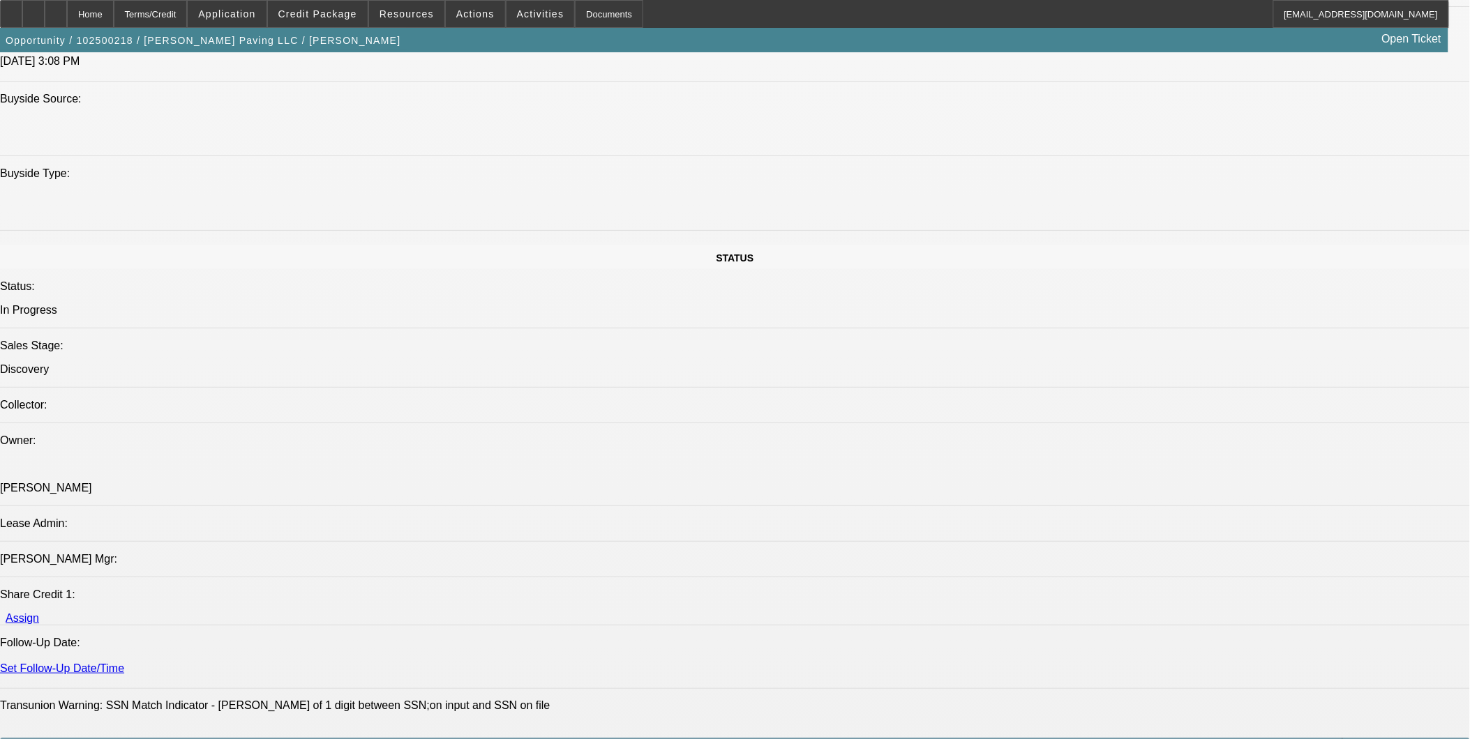
scroll to position [1162, 0]
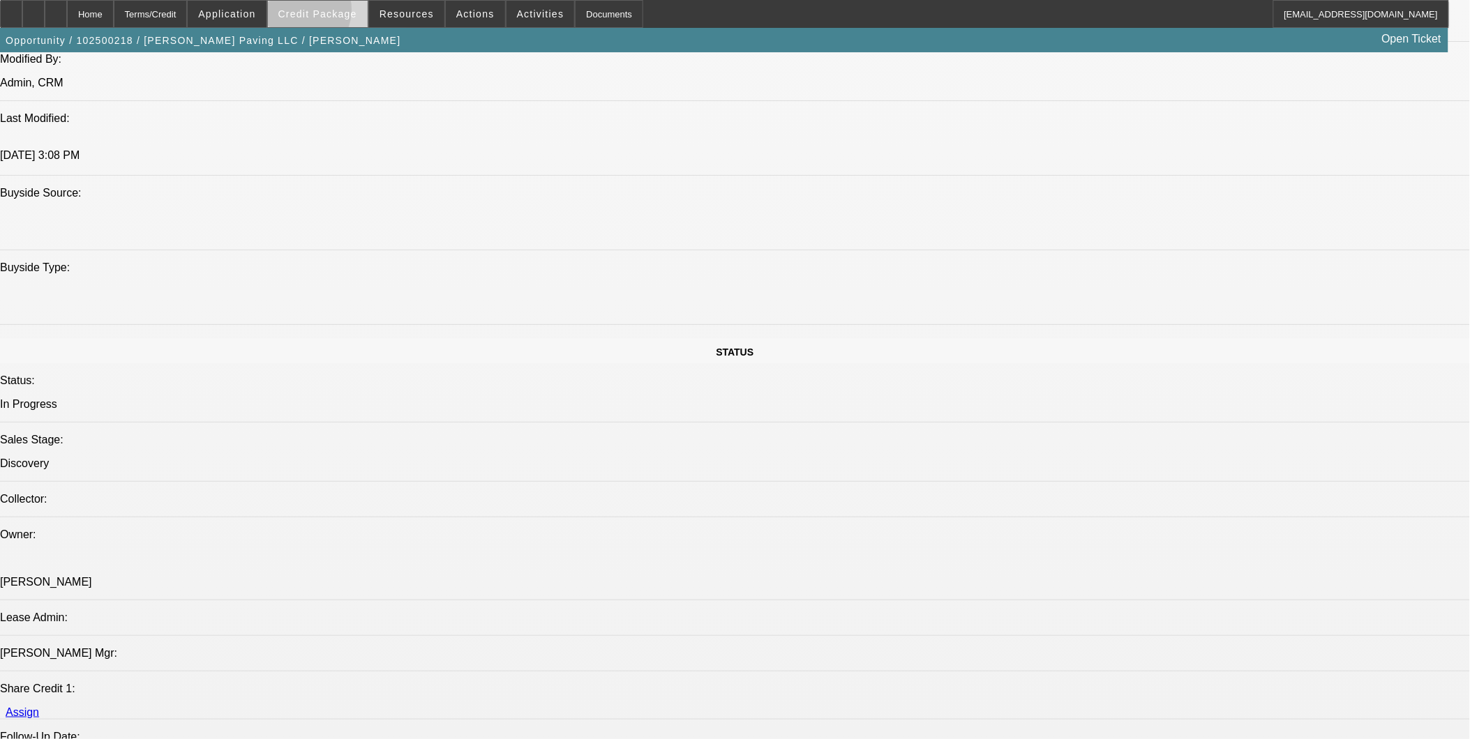
click at [317, 13] on span "Credit Package" at bounding box center [317, 13] width 79 height 11
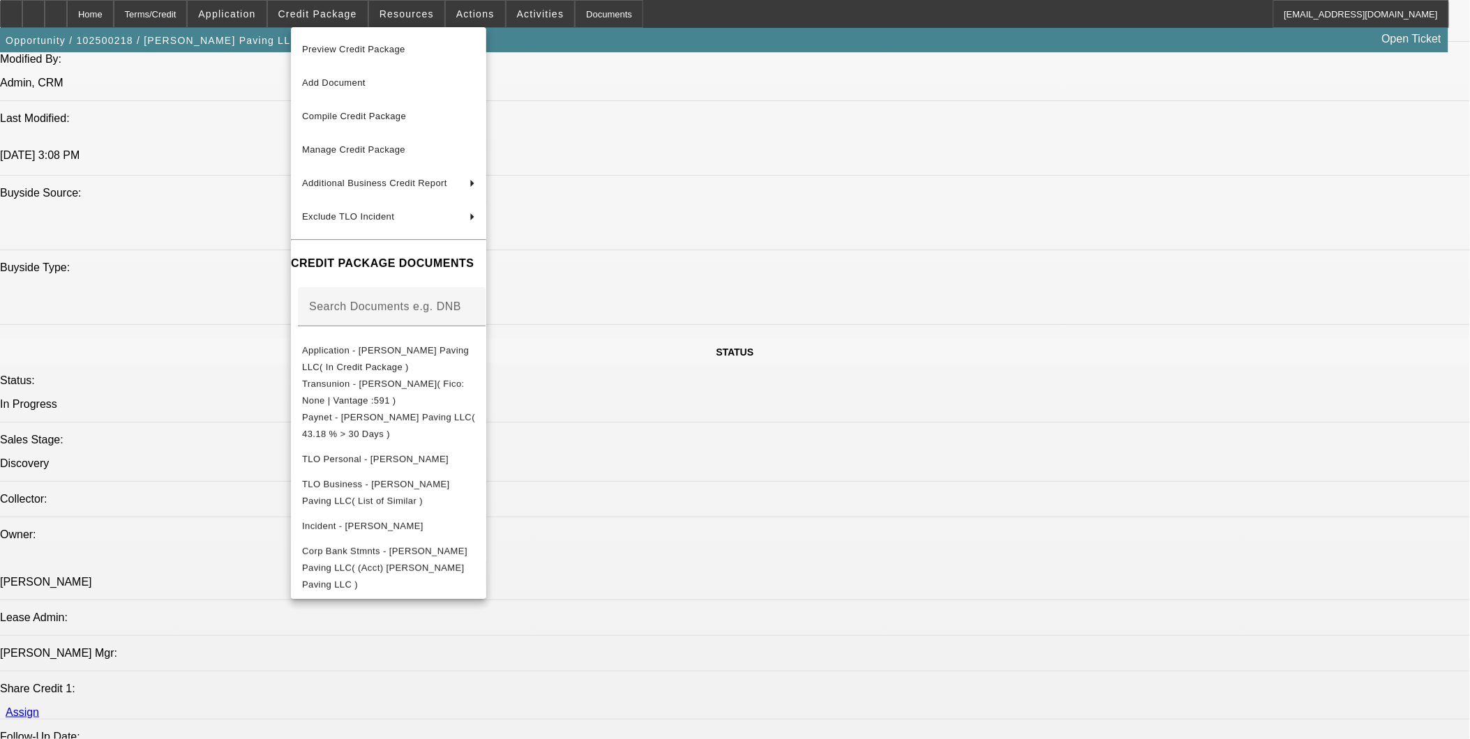
click at [704, 444] on div at bounding box center [735, 369] width 1470 height 739
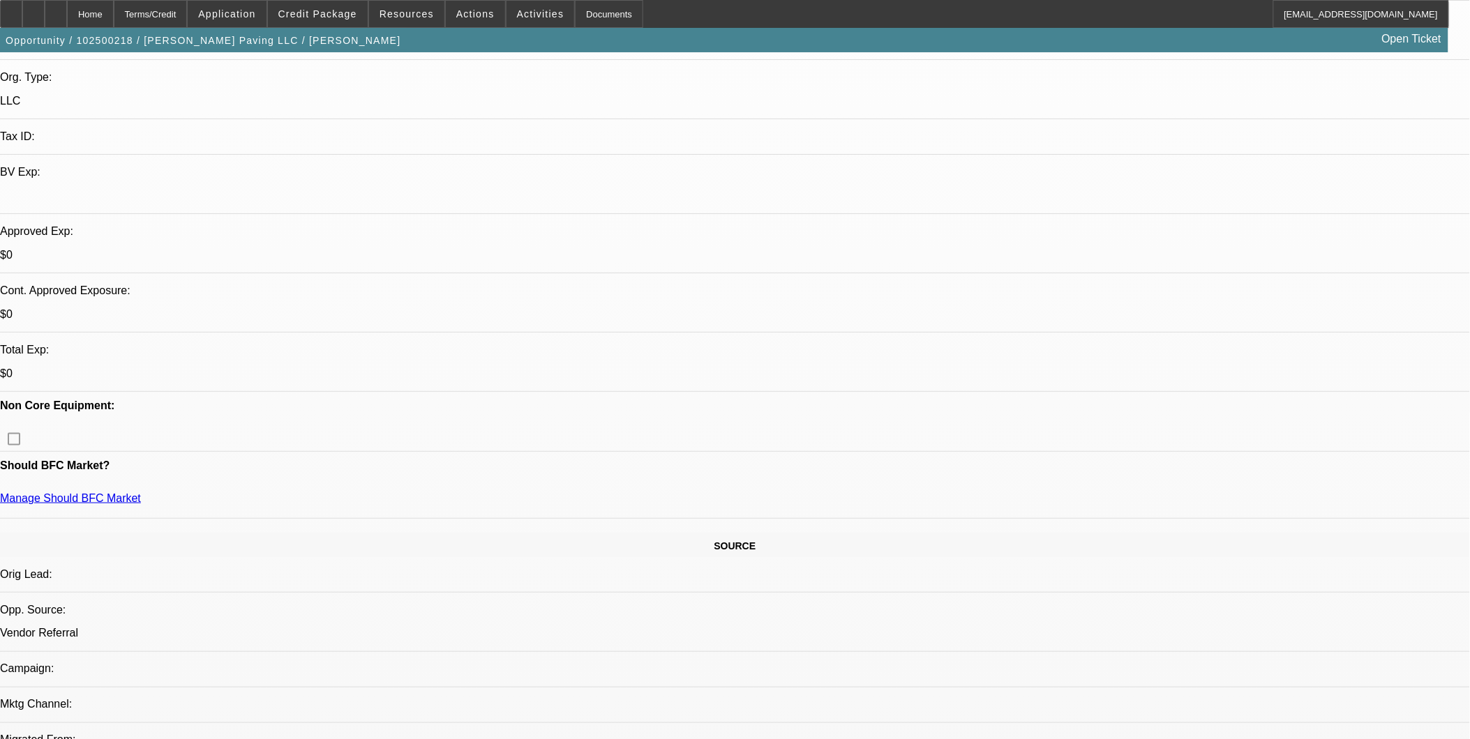
scroll to position [310, 0]
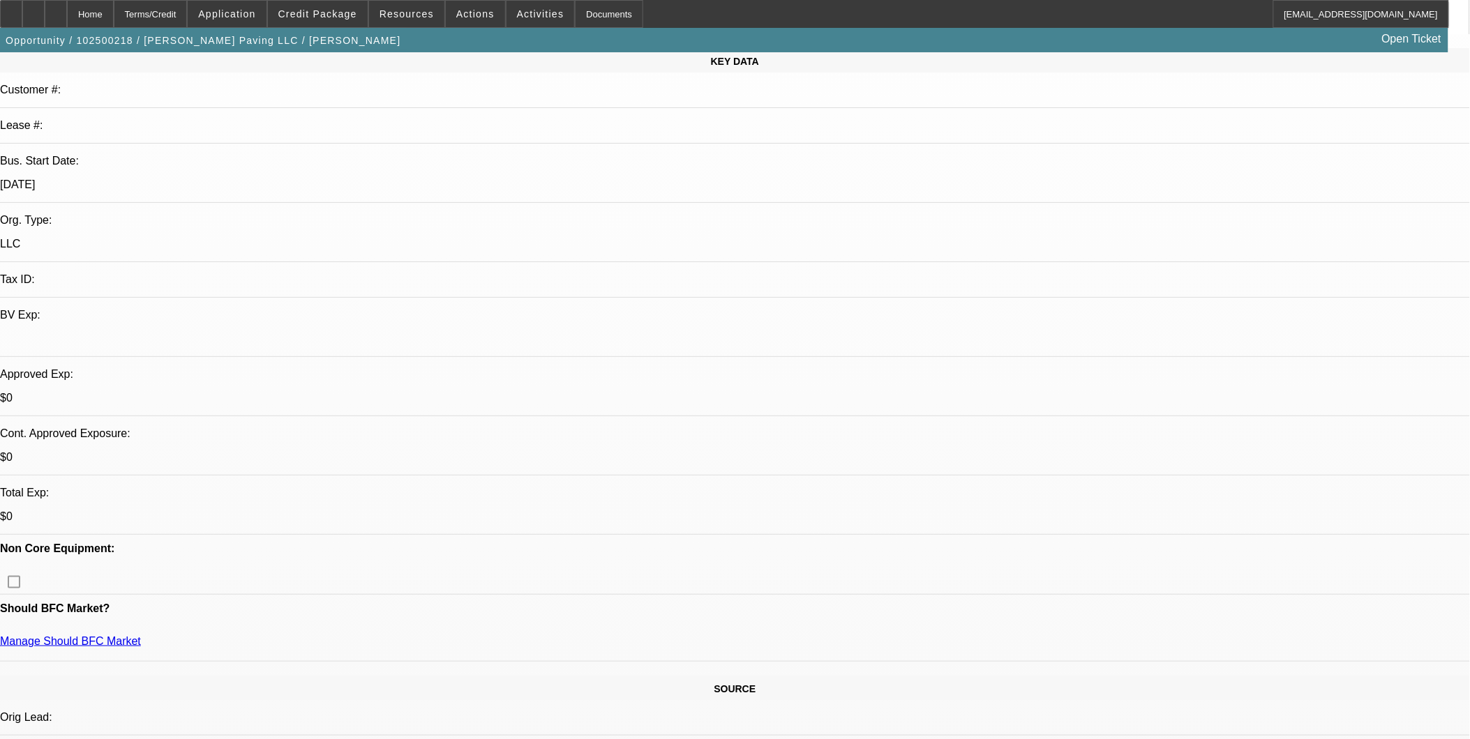
scroll to position [0, 0]
